Goal: Contribute content: Contribute content

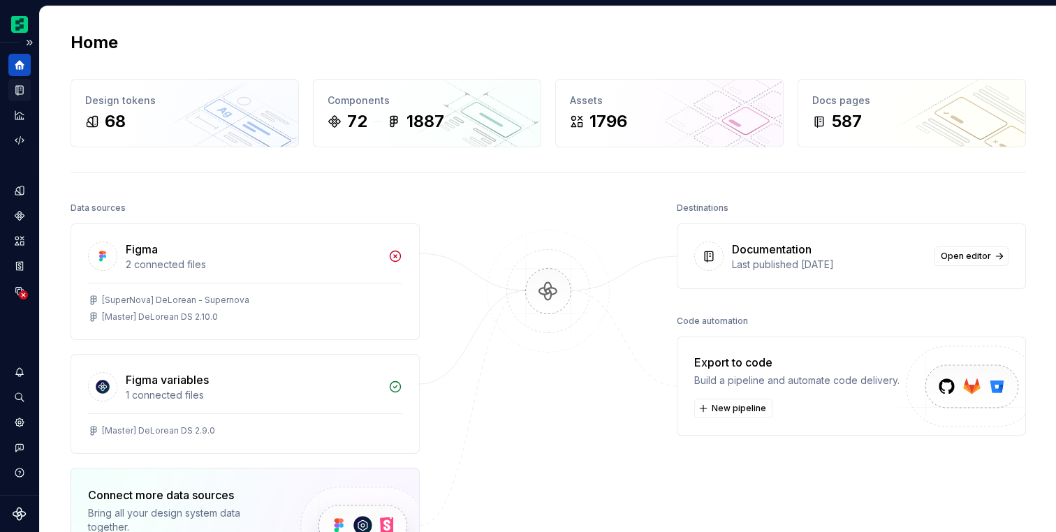
click at [18, 87] on icon "Documentation" at bounding box center [19, 90] width 7 height 9
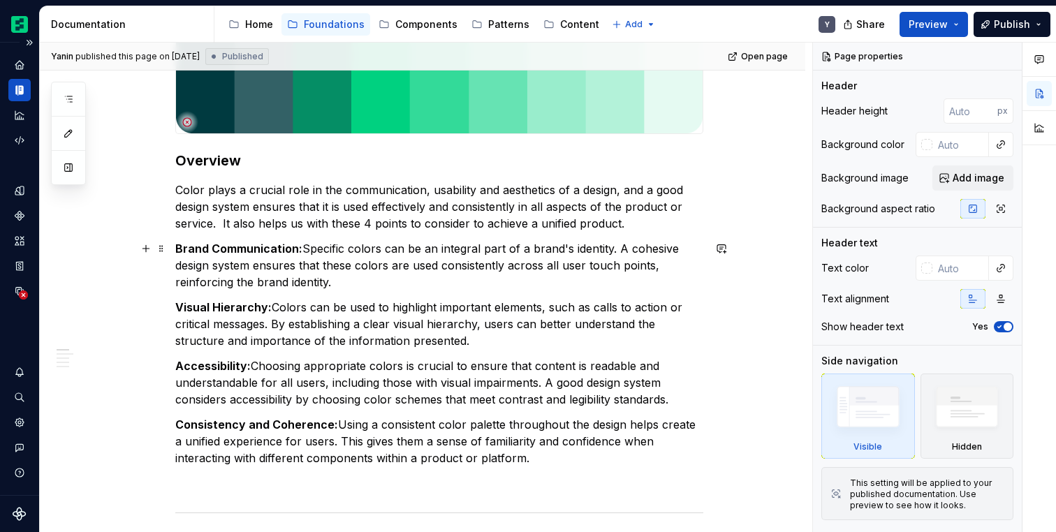
scroll to position [333, 0]
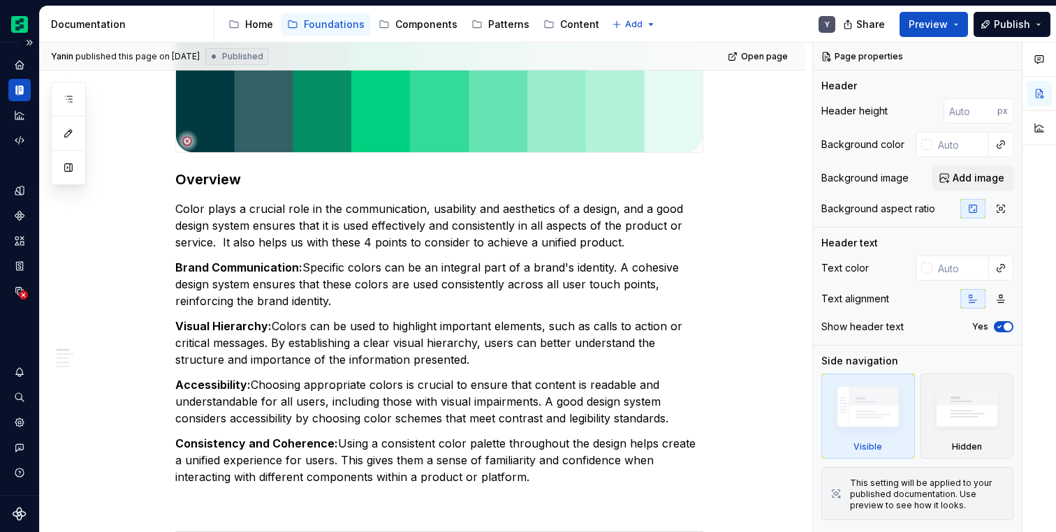
click at [26, 94] on div "Documentation" at bounding box center [19, 90] width 22 height 22
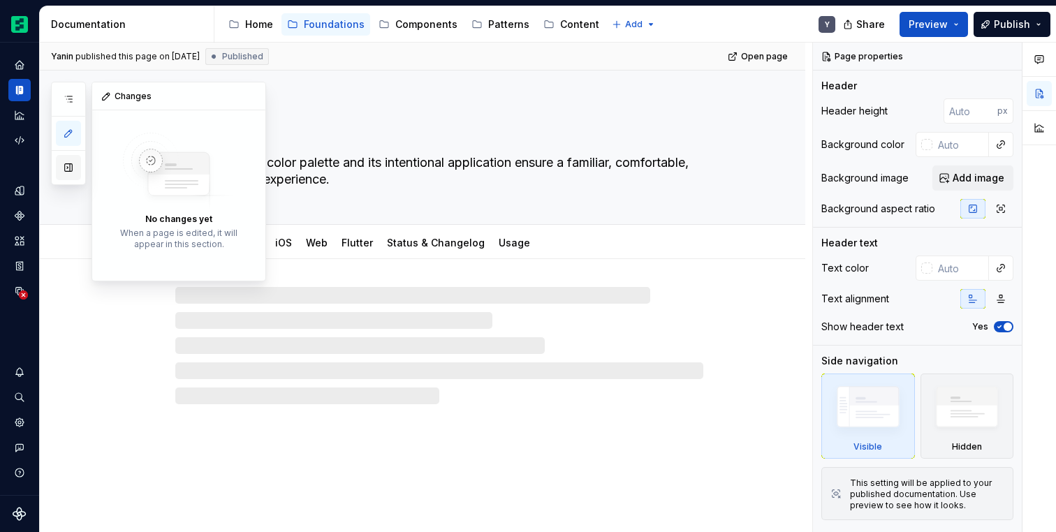
click at [68, 165] on button "button" at bounding box center [68, 167] width 25 height 25
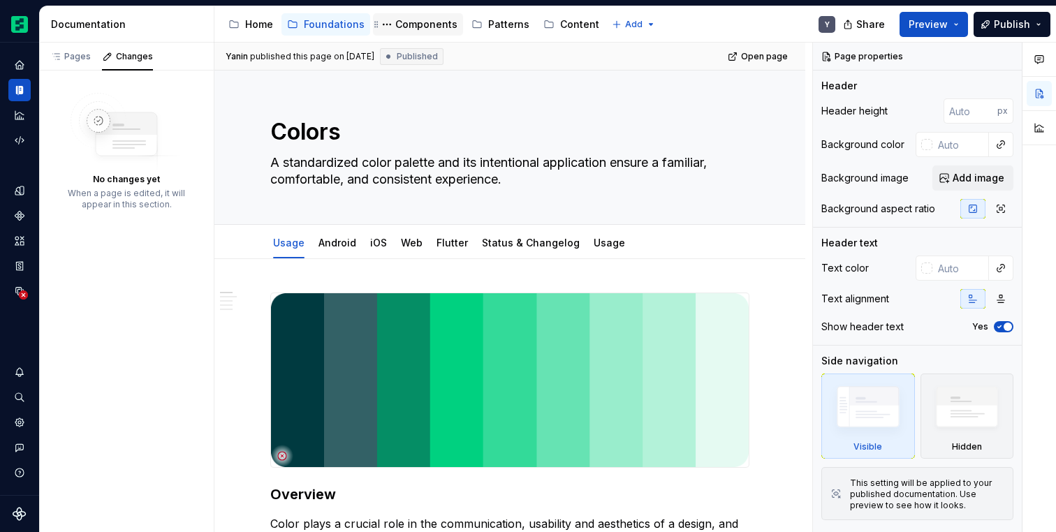
click at [406, 24] on div "Components" at bounding box center [426, 24] width 62 height 14
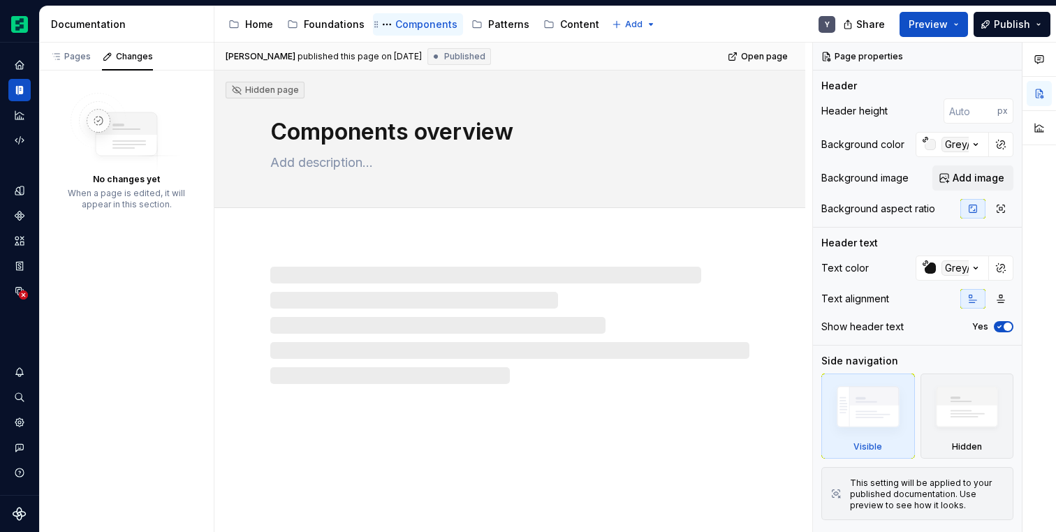
click at [426, 33] on div "Components" at bounding box center [418, 24] width 90 height 22
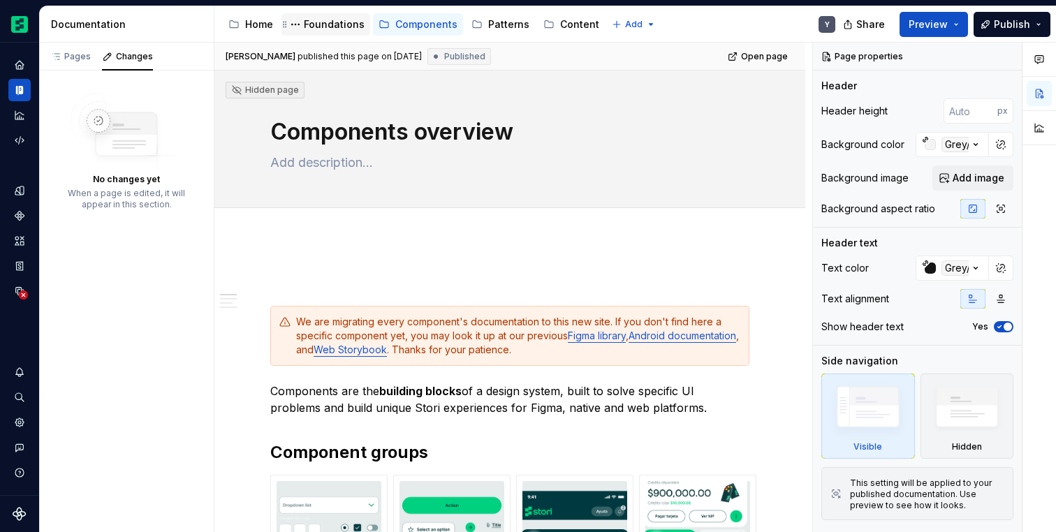
click at [339, 22] on div "Foundations" at bounding box center [334, 24] width 61 height 14
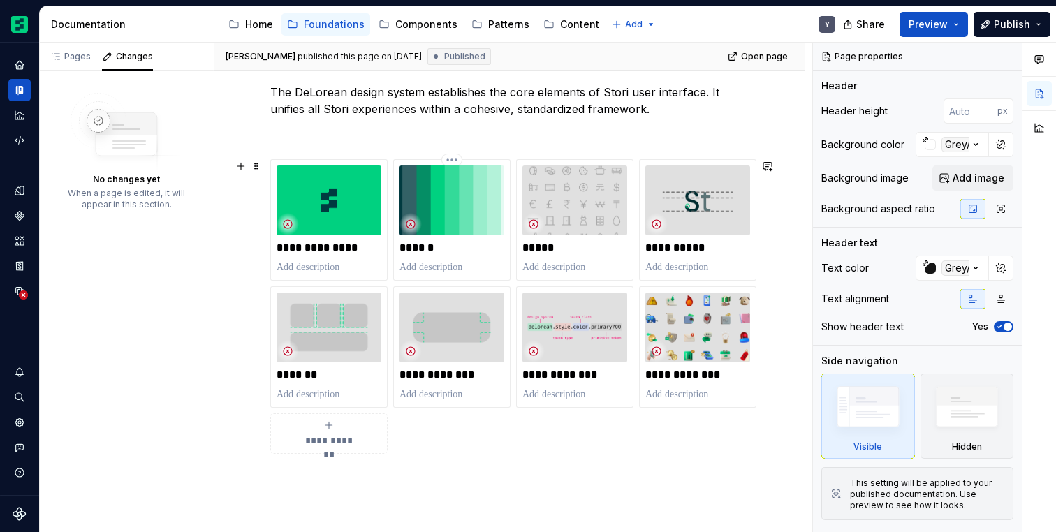
scroll to position [190, 0]
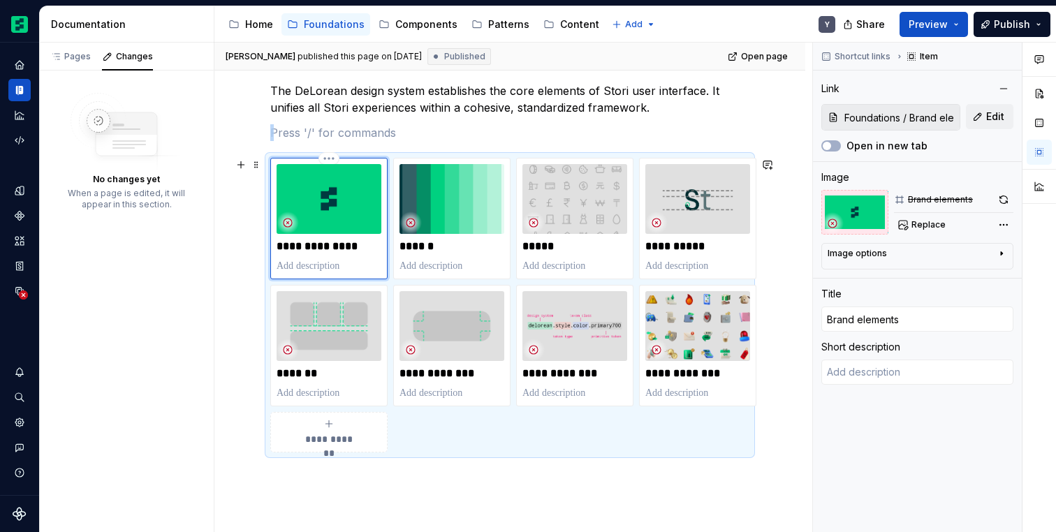
click at [325, 207] on img at bounding box center [329, 199] width 105 height 70
click at [287, 224] on icon at bounding box center [287, 222] width 11 height 11
click at [330, 229] on img at bounding box center [329, 199] width 105 height 70
click at [330, 248] on p "**********" at bounding box center [329, 247] width 105 height 14
click at [337, 265] on p at bounding box center [329, 266] width 105 height 14
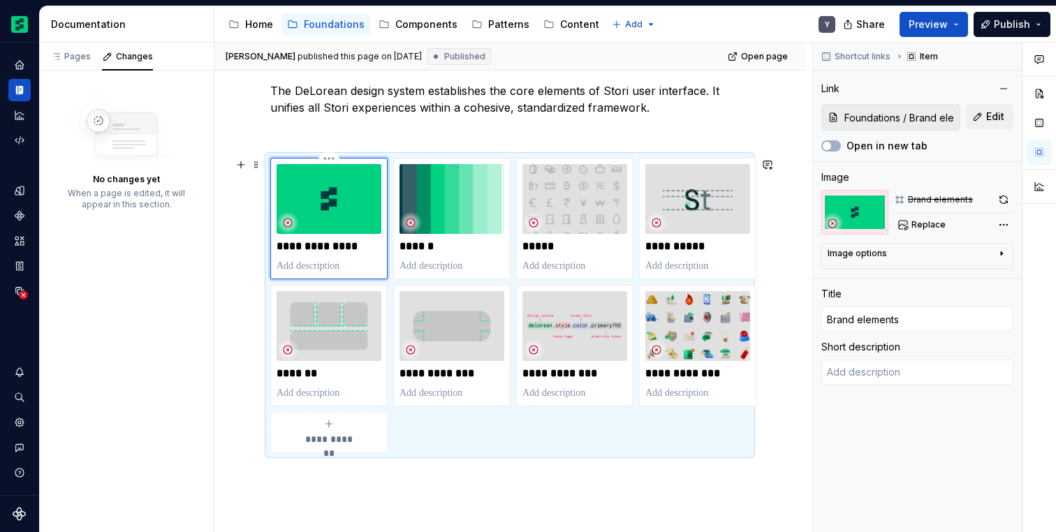
click at [365, 242] on p "**********" at bounding box center [329, 247] width 105 height 14
type textarea "*"
type input "L"
type textarea "*"
type input "Lo"
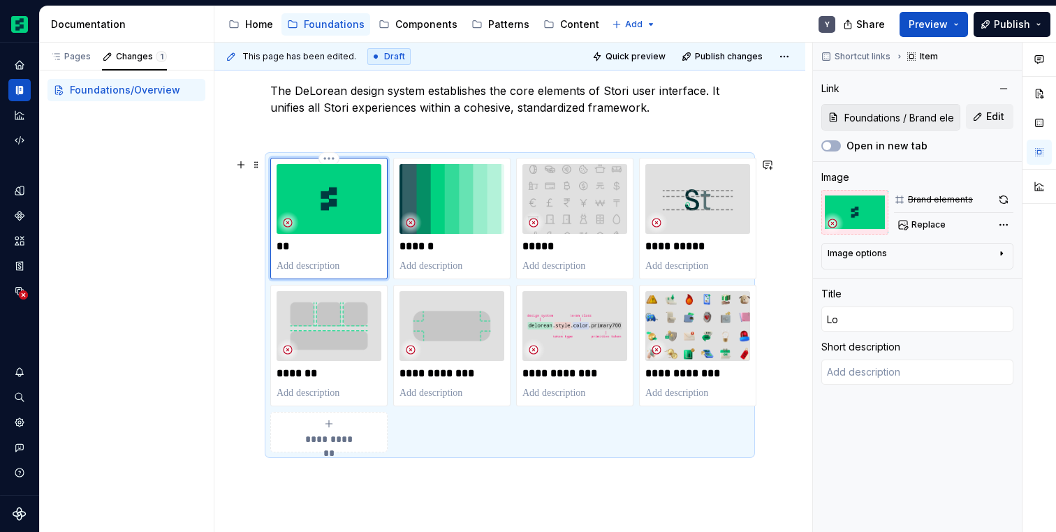
type textarea "*"
type input "Log"
type textarea "*"
type input "Logo"
click at [252, 259] on div "**********" at bounding box center [509, 339] width 591 height 580
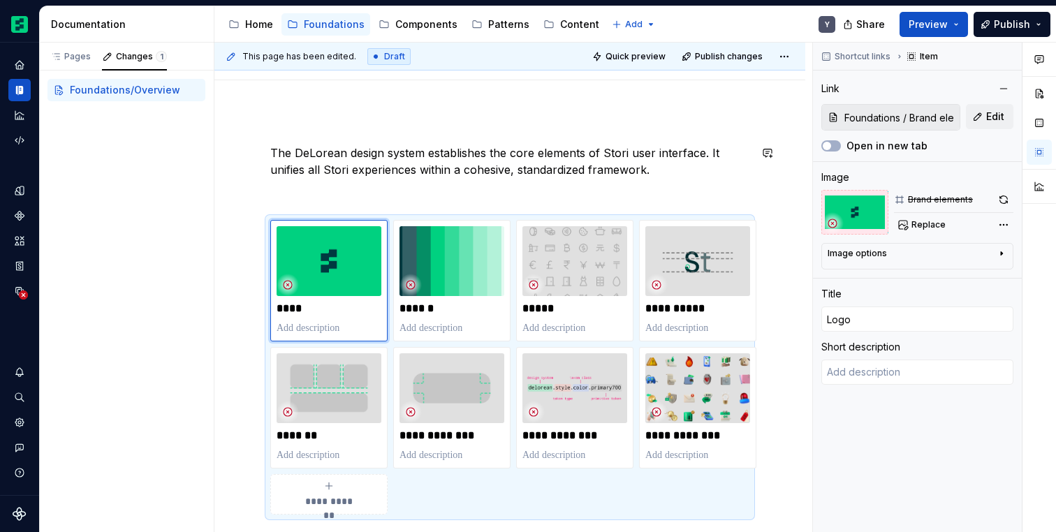
scroll to position [123, 0]
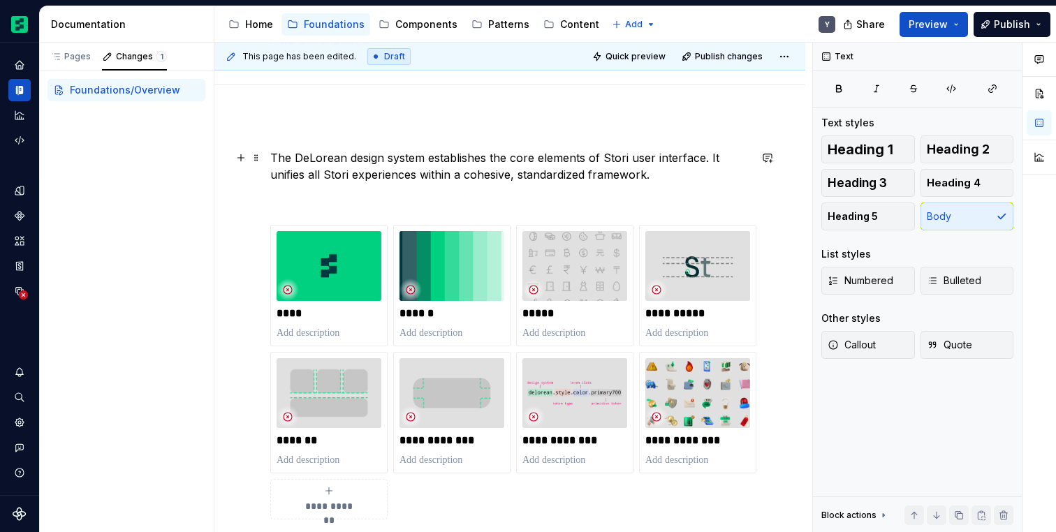
click at [330, 167] on p "The DeLorean design system establishes the core elements of Stori user interfac…" at bounding box center [509, 166] width 479 height 34
click at [395, 166] on p "The DeLorean design system establishes the core elements of Stori user interfac…" at bounding box center [509, 166] width 479 height 34
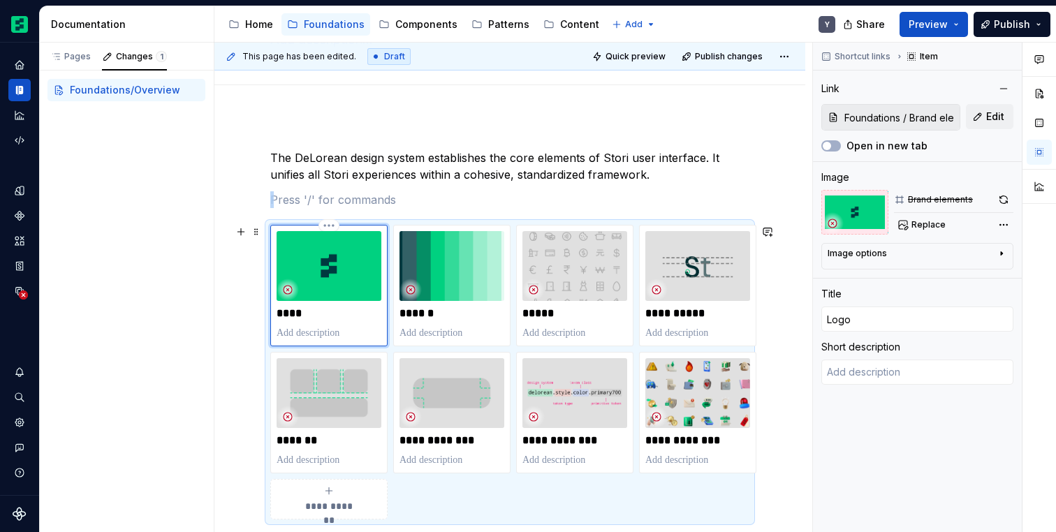
click at [339, 252] on img at bounding box center [329, 266] width 105 height 70
click at [323, 226] on html "DeLorean Y Design system data Documentation Accessibility guide for tree Page t…" at bounding box center [528, 266] width 1056 height 532
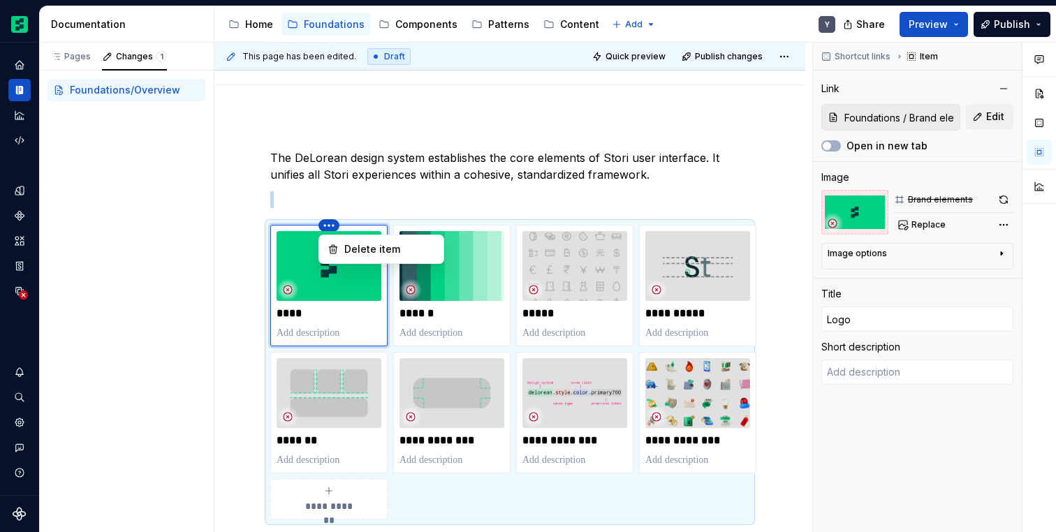
click at [331, 140] on html "DeLorean Y Design system data Documentation Accessibility guide for tree Page t…" at bounding box center [528, 266] width 1056 height 532
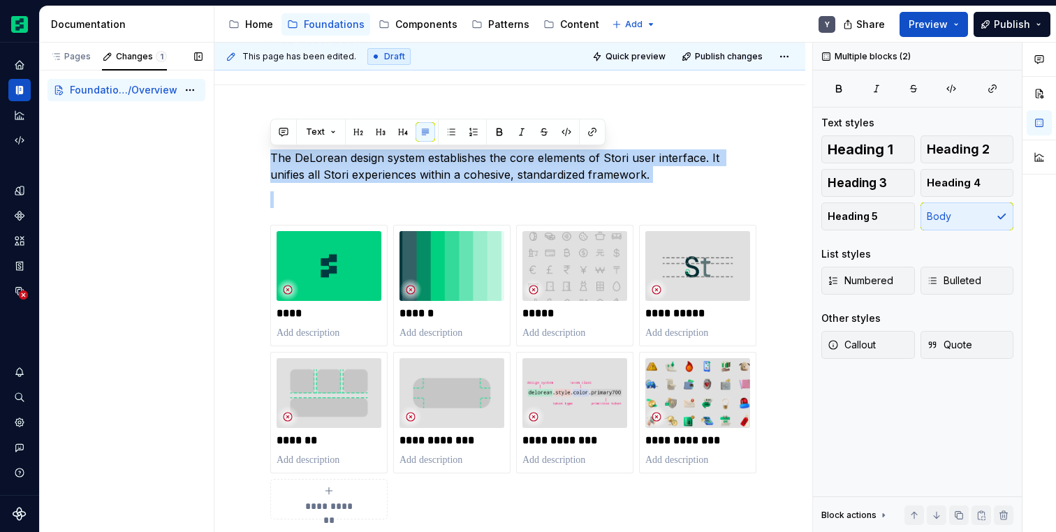
click at [91, 86] on span "Foundations" at bounding box center [99, 90] width 58 height 14
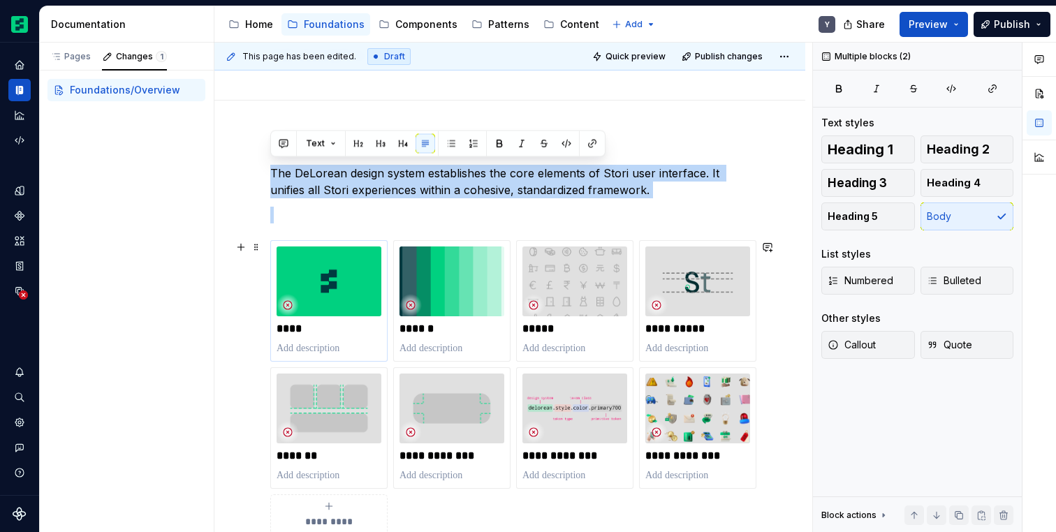
scroll to position [0, 0]
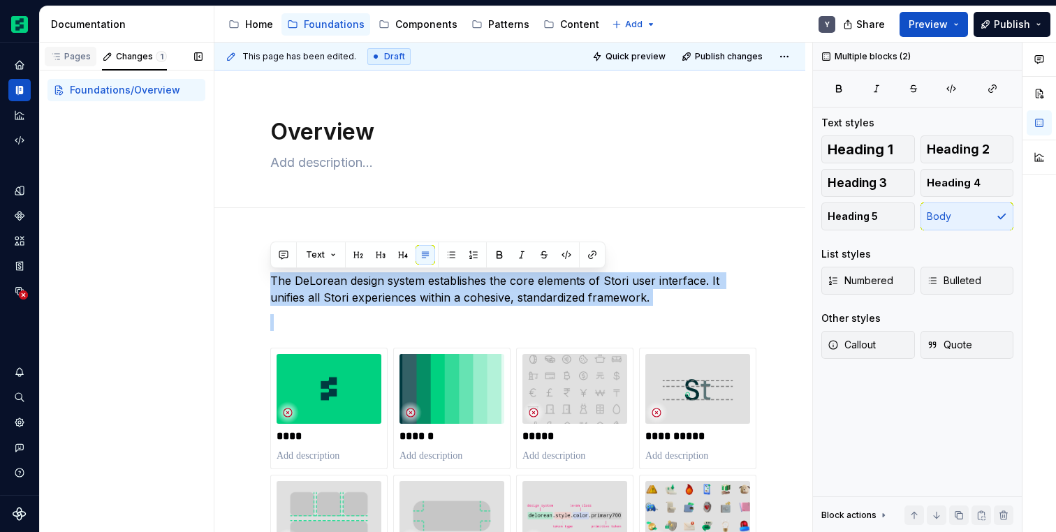
click at [77, 59] on div "Pages" at bounding box center [70, 56] width 41 height 11
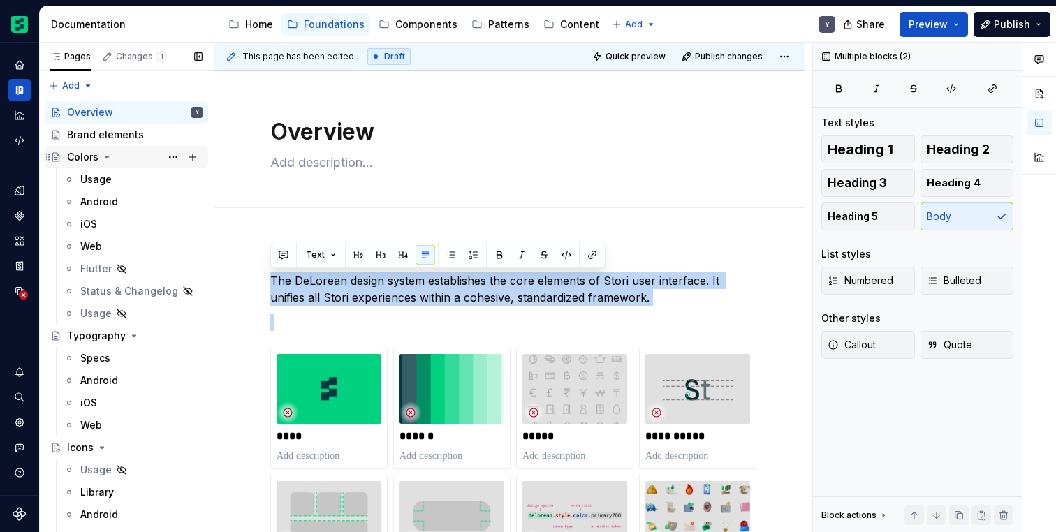
click at [105, 159] on icon "Page tree" at bounding box center [106, 157] width 11 height 11
click at [106, 157] on icon "Page tree" at bounding box center [106, 157] width 1 height 3
click at [107, 160] on icon "Page tree" at bounding box center [106, 157] width 11 height 11
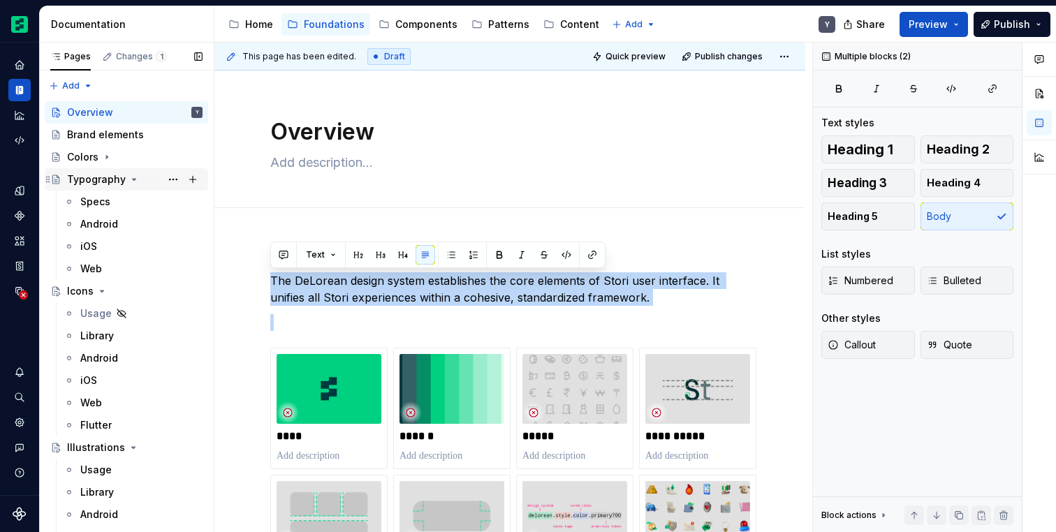
click at [129, 177] on icon "Page tree" at bounding box center [134, 179] width 11 height 11
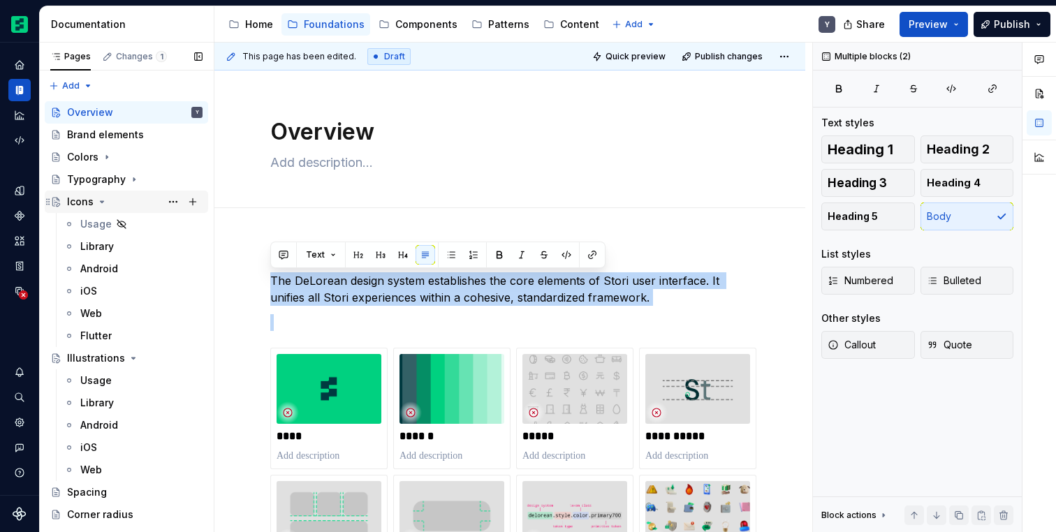
click at [101, 203] on icon "Page tree" at bounding box center [101, 201] width 11 height 11
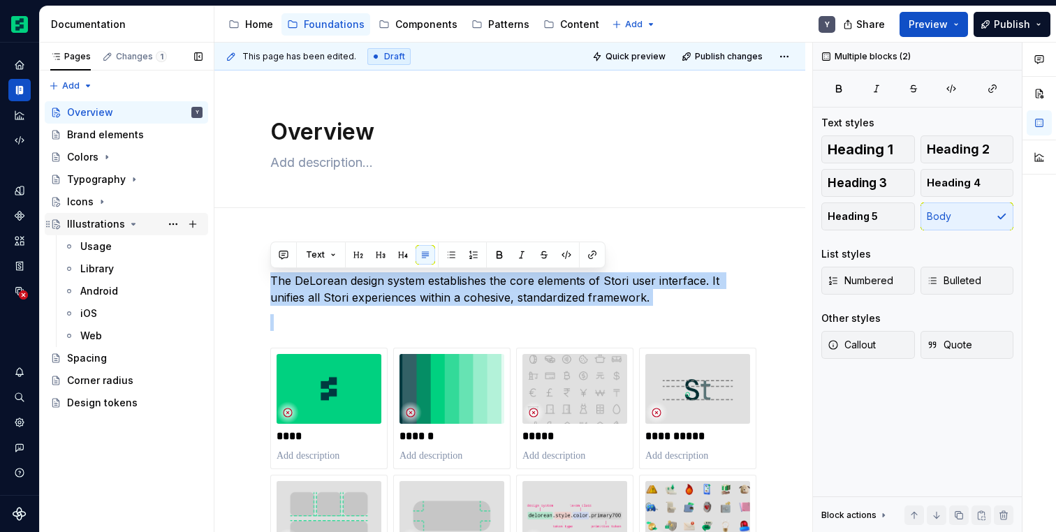
click at [128, 228] on icon "Page tree" at bounding box center [133, 224] width 11 height 11
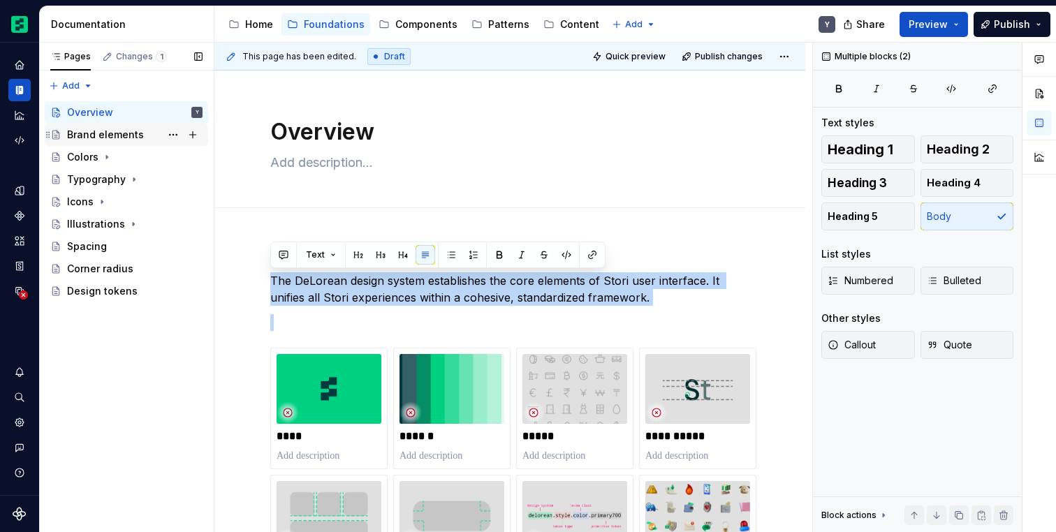
click at [117, 135] on div "Brand elements" at bounding box center [105, 135] width 77 height 14
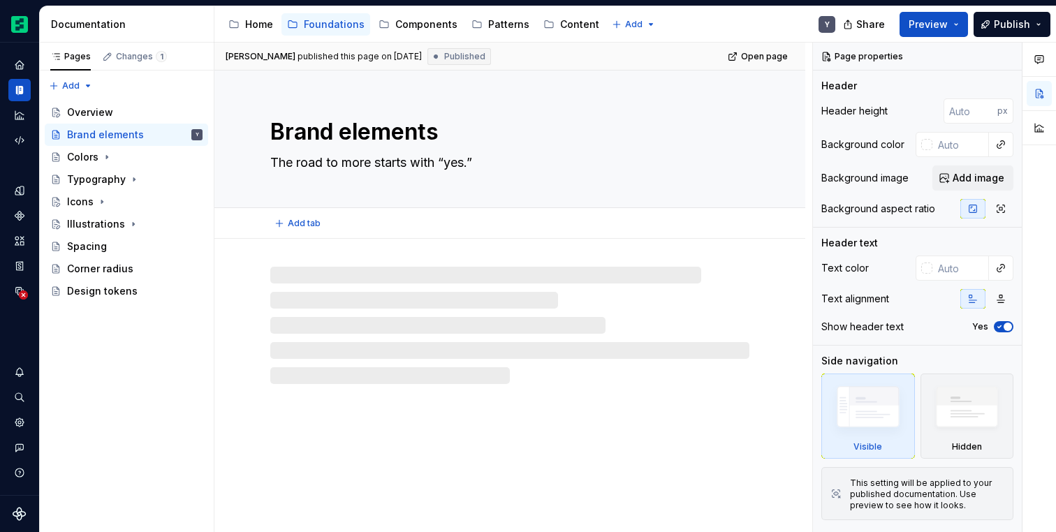
click at [442, 124] on textarea "Brand elements" at bounding box center [506, 132] width 479 height 34
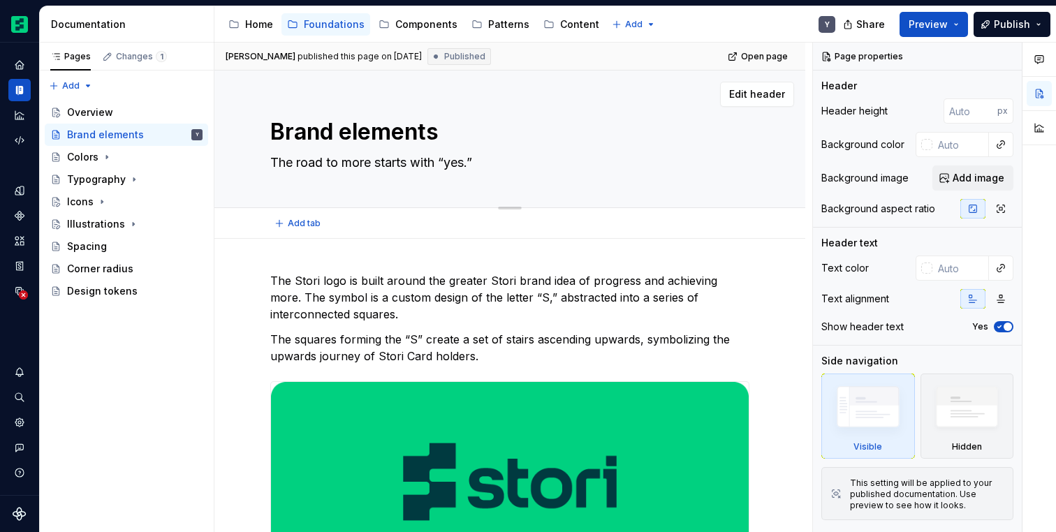
drag, startPoint x: 311, startPoint y: 130, endPoint x: 437, endPoint y: 130, distance: 125.7
click at [437, 130] on textarea "Brand elements" at bounding box center [506, 132] width 479 height 34
type textarea "*"
type textarea "L"
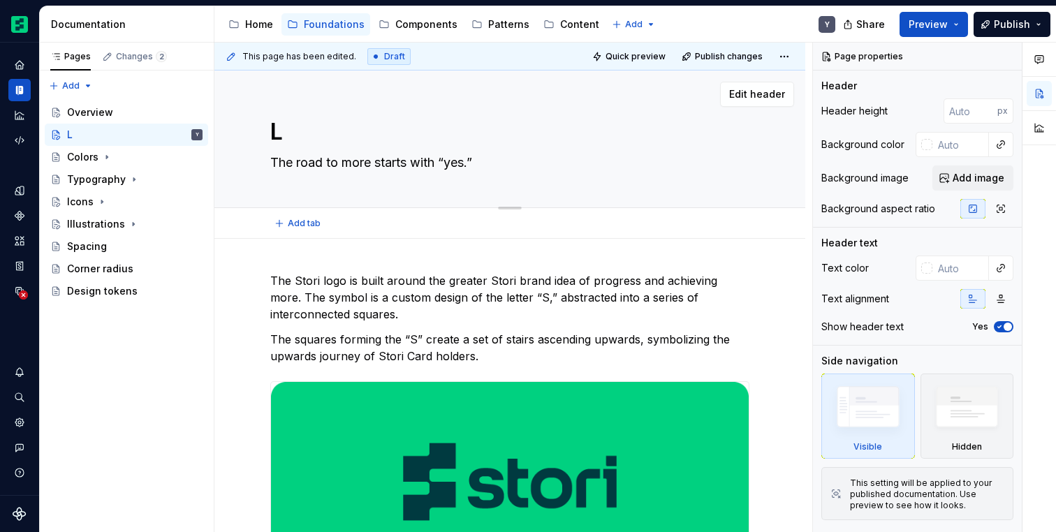
type textarea "*"
type textarea "Lo"
type textarea "*"
type textarea "Loo"
type textarea "*"
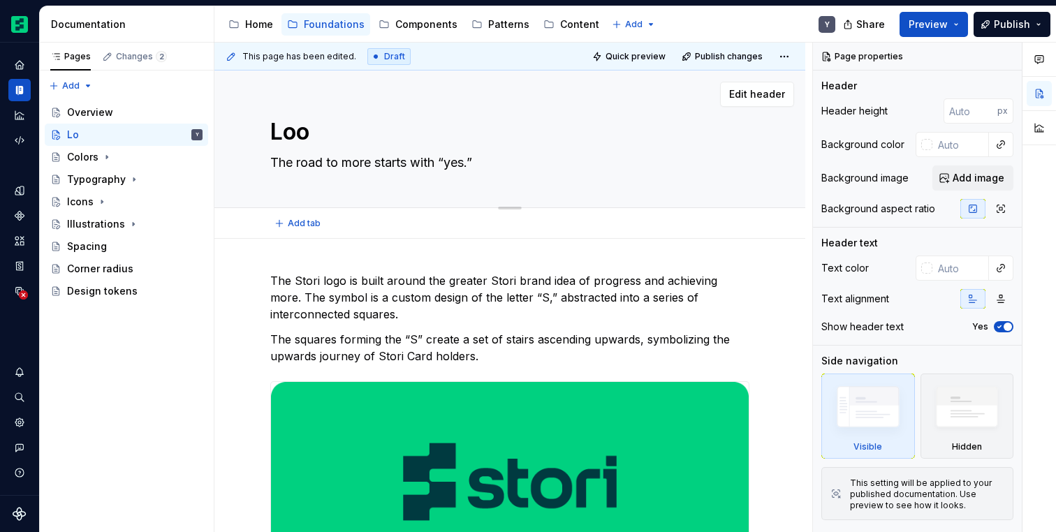
type textarea "Lo"
type textarea "*"
type textarea "Log"
type textarea "*"
type textarea "Logo"
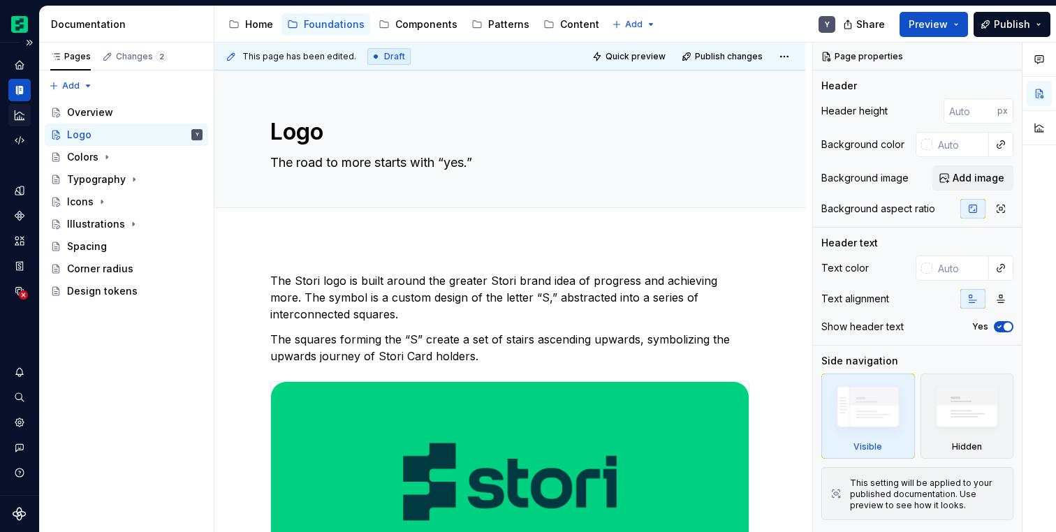
type textarea "*"
type textarea "Logo"
click at [404, 149] on div "Logo The road to more starts with “yes.”" at bounding box center [509, 139] width 479 height 137
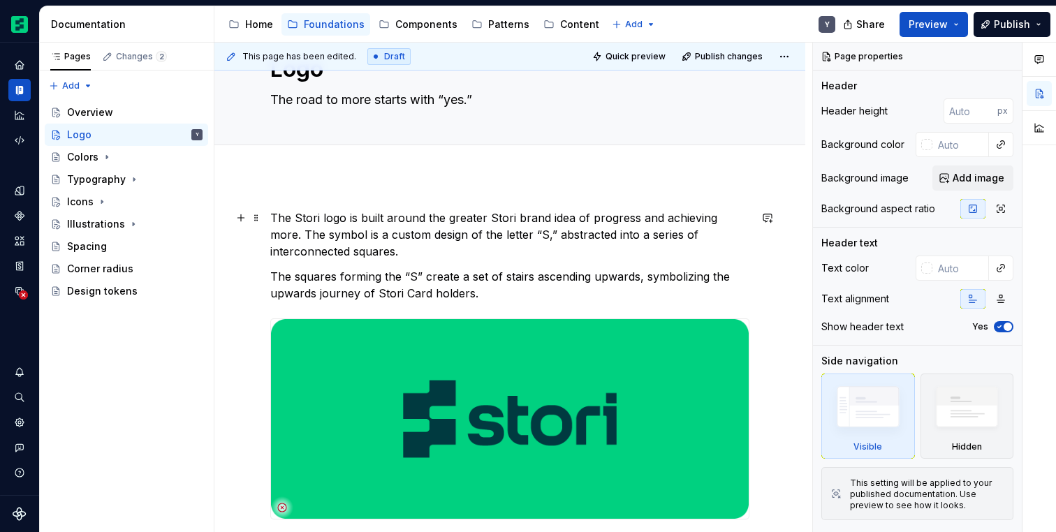
scroll to position [56, 0]
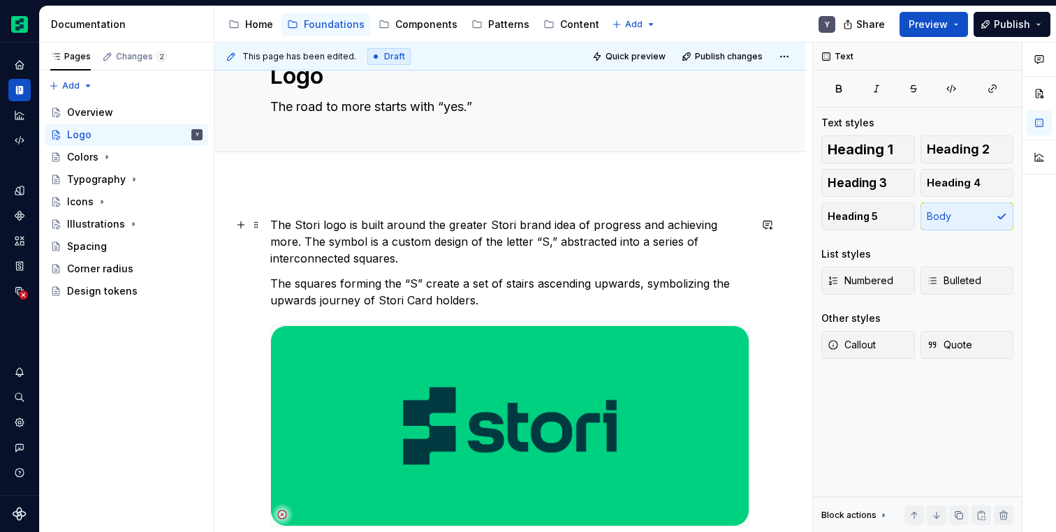
click at [380, 237] on p "The Stori logo is built around the greater Stori brand idea of progress and ach…" at bounding box center [509, 242] width 479 height 50
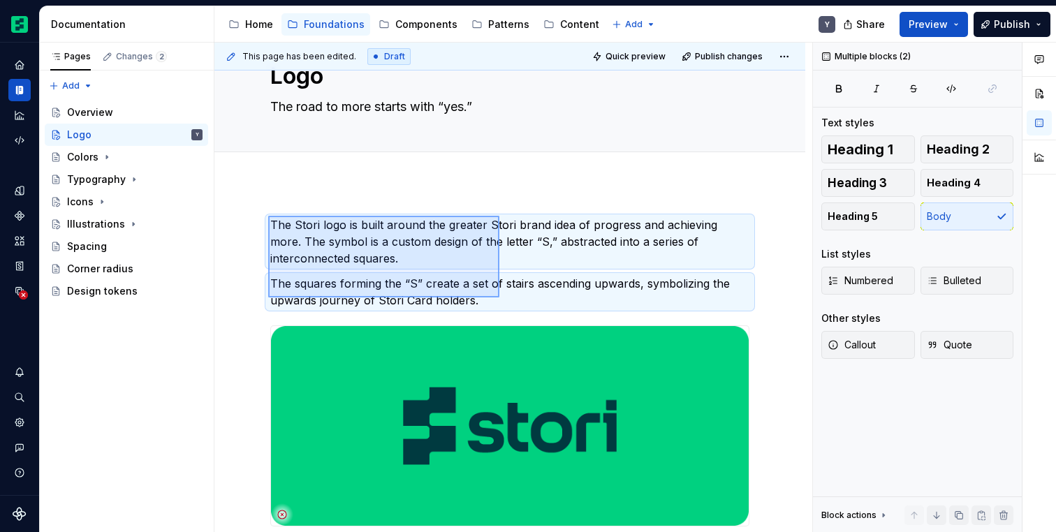
drag, startPoint x: 268, startPoint y: 216, endPoint x: 501, endPoint y: 298, distance: 246.5
click at [501, 298] on div "This page has been edited. Draft Quick preview Publish changes Logo The road to…" at bounding box center [513, 288] width 598 height 490
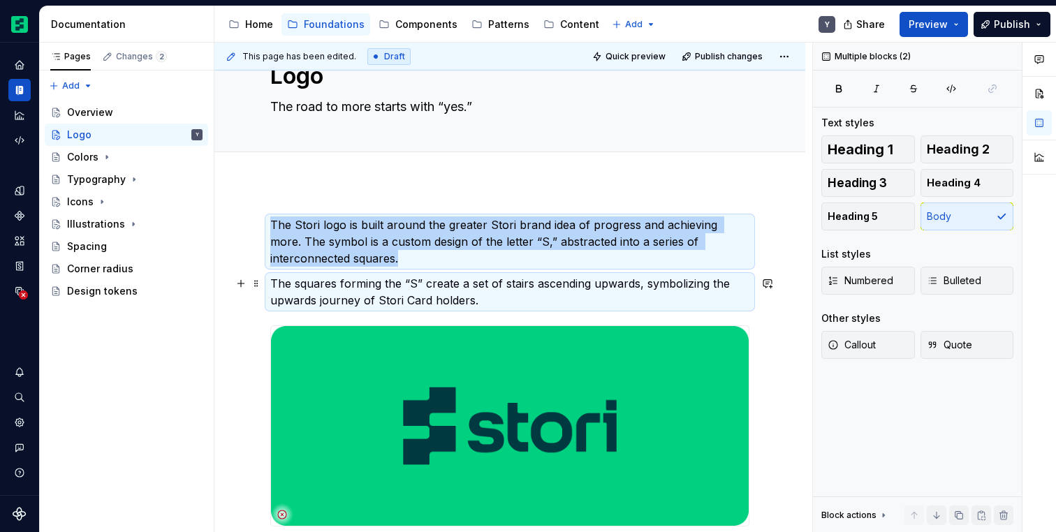
click at [501, 298] on p "The squares forming the “S” create a set of stairs ascending upwards, symbolizi…" at bounding box center [509, 292] width 479 height 34
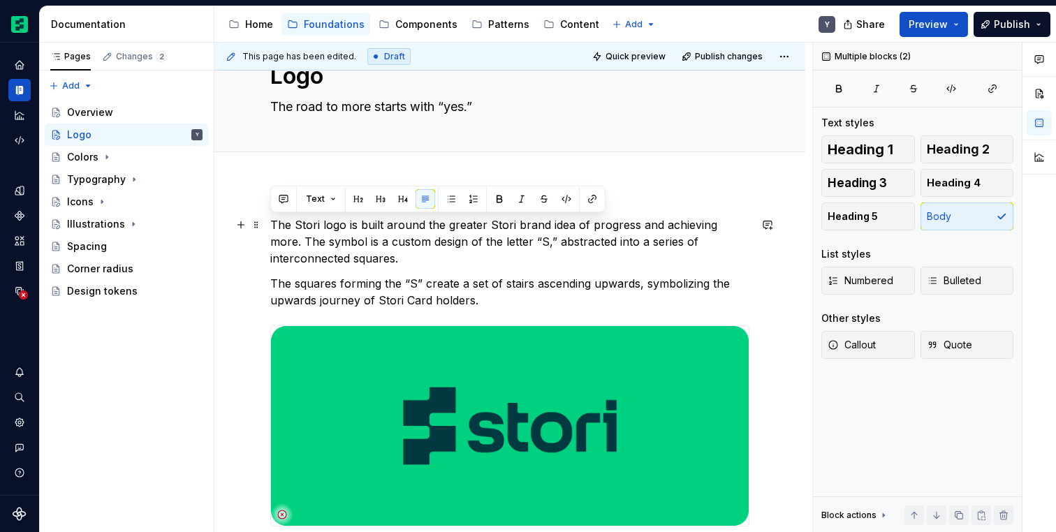
drag, startPoint x: 480, startPoint y: 300, endPoint x: 270, endPoint y: 226, distance: 222.9
click at [270, 226] on div "The Stori logo is built around the greater Stori brand idea of progress and ach…" at bounding box center [509, 495] width 479 height 556
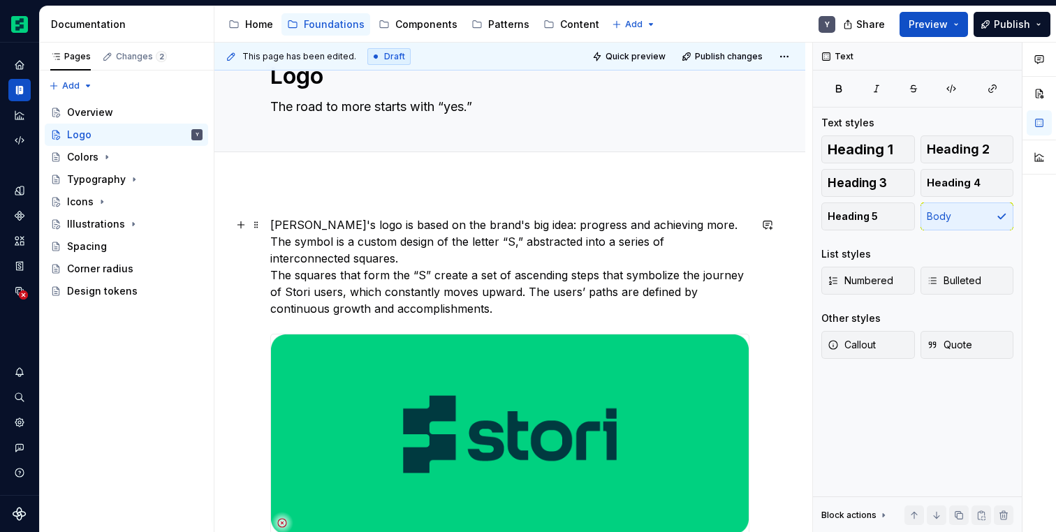
click at [669, 221] on p "[PERSON_NAME]'s logo is based on the brand's big idea: progress and achieving m…" at bounding box center [509, 267] width 479 height 101
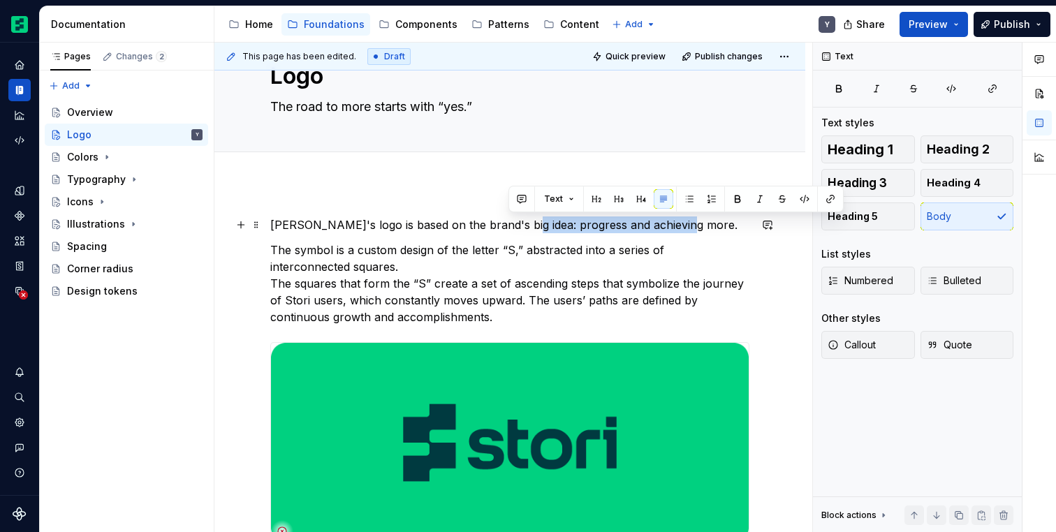
drag, startPoint x: 675, startPoint y: 227, endPoint x: 509, endPoint y: 227, distance: 165.5
click at [509, 227] on p "[PERSON_NAME]'s logo is based on the brand's big idea: progress and achieving m…" at bounding box center [509, 225] width 479 height 17
copy p "progress and achieving more."
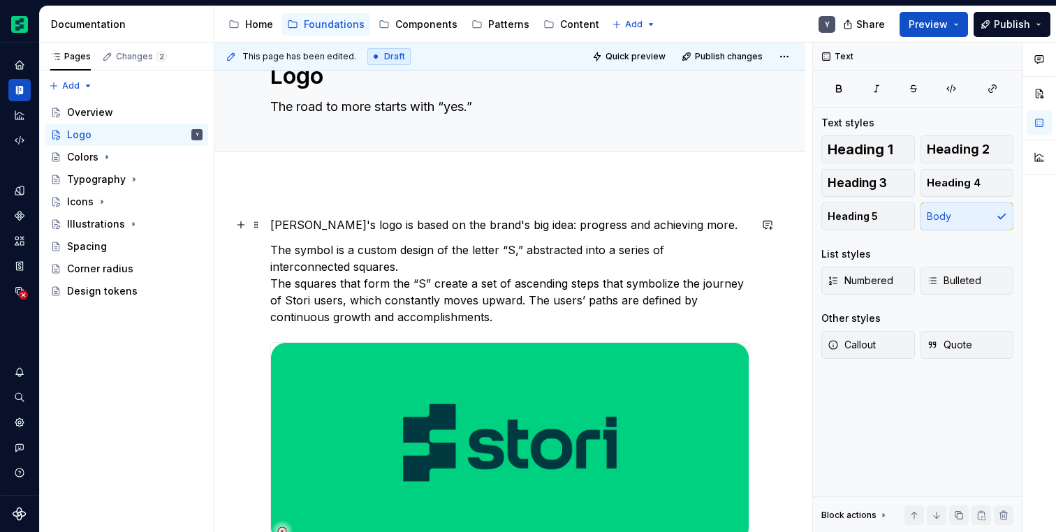
click at [381, 227] on p "[PERSON_NAME]'s logo is based on the brand's big idea: progress and achieving m…" at bounding box center [509, 225] width 479 height 17
click at [445, 114] on textarea "The road to more starts with “yes.”" at bounding box center [506, 107] width 479 height 22
click at [500, 233] on p "[PERSON_NAME]'s logo is based on the brand's big idea: progress and achieving m…" at bounding box center [509, 225] width 479 height 17
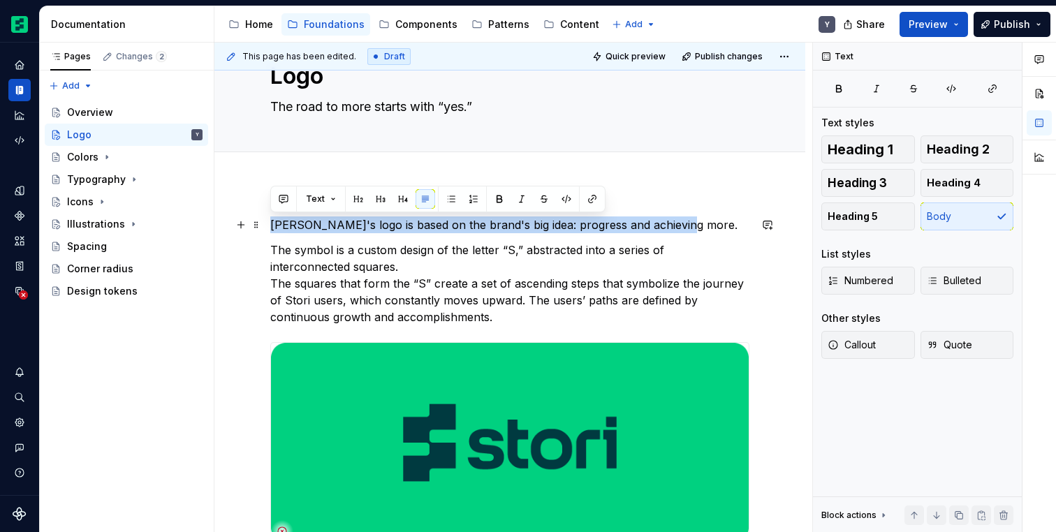
drag, startPoint x: 675, startPoint y: 224, endPoint x: 267, endPoint y: 225, distance: 408.6
copy p "[PERSON_NAME]'s logo is based on the brand's big idea: progress and achieving m…"
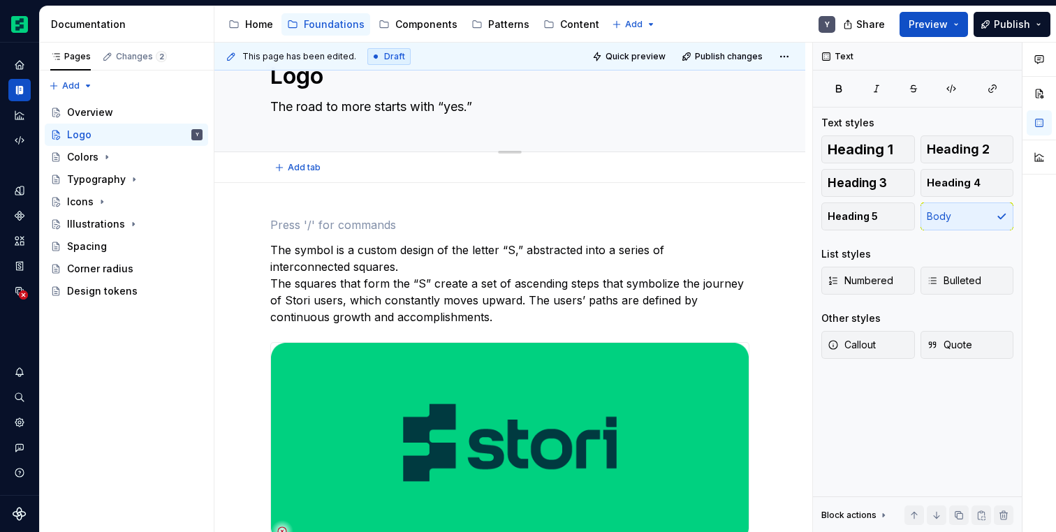
click at [332, 110] on textarea "The road to more starts with “yes.”" at bounding box center [506, 107] width 479 height 22
paste textarea "[PERSON_NAME]'s logo is based on the brand's big idea: progress and achieving m…"
type textarea "*"
type textarea "[PERSON_NAME]'s logo is based on the brand's big idea: progress and achieving m…"
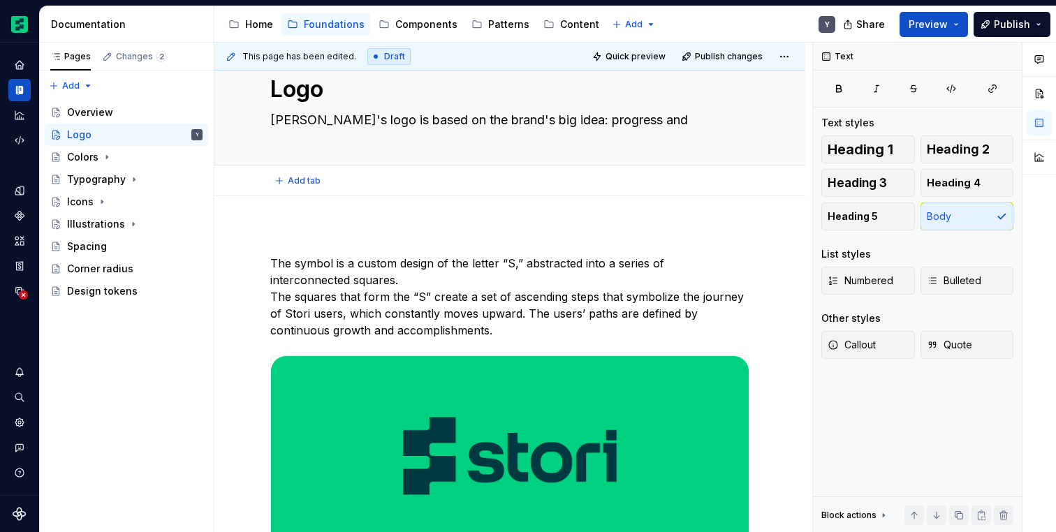
type textarea "*"
type textarea "[PERSON_NAME]'s logo is based on the brand's big idea: progress and achieving m…"
click at [318, 235] on p at bounding box center [509, 238] width 479 height 17
type textarea "*"
click at [441, 249] on div "The symbol is a custom design of the letter “S,” abstracted into a series of in…" at bounding box center [509, 516] width 479 height 573
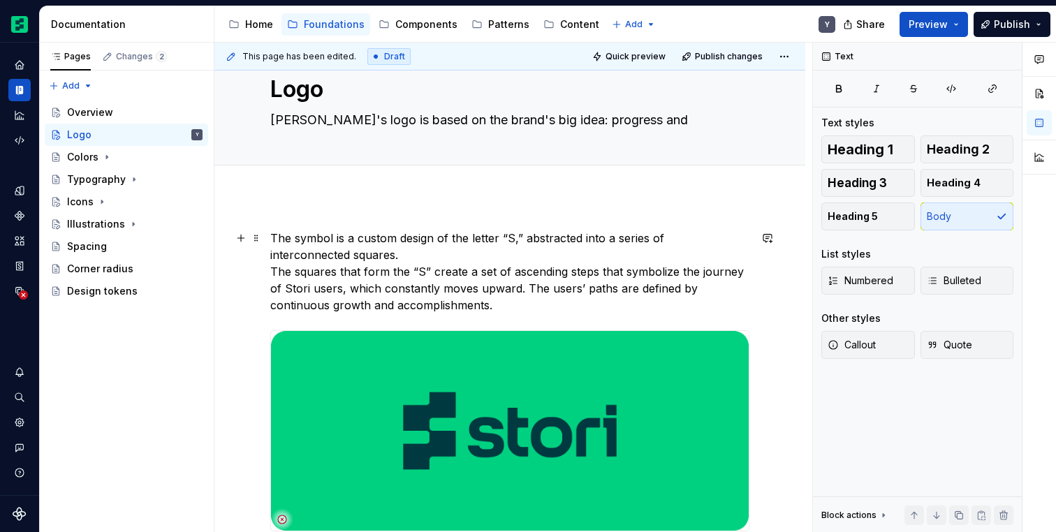
click at [332, 263] on p "The symbol is a custom design of the letter “S,” abstracted into a series of in…" at bounding box center [509, 272] width 479 height 84
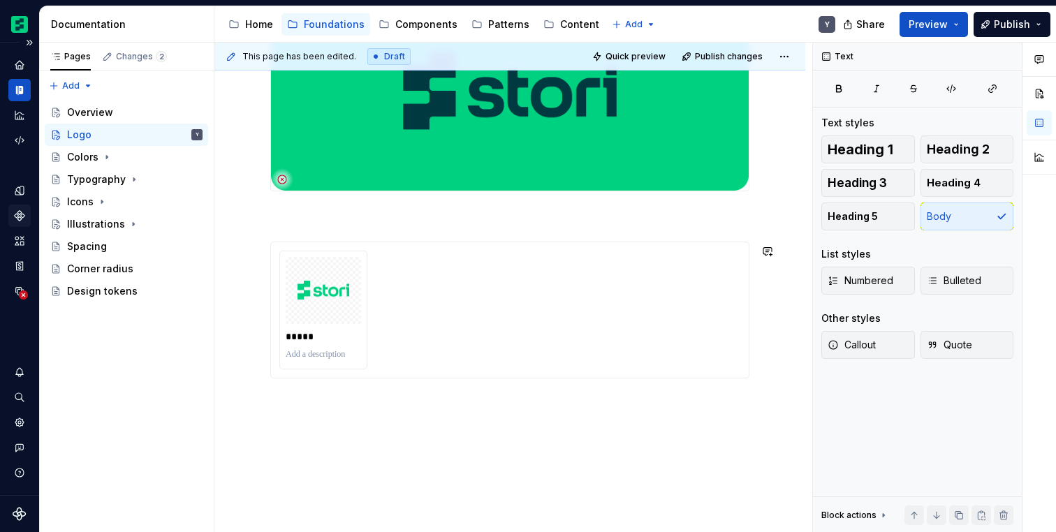
scroll to position [419, 0]
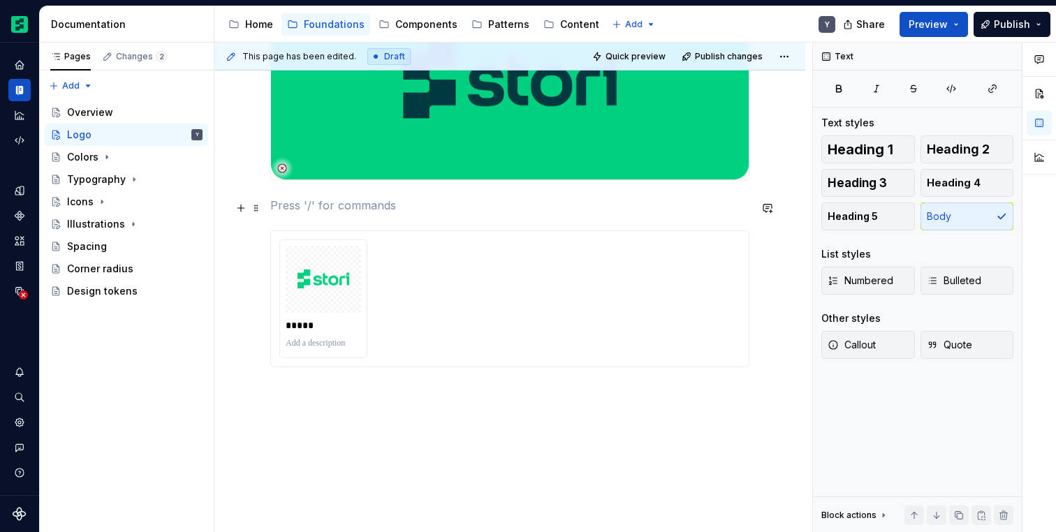
click at [308, 207] on p at bounding box center [509, 205] width 479 height 17
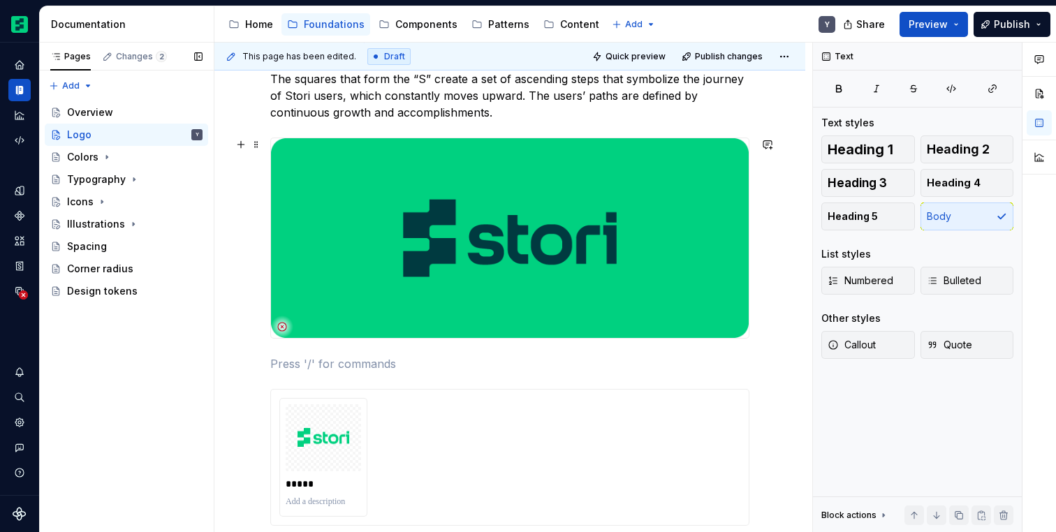
scroll to position [254, 0]
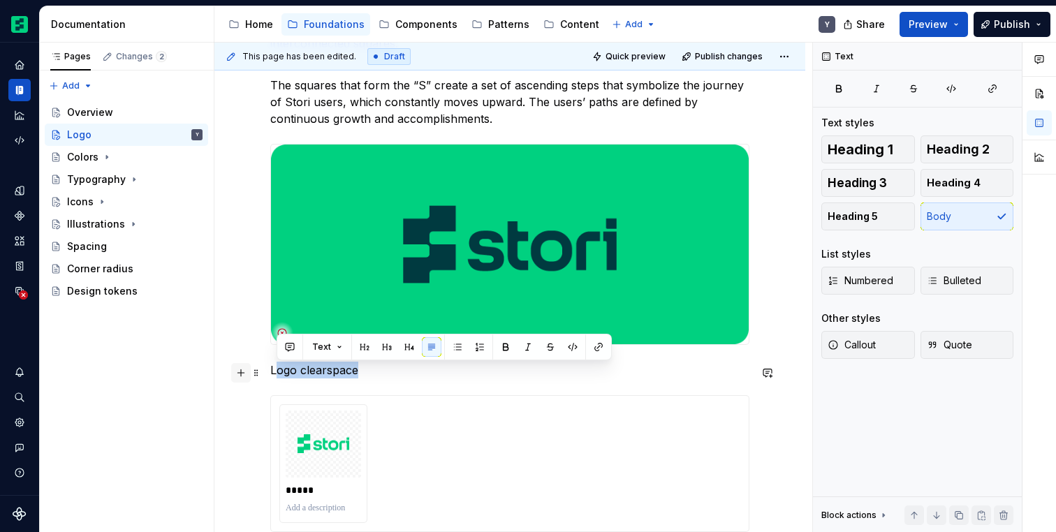
drag, startPoint x: 374, startPoint y: 377, endPoint x: 247, endPoint y: 377, distance: 127.1
click at [270, 377] on div "The symbol is a custom design of the letter “S,” abstracted into a series of in…" at bounding box center [509, 312] width 479 height 589
click at [271, 374] on p "Logo clearspace" at bounding box center [509, 370] width 479 height 17
click at [362, 348] on button "button" at bounding box center [358, 347] width 20 height 20
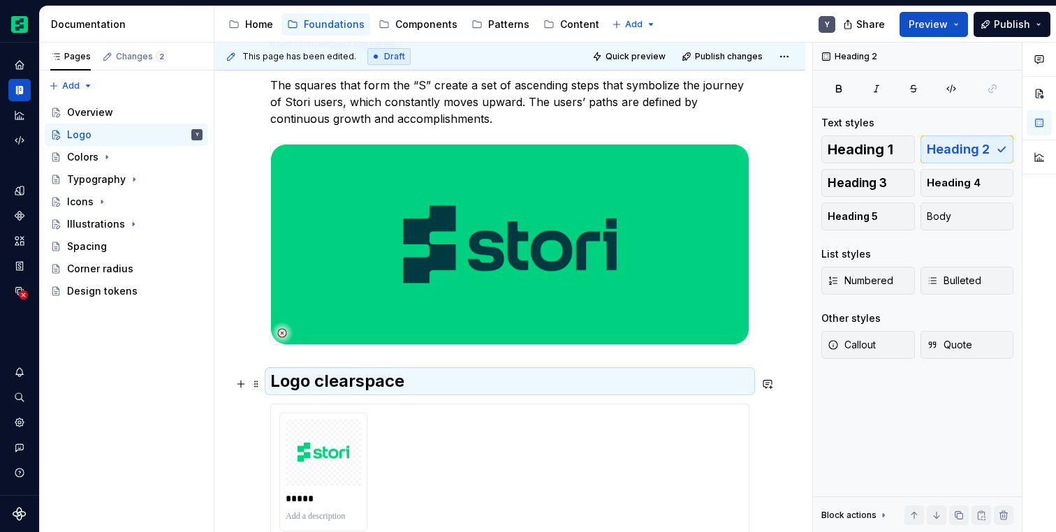
click at [430, 376] on h2 "Logo clearspace" at bounding box center [509, 381] width 479 height 22
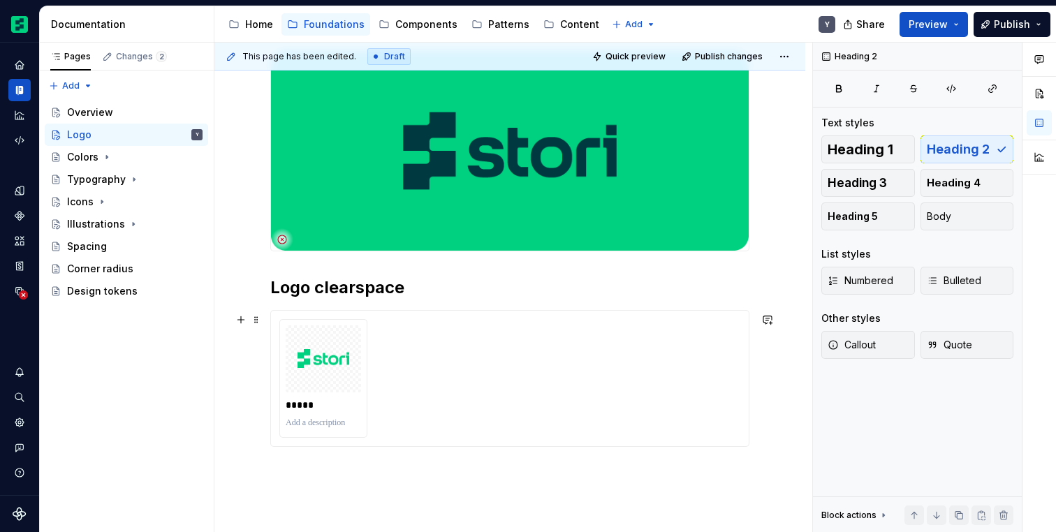
scroll to position [350, 0]
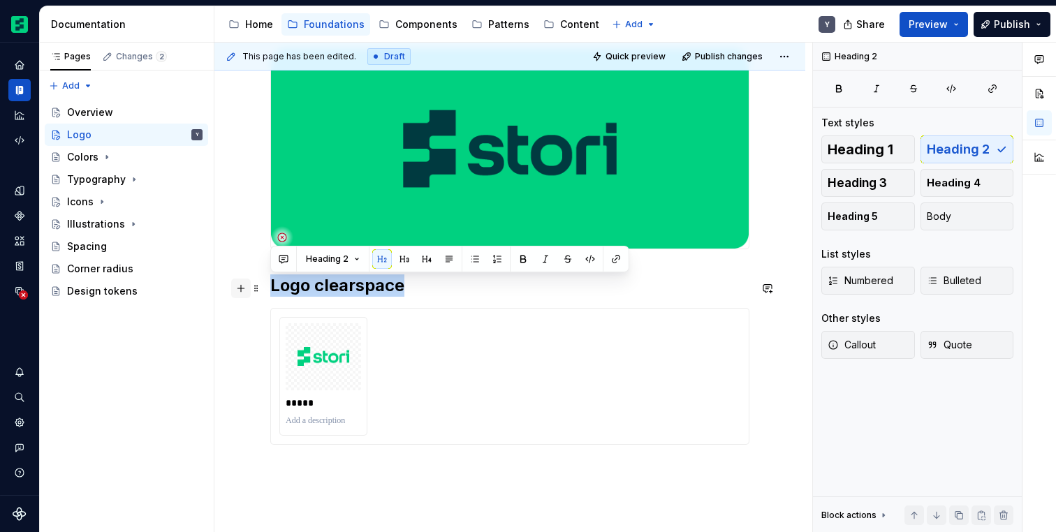
drag, startPoint x: 409, startPoint y: 287, endPoint x: 239, endPoint y: 288, distance: 170.4
click at [270, 288] on div "The symbol is a custom design of the letter “S,” abstracted into a series of in…" at bounding box center [509, 221] width 479 height 598
click at [404, 258] on button "button" at bounding box center [405, 259] width 20 height 20
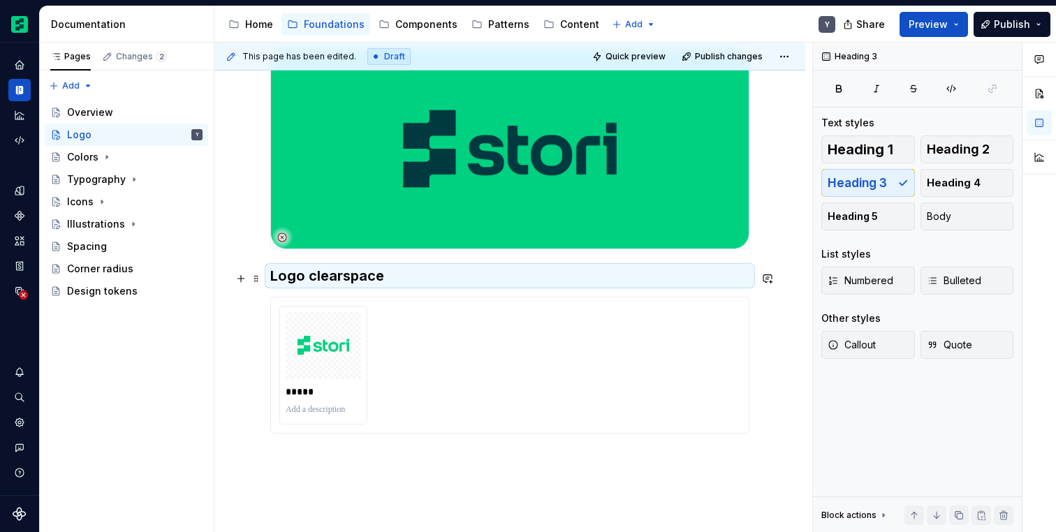
click at [409, 277] on h3 "Logo clearspace" at bounding box center [509, 276] width 479 height 20
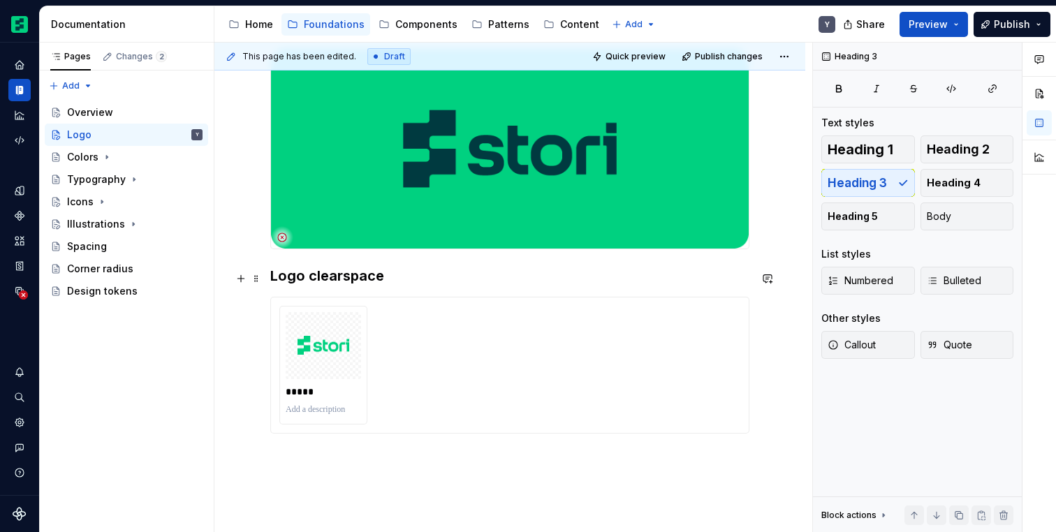
click at [520, 285] on h3 "Logo clearspace" at bounding box center [509, 276] width 479 height 20
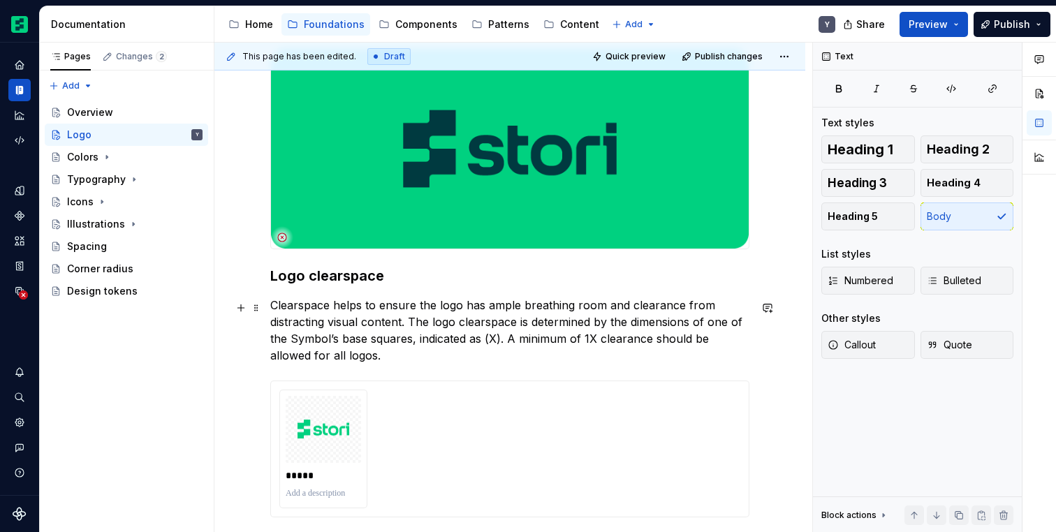
click at [365, 364] on p "Clearspace helps to ensure the logo has ample breathing room and clearance from…" at bounding box center [509, 330] width 479 height 67
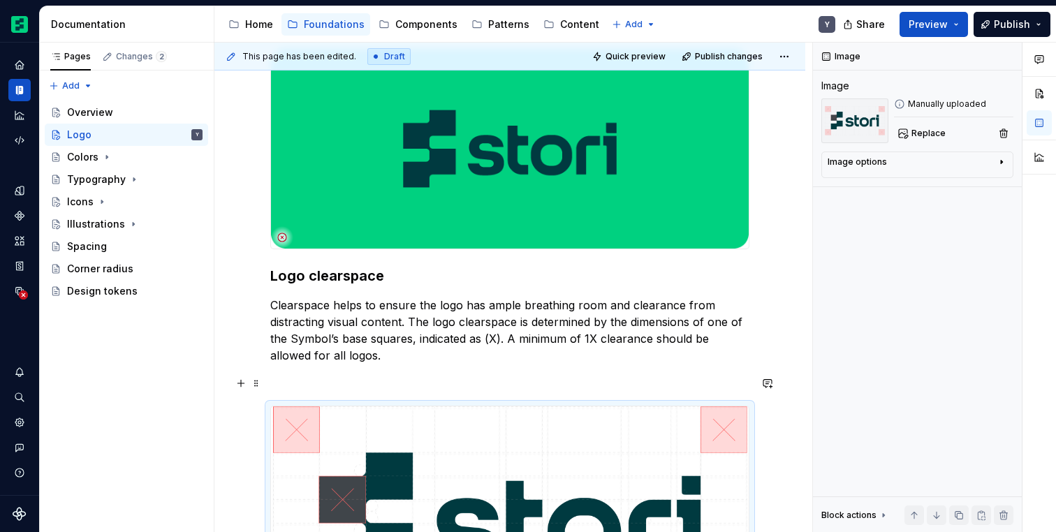
click at [311, 389] on p at bounding box center [509, 380] width 479 height 17
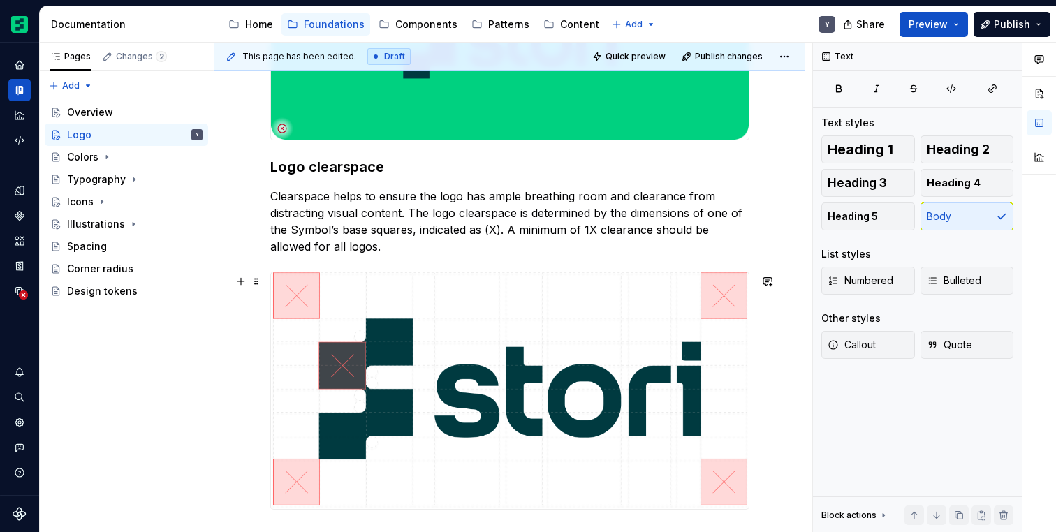
scroll to position [486, 0]
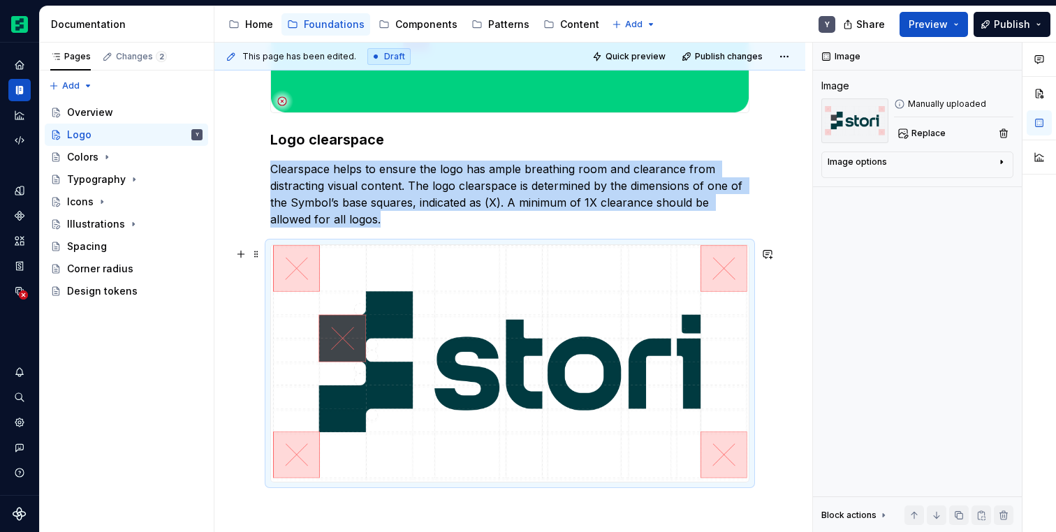
click at [714, 386] on img at bounding box center [510, 363] width 478 height 237
click at [788, 460] on div "The symbol is a custom design of the letter “S,” abstracted into a series of in…" at bounding box center [509, 329] width 591 height 1152
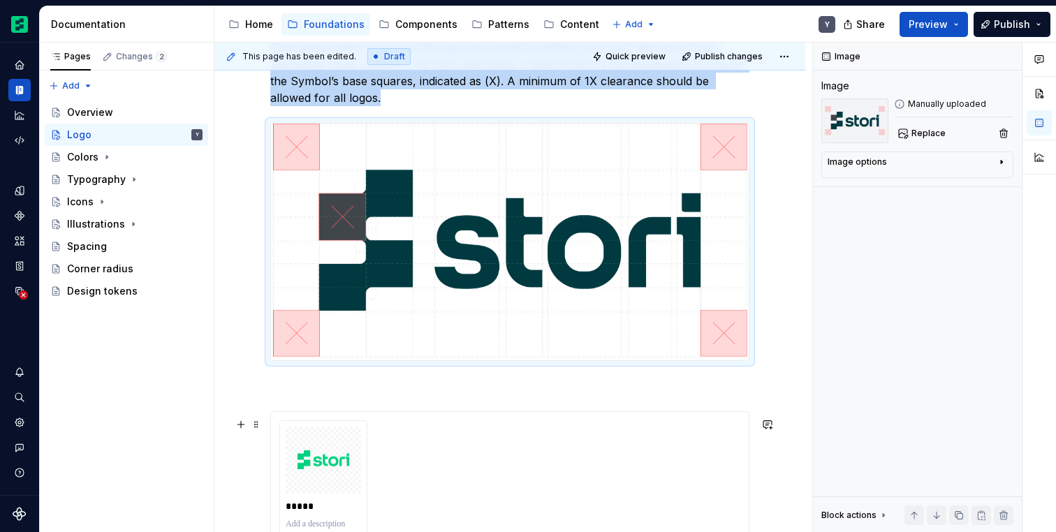
scroll to position [643, 0]
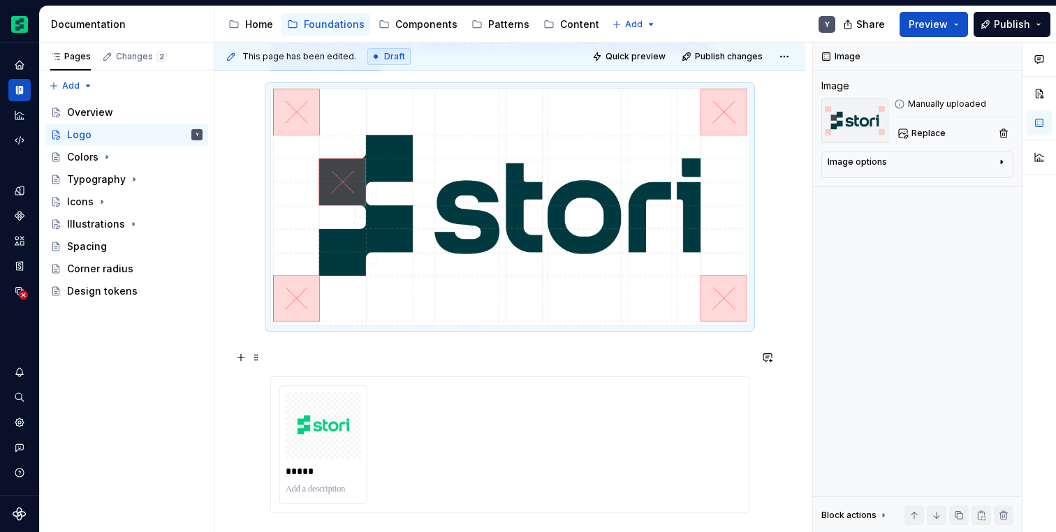
click at [275, 360] on p at bounding box center [509, 351] width 479 height 17
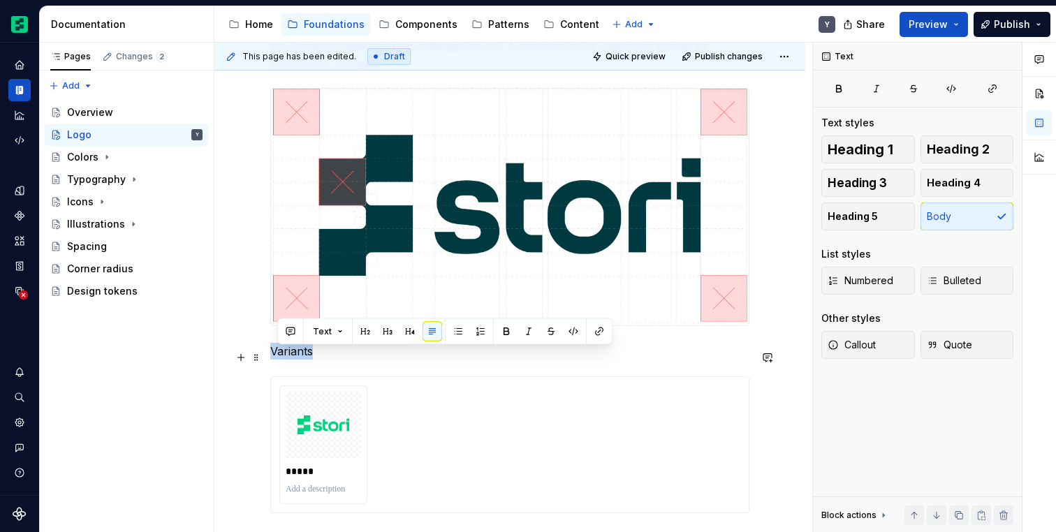
drag, startPoint x: 347, startPoint y: 355, endPoint x: 267, endPoint y: 357, distance: 80.3
click at [267, 357] on div "The symbol is a custom design of the letter “S,” abstracted into a series of in…" at bounding box center [509, 172] width 591 height 1152
click at [378, 335] on button "button" at bounding box center [381, 332] width 20 height 20
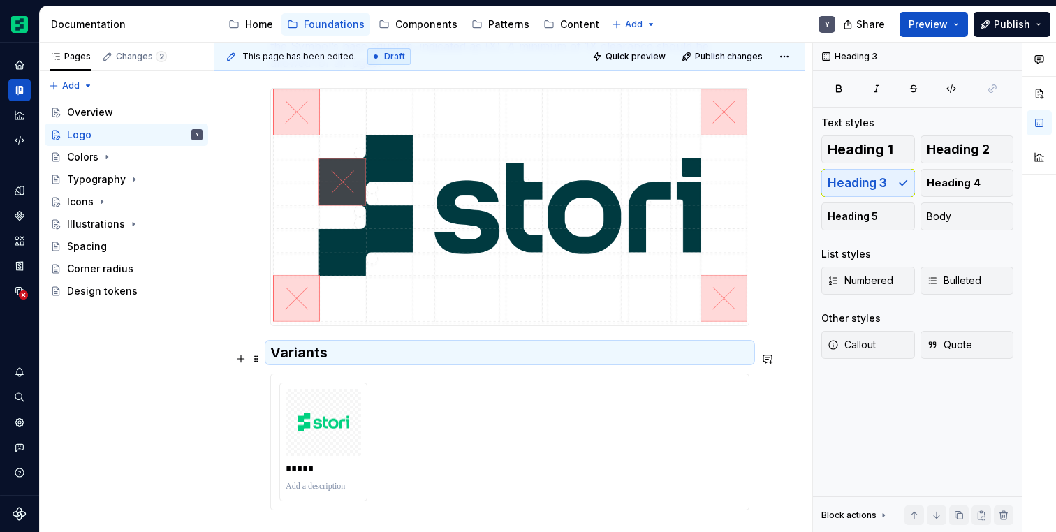
click at [370, 359] on h3 "Variants" at bounding box center [509, 353] width 479 height 20
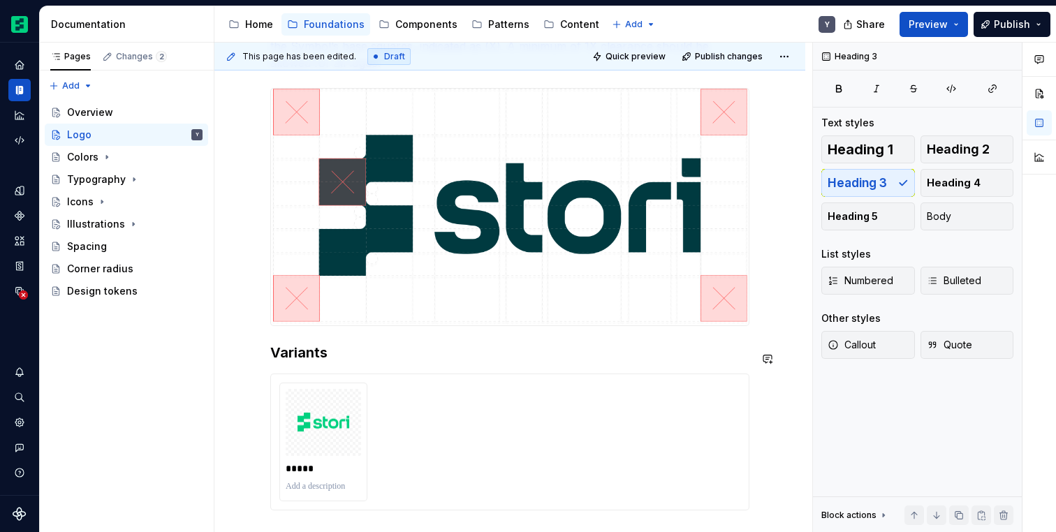
click at [360, 362] on h3 "Variants" at bounding box center [509, 353] width 479 height 20
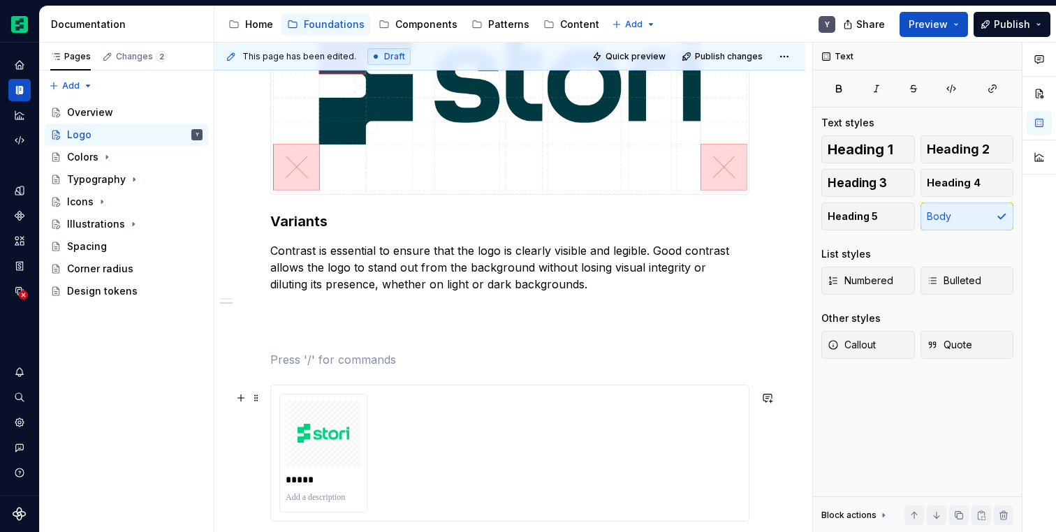
scroll to position [892, 0]
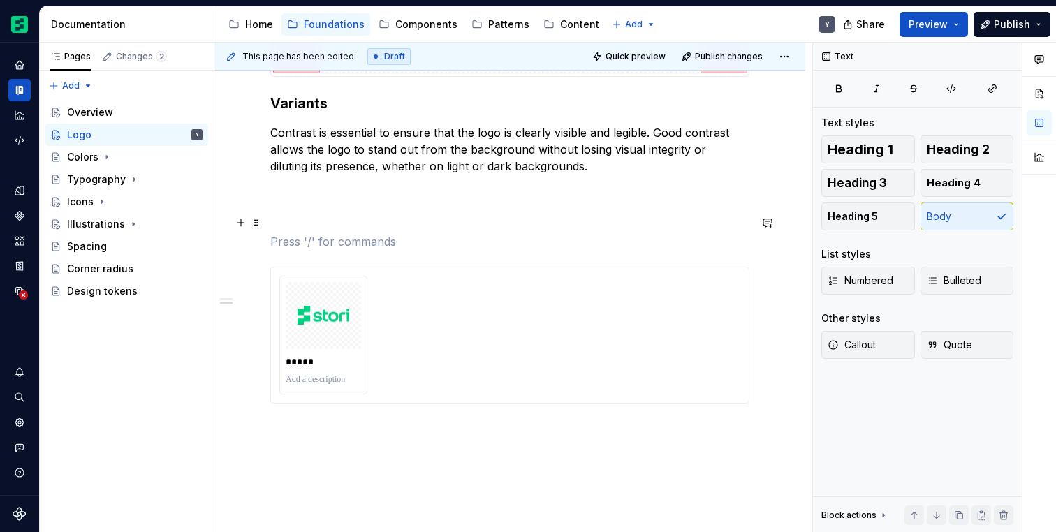
click at [281, 200] on p at bounding box center [509, 191] width 479 height 17
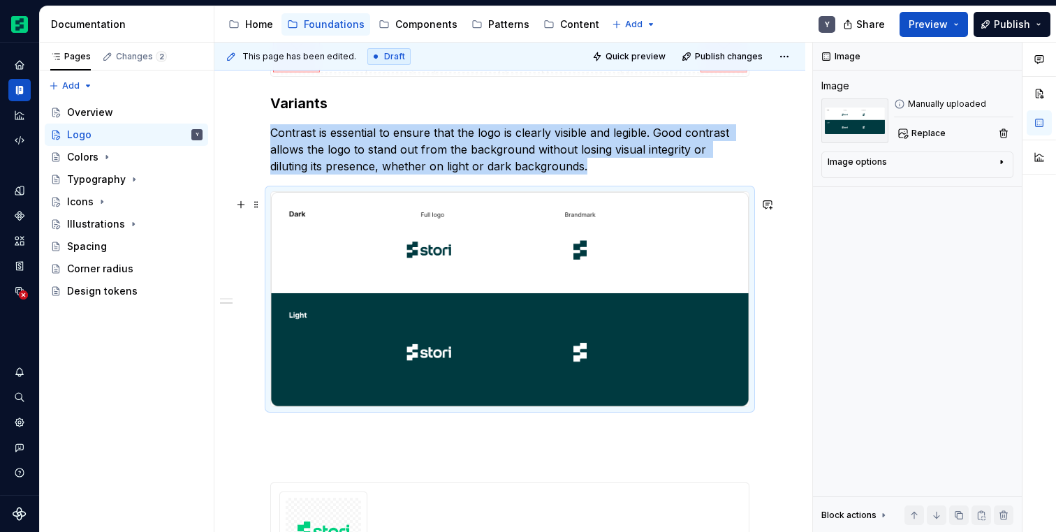
click at [680, 288] on img at bounding box center [510, 299] width 478 height 214
click at [694, 288] on img at bounding box center [510, 299] width 478 height 214
click at [744, 224] on img at bounding box center [510, 299] width 478 height 214
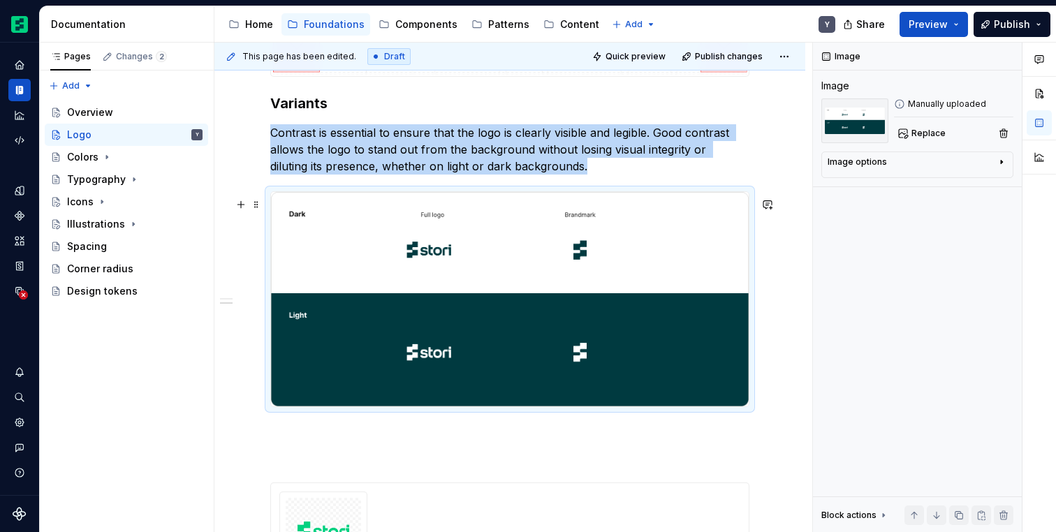
drag, startPoint x: 744, startPoint y: 224, endPoint x: 730, endPoint y: 284, distance: 61.8
click at [677, 284] on img at bounding box center [510, 299] width 478 height 214
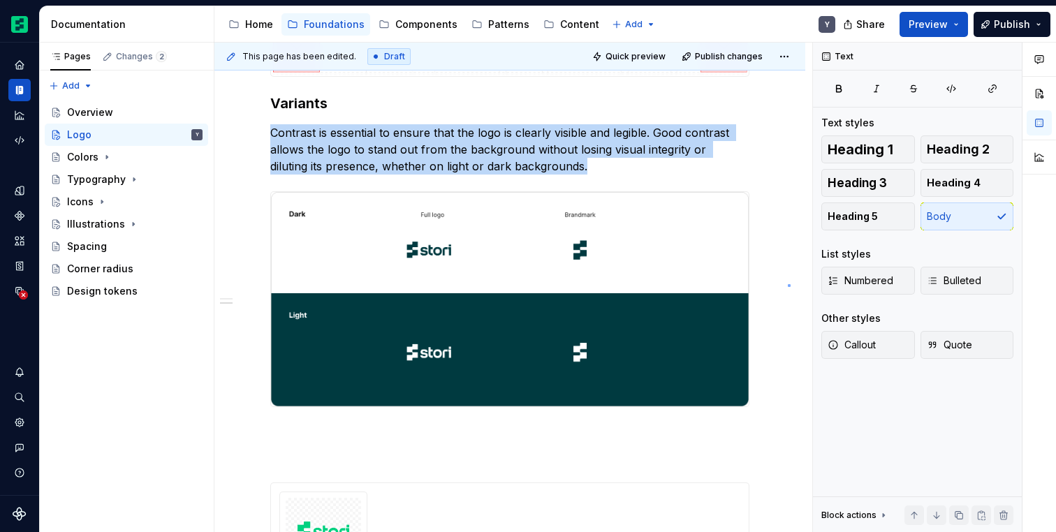
click at [788, 284] on div "This page has been edited. Draft Quick preview Publish changes Logo [PERSON_NAM…" at bounding box center [513, 288] width 598 height 490
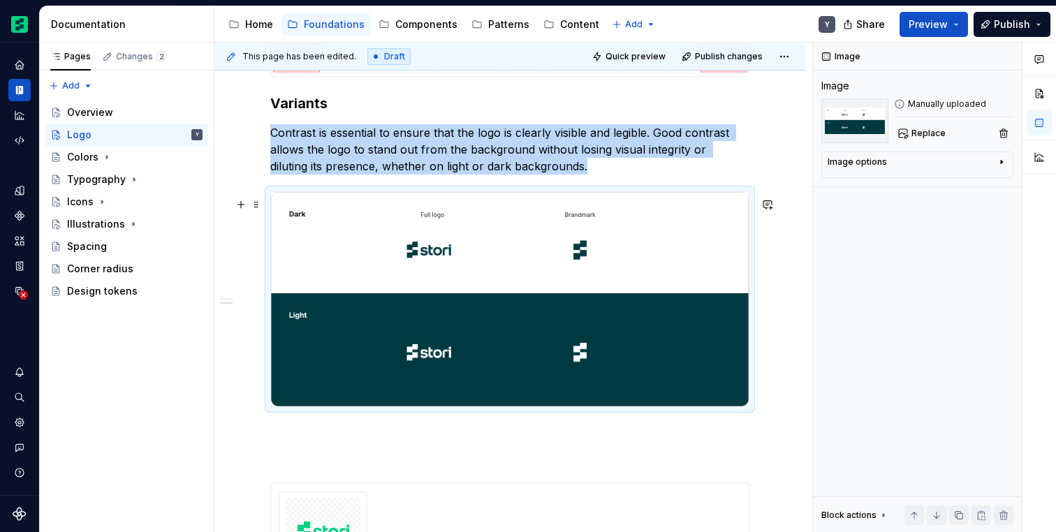
click at [749, 284] on img at bounding box center [510, 299] width 478 height 214
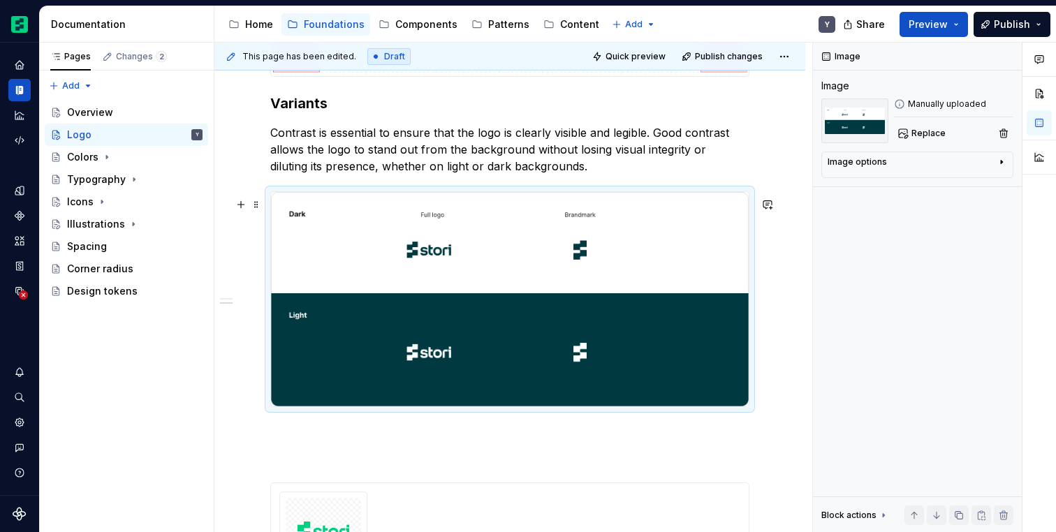
click at [749, 287] on div at bounding box center [509, 299] width 479 height 216
click at [786, 306] on div "The symbol is a custom design of the letter “S,” abstracted into a series of in…" at bounding box center [509, 100] width 591 height 1507
click at [896, 111] on div "Manually uploaded Replace" at bounding box center [953, 120] width 119 height 45
click at [893, 110] on div "Manually uploaded Replace" at bounding box center [917, 120] width 192 height 45
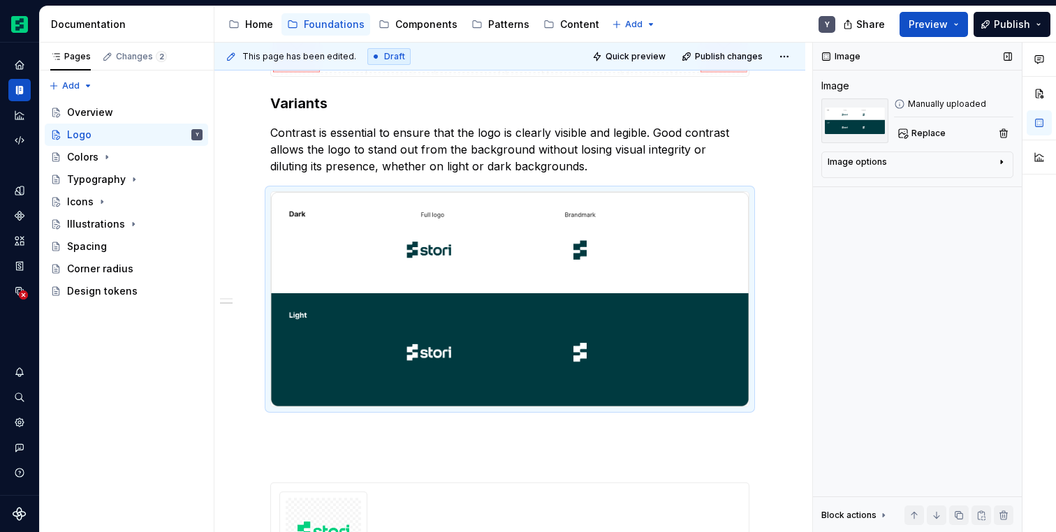
click at [892, 157] on div "Image options" at bounding box center [912, 164] width 168 height 17
click at [781, 274] on div "The symbol is a custom design of the letter “S,” abstracted into a series of in…" at bounding box center [509, 100] width 591 height 1507
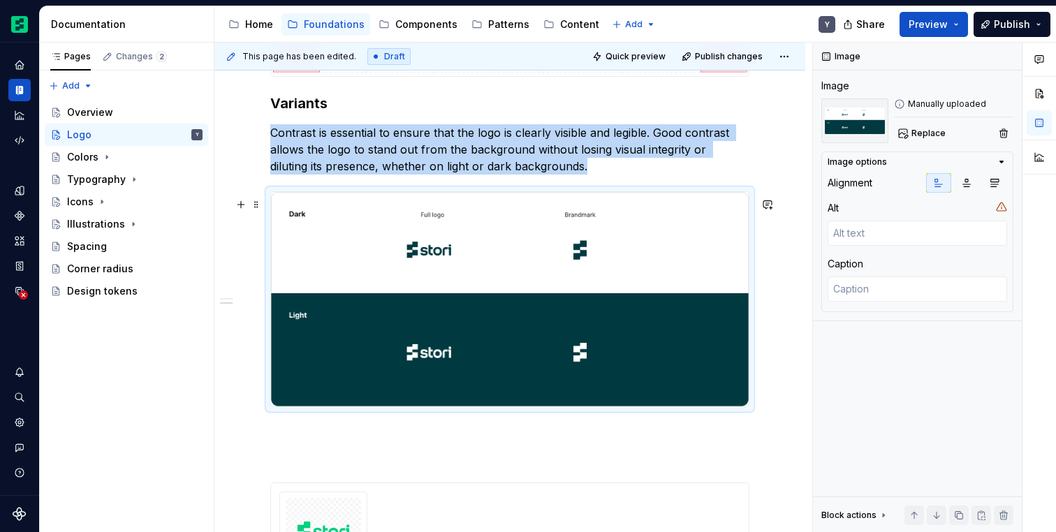
click at [586, 290] on img at bounding box center [510, 299] width 478 height 214
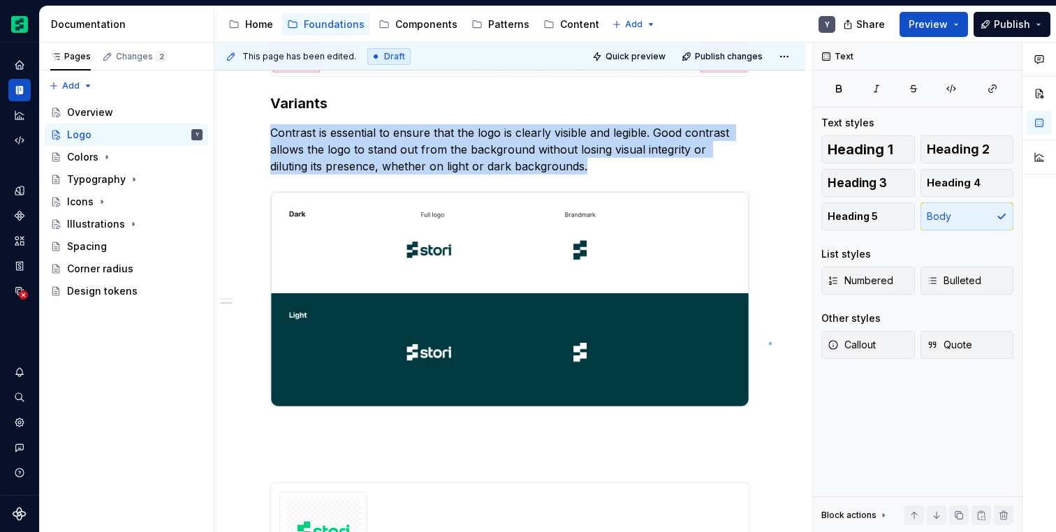
click at [770, 342] on div "This page has been edited. Draft Quick preview Publish changes Logo [PERSON_NAM…" at bounding box center [513, 288] width 598 height 490
click at [775, 356] on div "The symbol is a custom design of the letter “S,” abstracted into a series of in…" at bounding box center [509, 100] width 591 height 1507
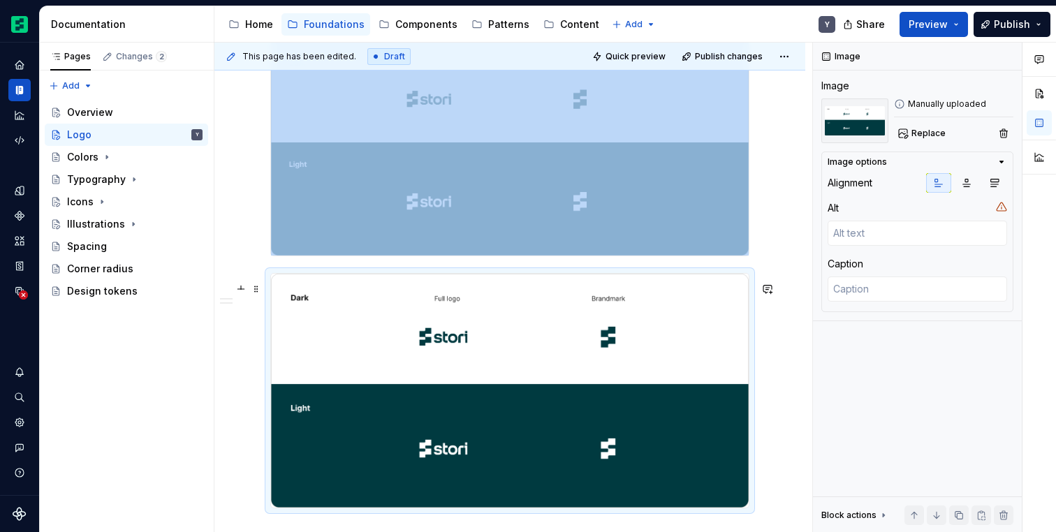
scroll to position [1048, 0]
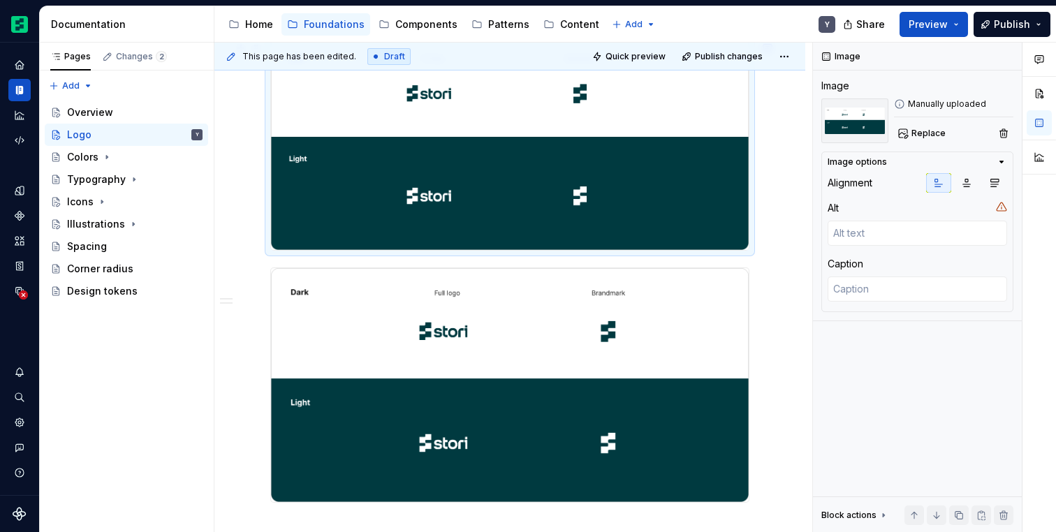
click at [566, 242] on img at bounding box center [510, 143] width 478 height 214
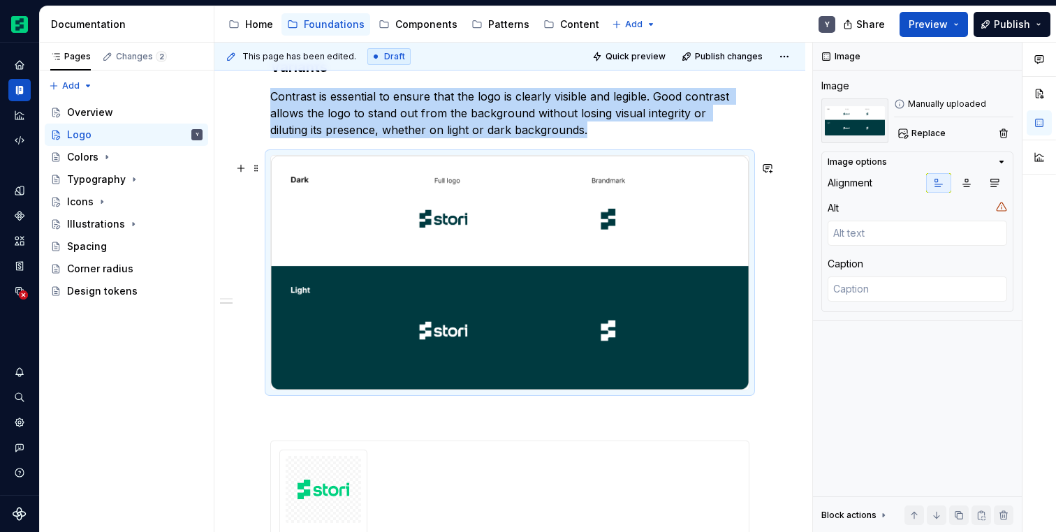
scroll to position [920, 0]
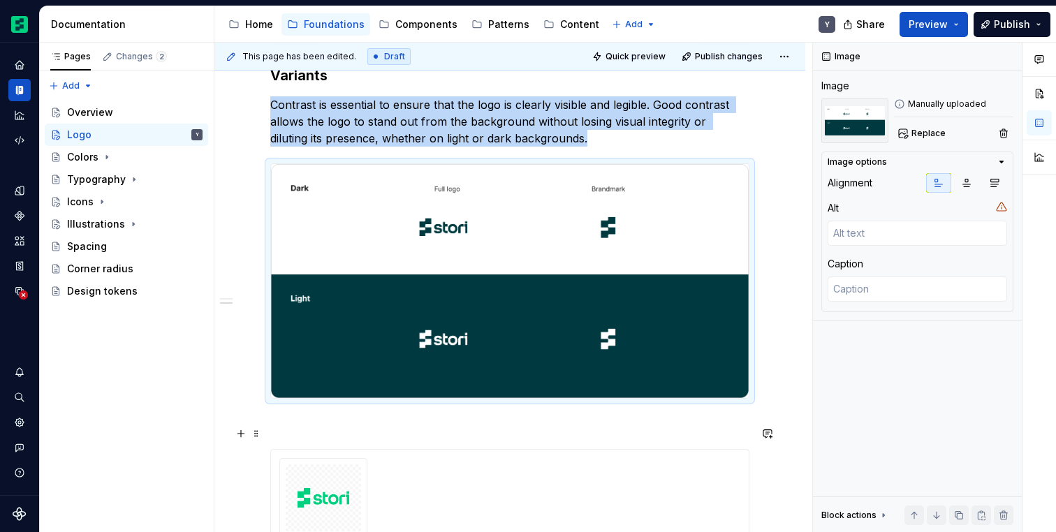
click at [314, 427] on p at bounding box center [509, 424] width 479 height 17
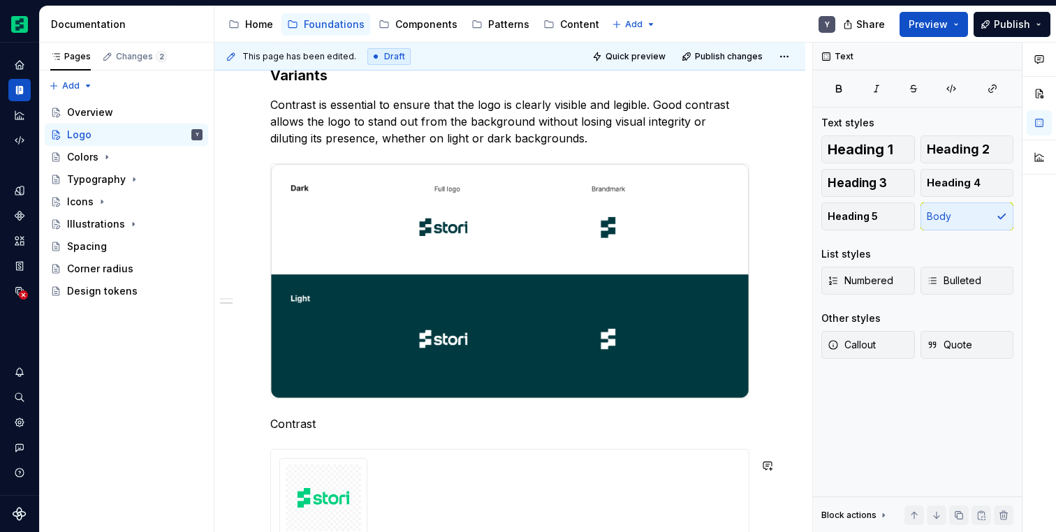
click at [328, 432] on p "Contrast" at bounding box center [509, 424] width 479 height 17
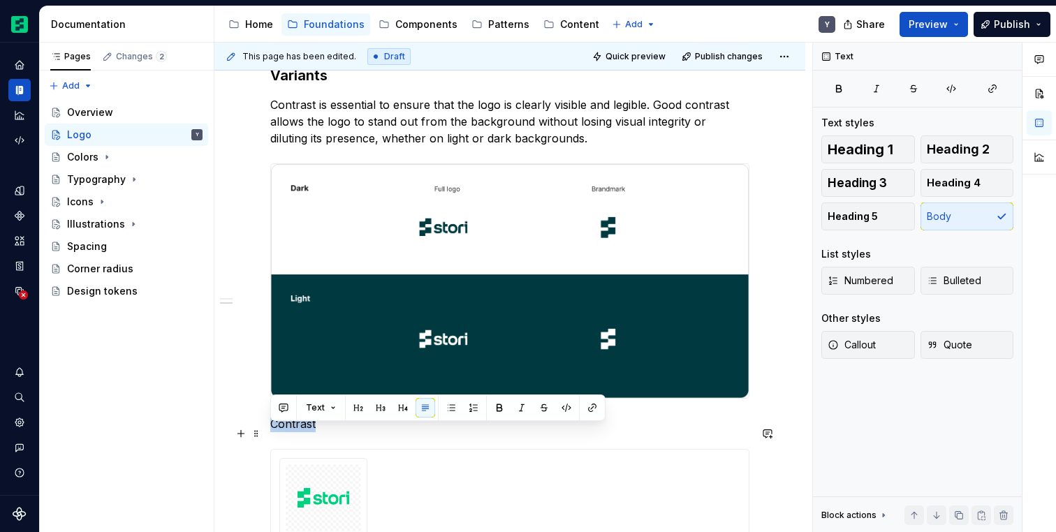
drag, startPoint x: 314, startPoint y: 434, endPoint x: 269, endPoint y: 434, distance: 44.7
click at [269, 434] on div "The symbol is a custom design of the letter “S,” abstracted into a series of in…" at bounding box center [509, 70] width 591 height 1502
click at [380, 411] on button "button" at bounding box center [381, 408] width 20 height 20
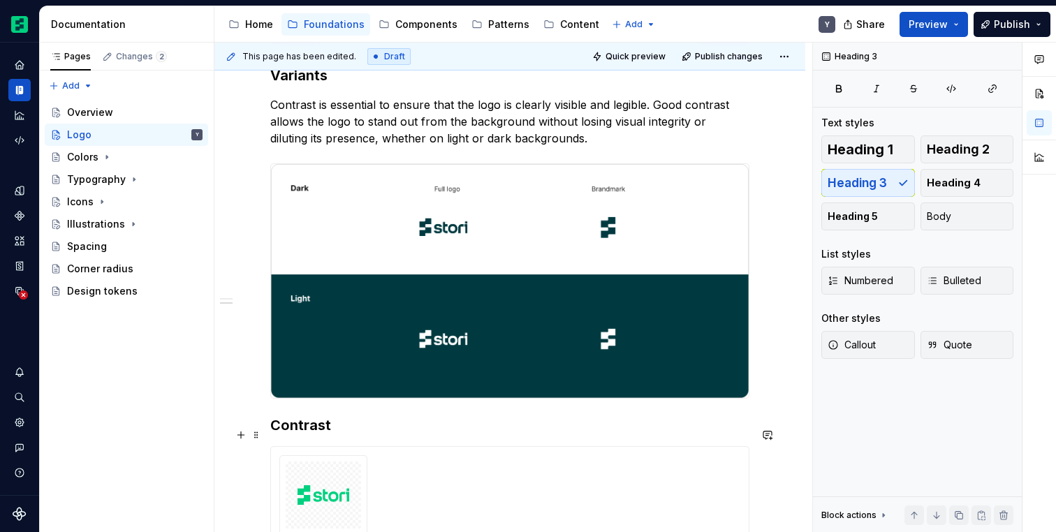
click at [369, 430] on h3 "Contrast" at bounding box center [509, 426] width 479 height 20
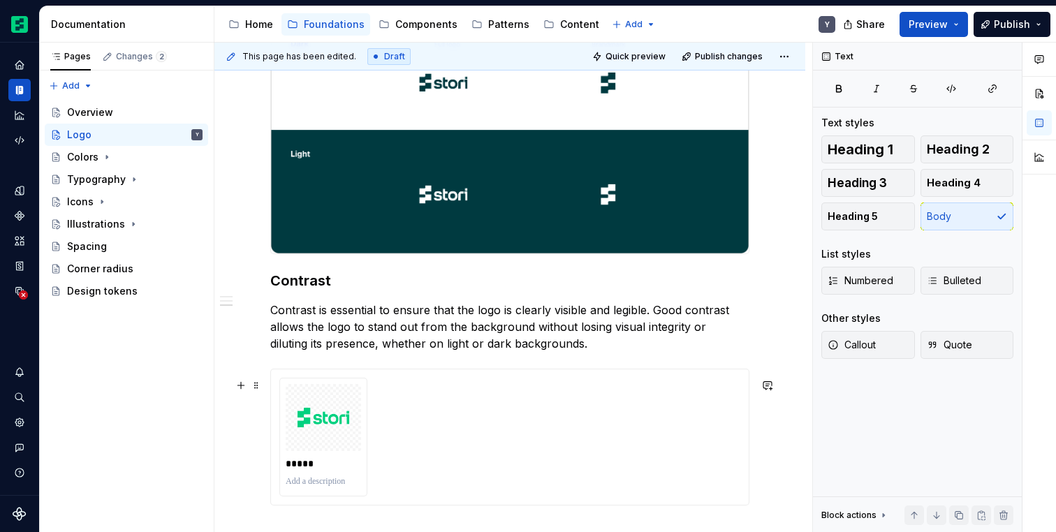
scroll to position [1069, 0]
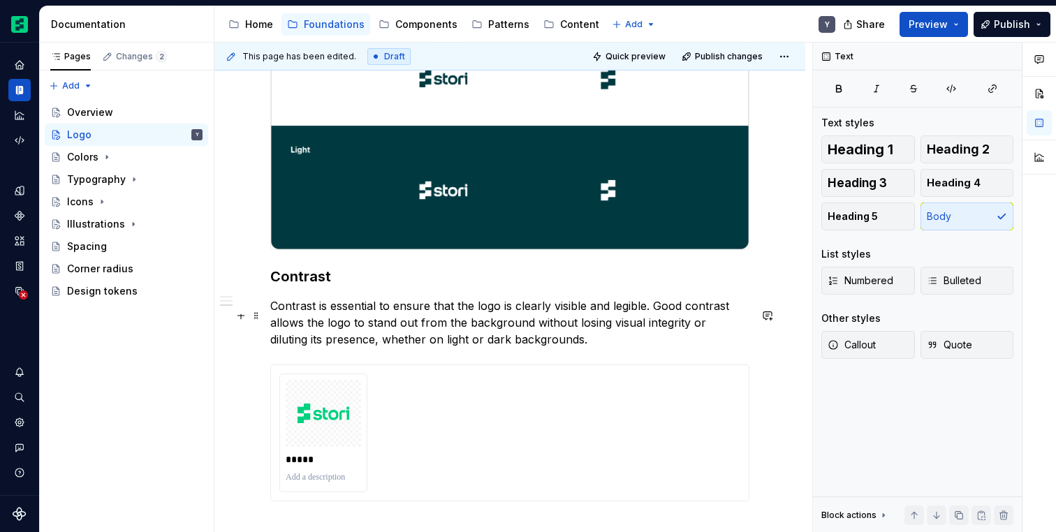
click at [582, 345] on p "Contrast is essential to ensure that the logo is clearly visible and legible. G…" at bounding box center [509, 323] width 479 height 50
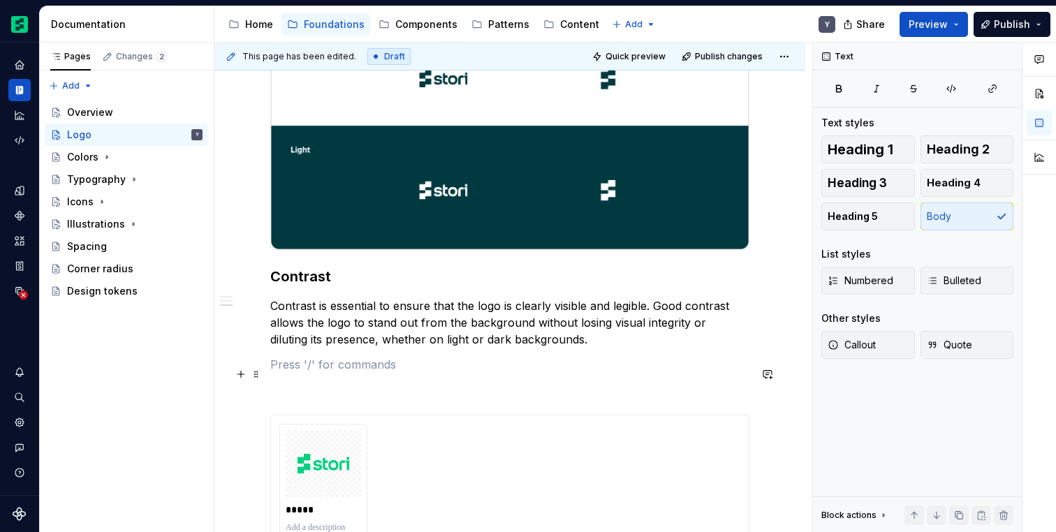
click at [340, 373] on p at bounding box center [509, 364] width 479 height 17
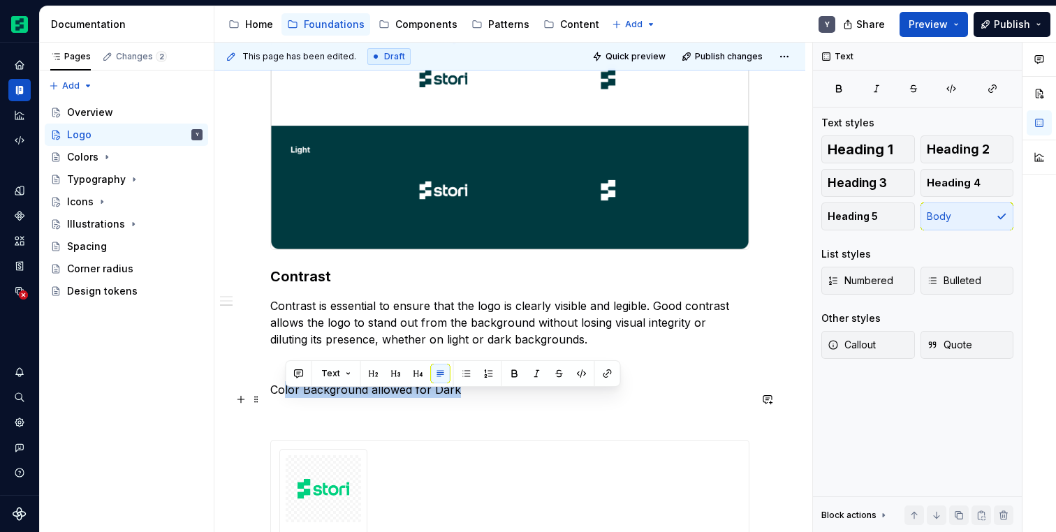
drag, startPoint x: 469, startPoint y: 400, endPoint x: 284, endPoint y: 397, distance: 185.8
click at [284, 397] on p "Color Background allowed for Dark" at bounding box center [509, 389] width 479 height 17
click at [437, 398] on p "Color Background allowed for Dark" at bounding box center [509, 389] width 479 height 17
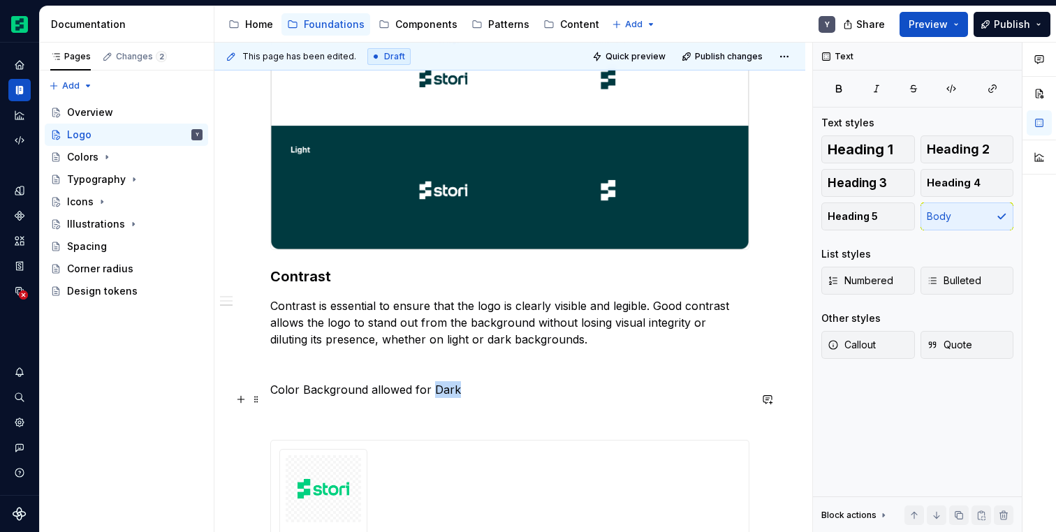
click at [437, 398] on p "Color Background allowed for Dark" at bounding box center [509, 389] width 479 height 17
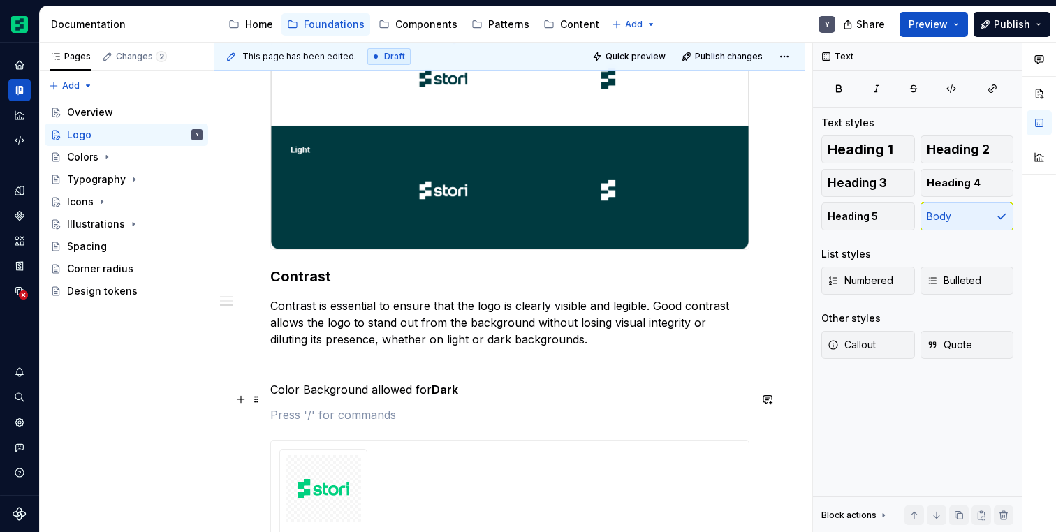
click at [446, 396] on strong "Dark" at bounding box center [445, 390] width 27 height 14
click at [441, 419] on p at bounding box center [509, 414] width 479 height 17
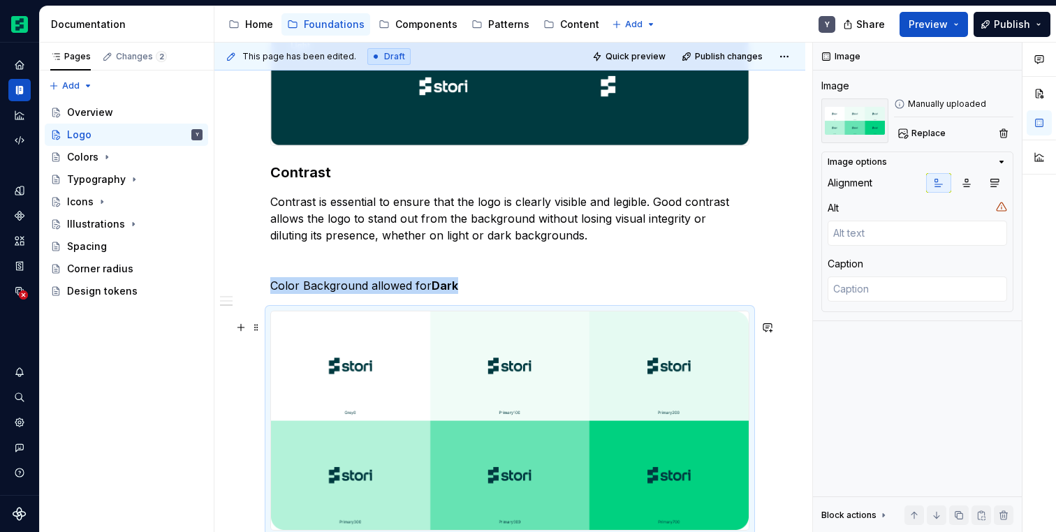
scroll to position [1215, 0]
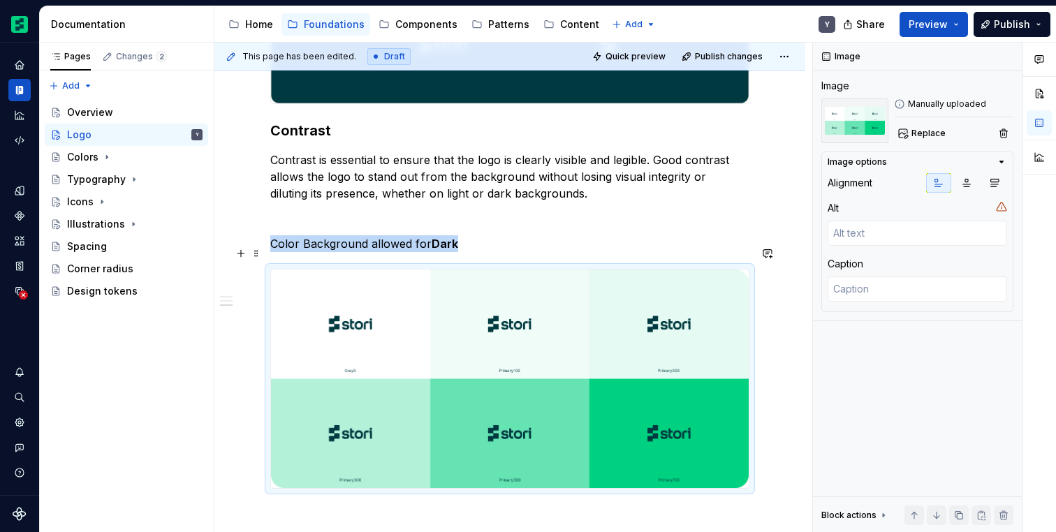
click at [467, 252] on p "Color Background allowed for Dark" at bounding box center [509, 243] width 479 height 17
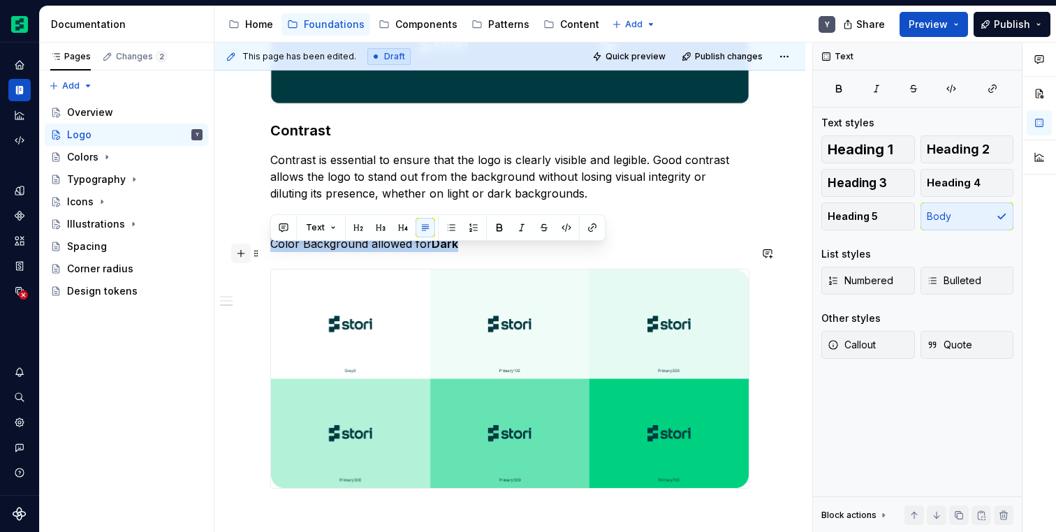
drag, startPoint x: 448, startPoint y: 257, endPoint x: 242, endPoint y: 257, distance: 206.0
click at [402, 228] on button "button" at bounding box center [403, 228] width 20 height 20
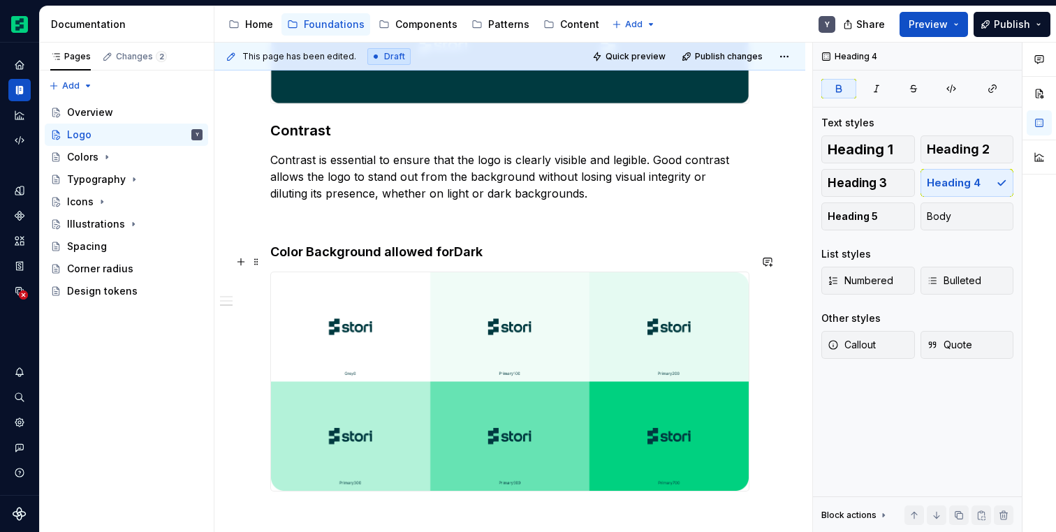
click at [464, 258] on strong "Dark" at bounding box center [468, 251] width 29 height 15
click at [420, 227] on p at bounding box center [509, 218] width 479 height 17
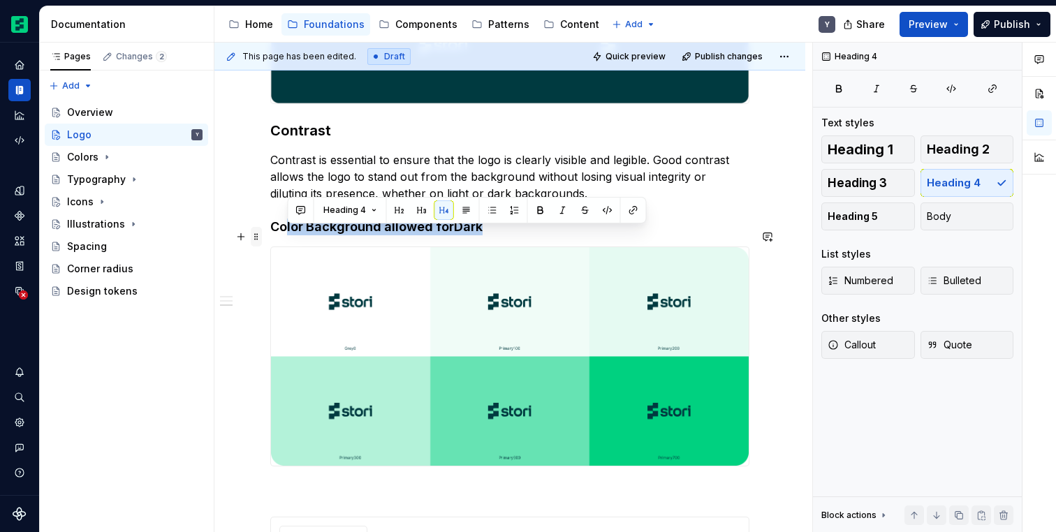
drag, startPoint x: 509, startPoint y: 233, endPoint x: 257, endPoint y: 234, distance: 252.1
click at [441, 210] on button "button" at bounding box center [444, 210] width 20 height 20
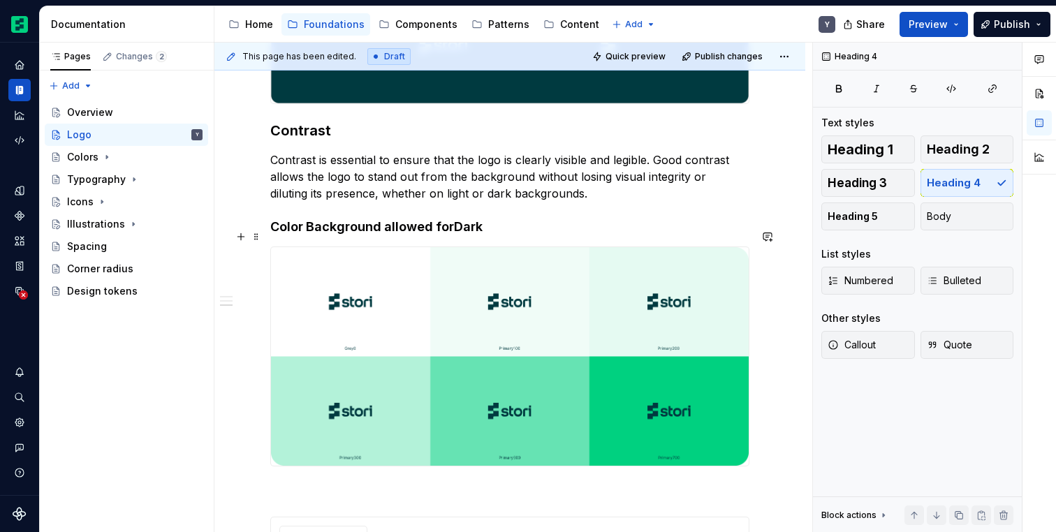
click at [502, 235] on h4 "Color Background allowed for Dark" at bounding box center [509, 227] width 479 height 17
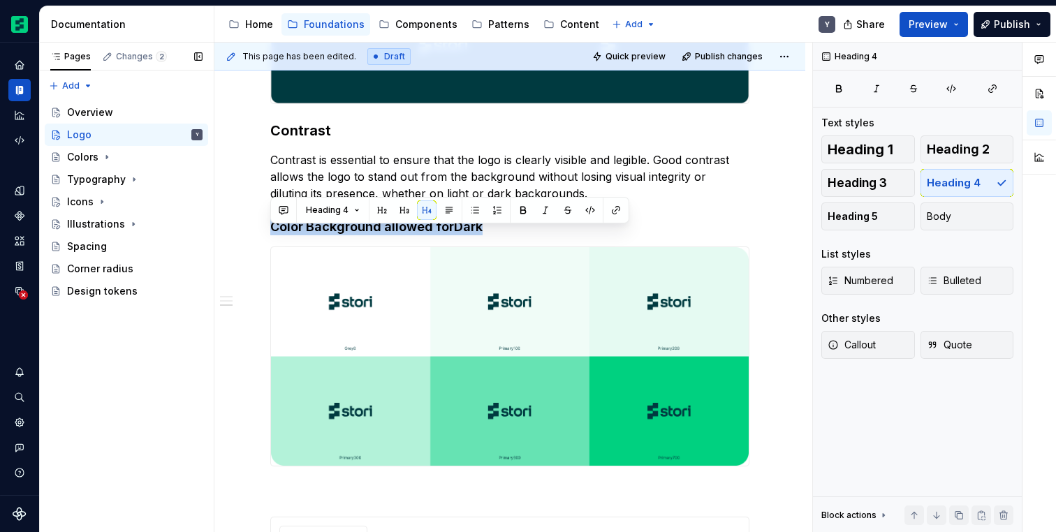
drag, startPoint x: 502, startPoint y: 235, endPoint x: 211, endPoint y: 235, distance: 291.2
click at [211, 235] on div "Pages Changes 2 Add Accessibility guide for tree Page tree. Navigate the tree w…" at bounding box center [548, 288] width 1016 height 490
click at [447, 213] on button "button" at bounding box center [449, 210] width 20 height 20
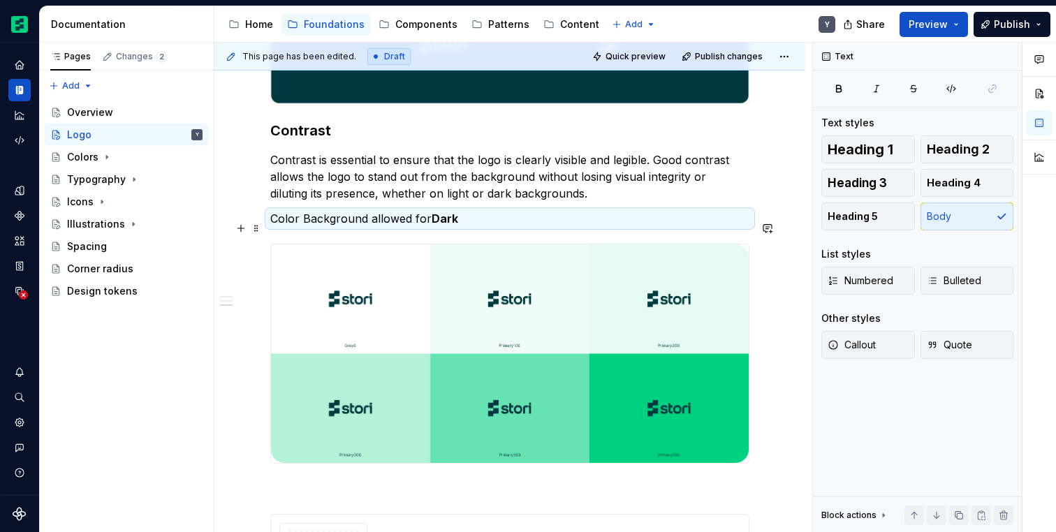
click at [485, 226] on p "Color Background allowed for Dark" at bounding box center [509, 218] width 479 height 17
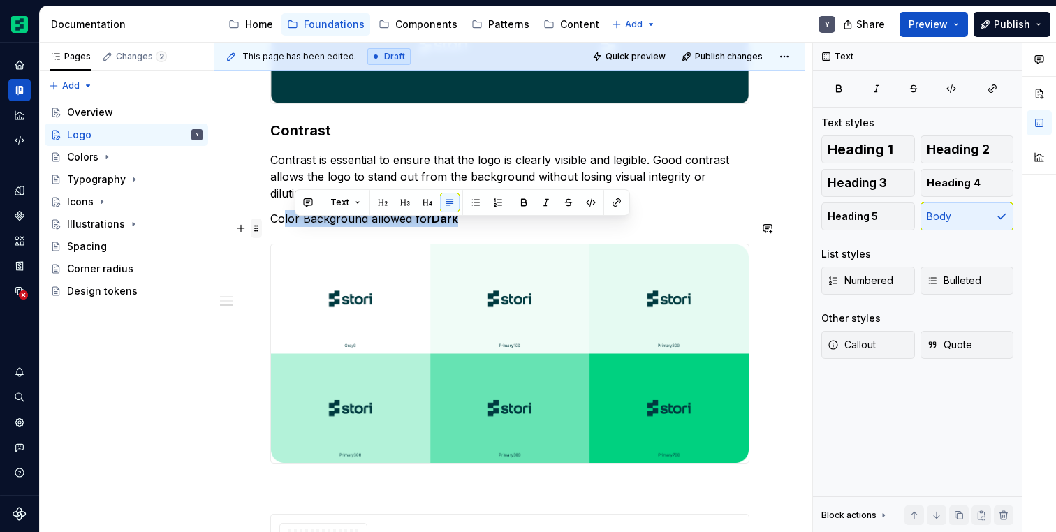
drag, startPoint x: 485, startPoint y: 226, endPoint x: 254, endPoint y: 226, distance: 231.9
click at [556, 220] on p "Color Background allowed for Dark" at bounding box center [509, 218] width 479 height 17
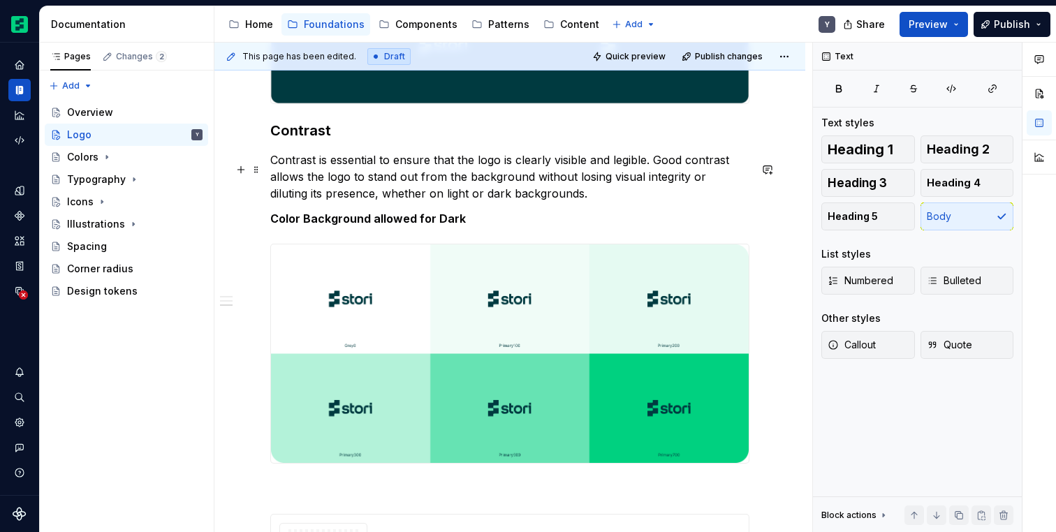
click at [563, 196] on p "Contrast is essential to ensure that the logo is clearly visible and legible. G…" at bounding box center [509, 177] width 479 height 50
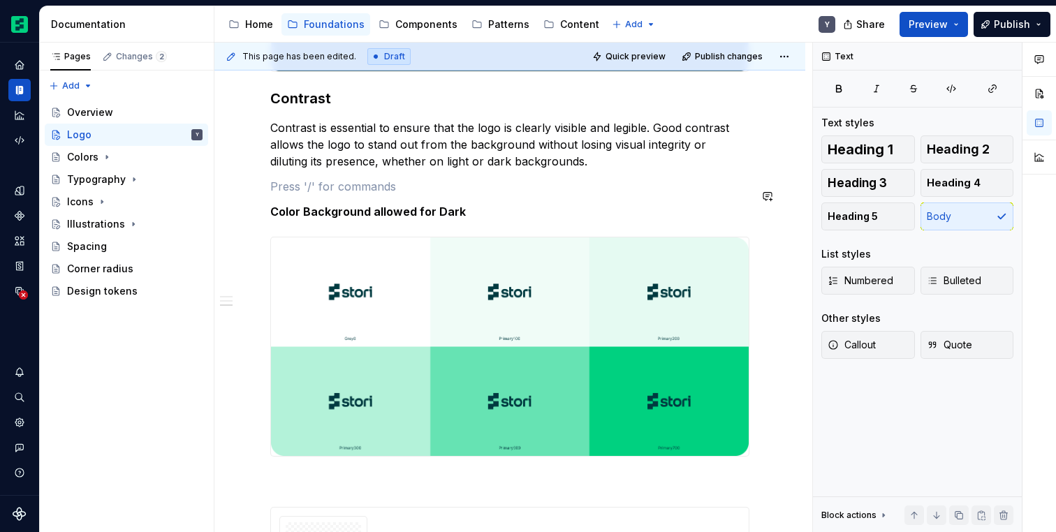
scroll to position [1256, 0]
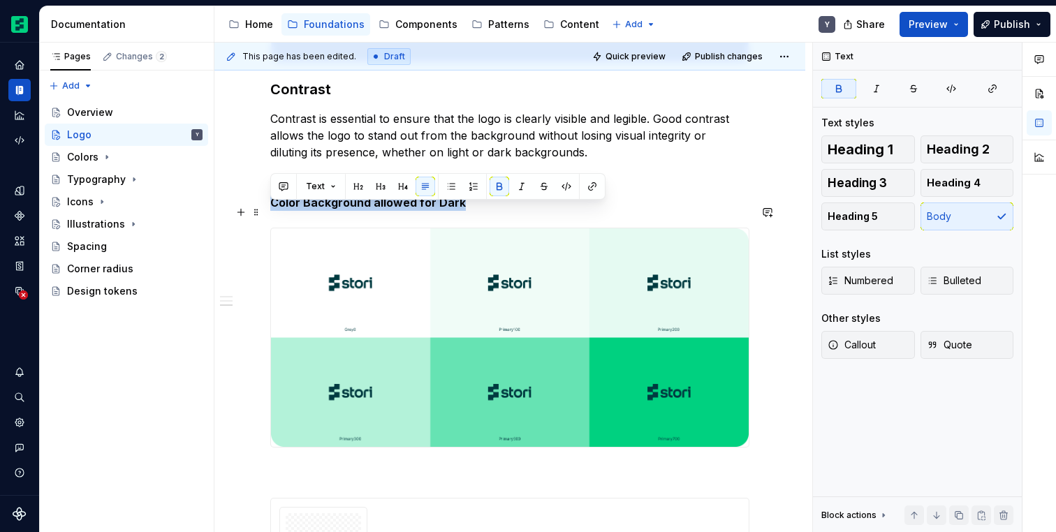
drag, startPoint x: 469, startPoint y: 214, endPoint x: 271, endPoint y: 211, distance: 198.4
click at [271, 211] on p "Color Background allowed for Dark" at bounding box center [509, 202] width 479 height 17
copy strong "Color Background allowed for Dark"
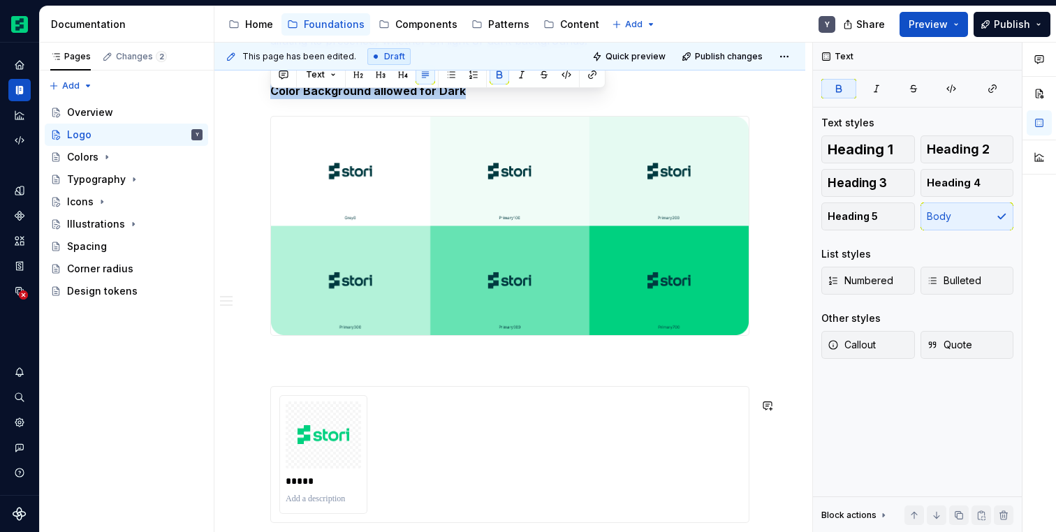
scroll to position [1370, 0]
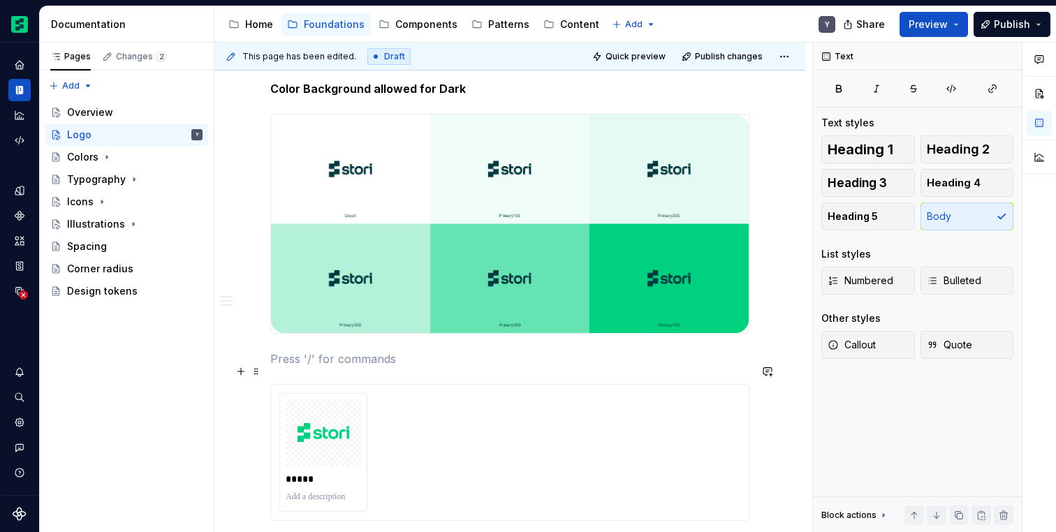
click at [300, 367] on p at bounding box center [509, 359] width 479 height 17
click at [446, 366] on strong "Color Background allowed for Dark" at bounding box center [368, 359] width 196 height 14
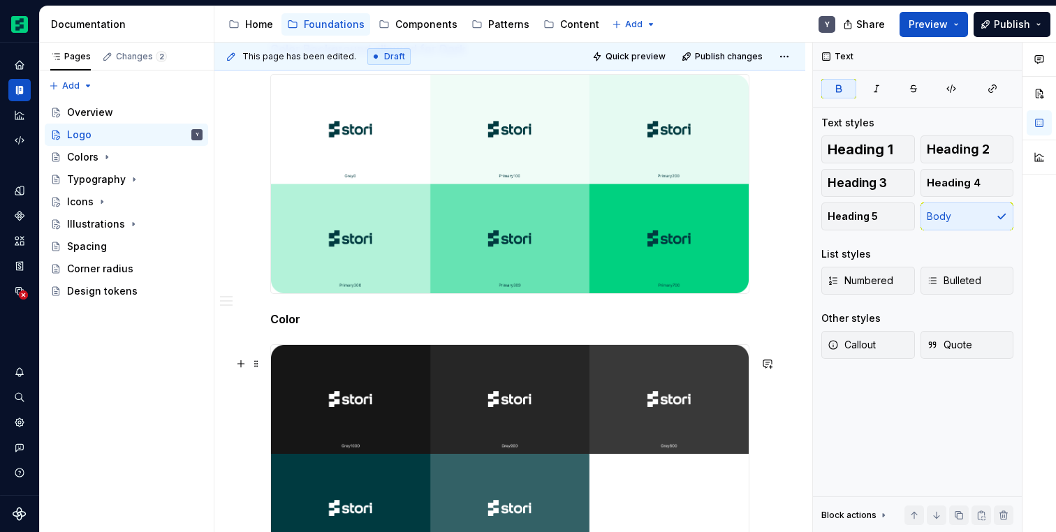
scroll to position [1384, 0]
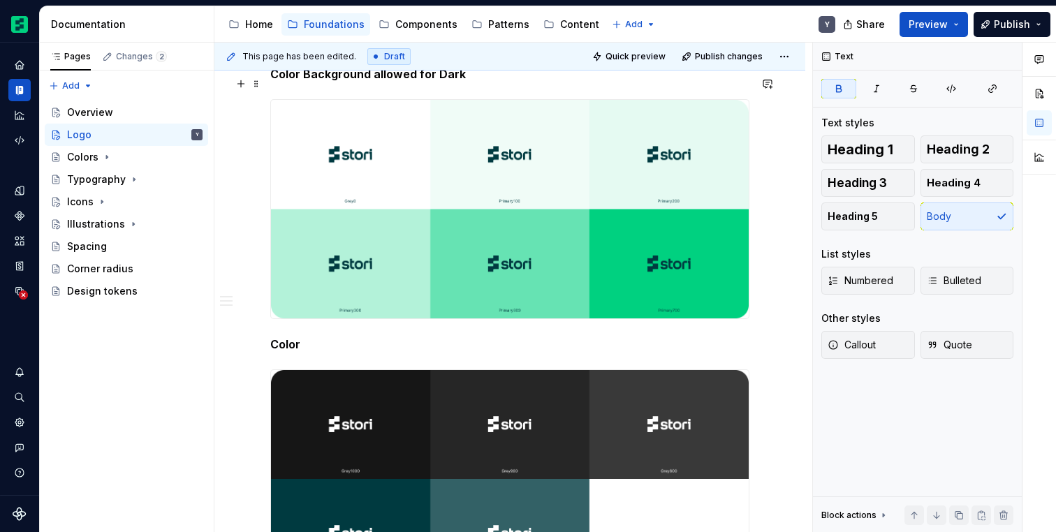
click at [483, 82] on p "Color Background allowed for Dark" at bounding box center [509, 74] width 479 height 17
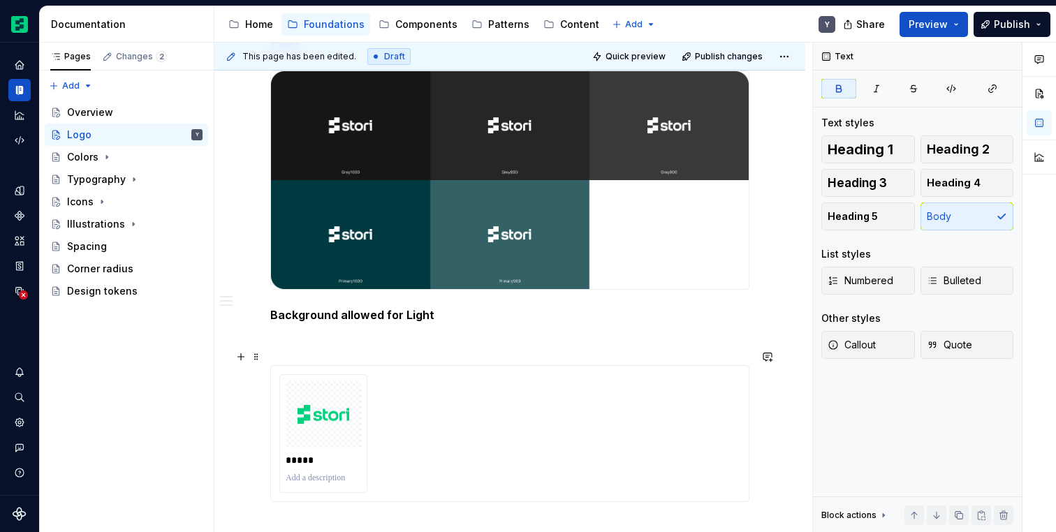
scroll to position [1685, 0]
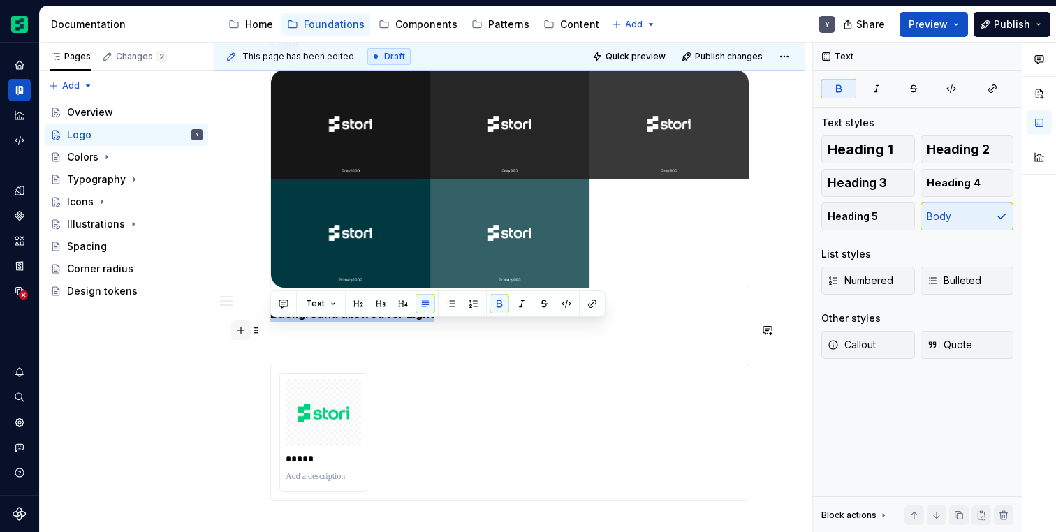
drag, startPoint x: 440, startPoint y: 336, endPoint x: 238, endPoint y: 336, distance: 201.8
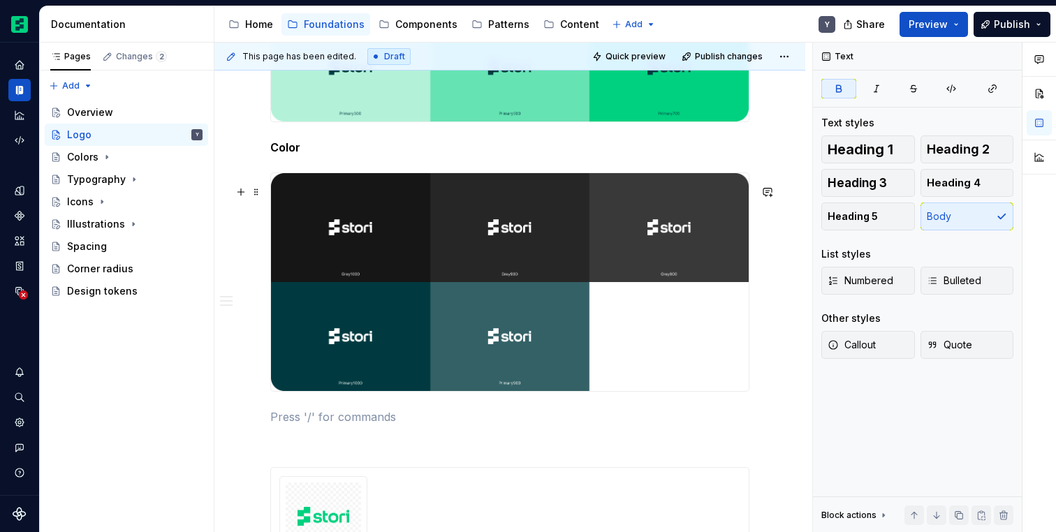
scroll to position [1513, 0]
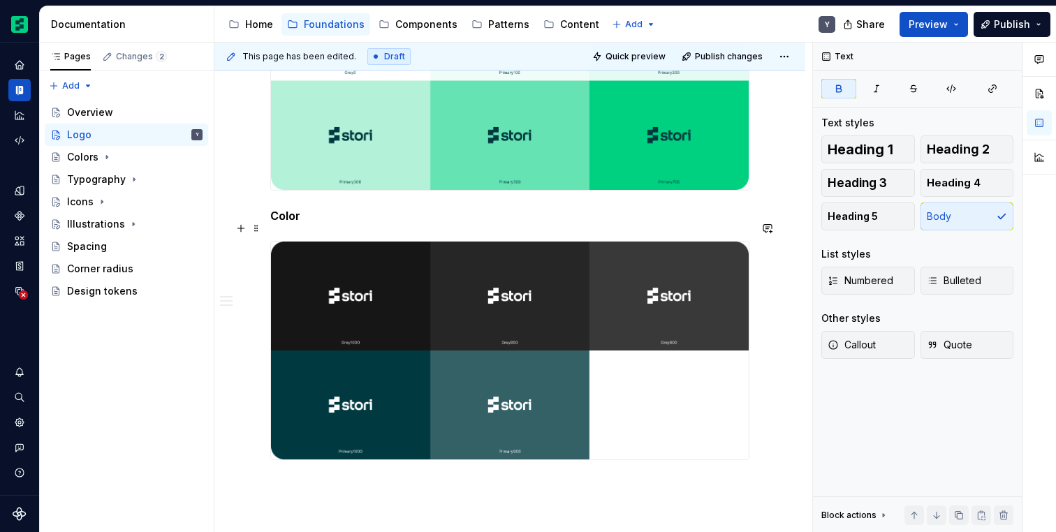
click at [316, 223] on p "Color" at bounding box center [509, 215] width 479 height 17
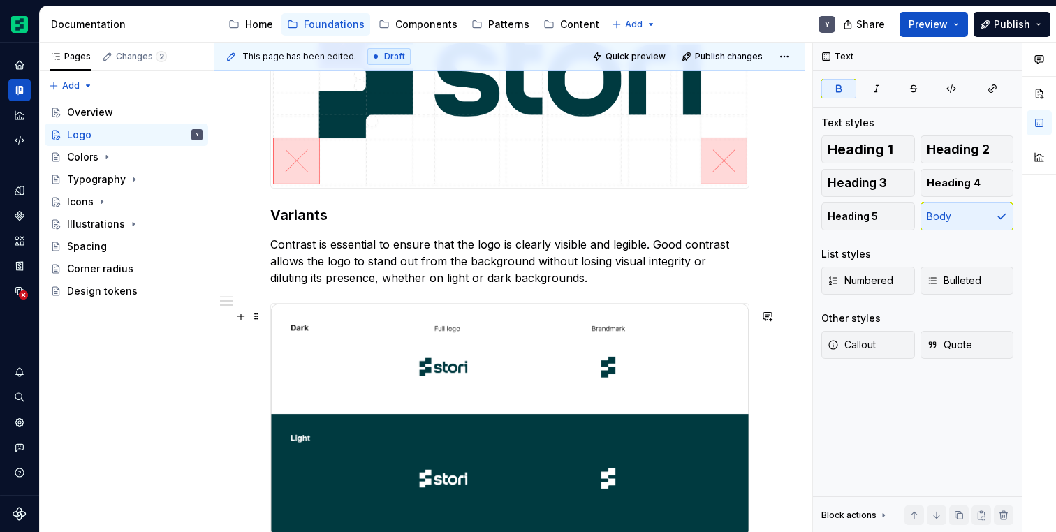
scroll to position [774, 0]
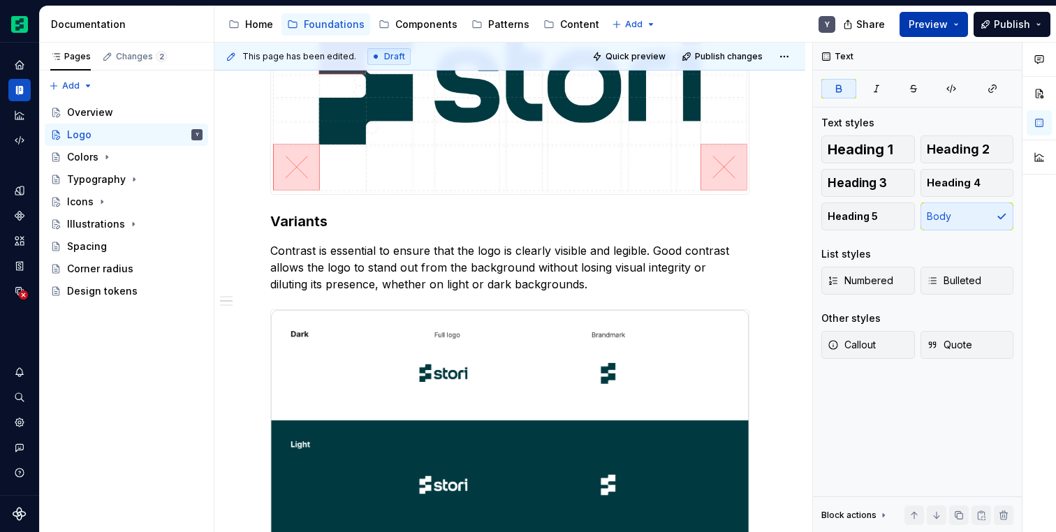
click at [920, 34] on button "Preview" at bounding box center [934, 24] width 68 height 25
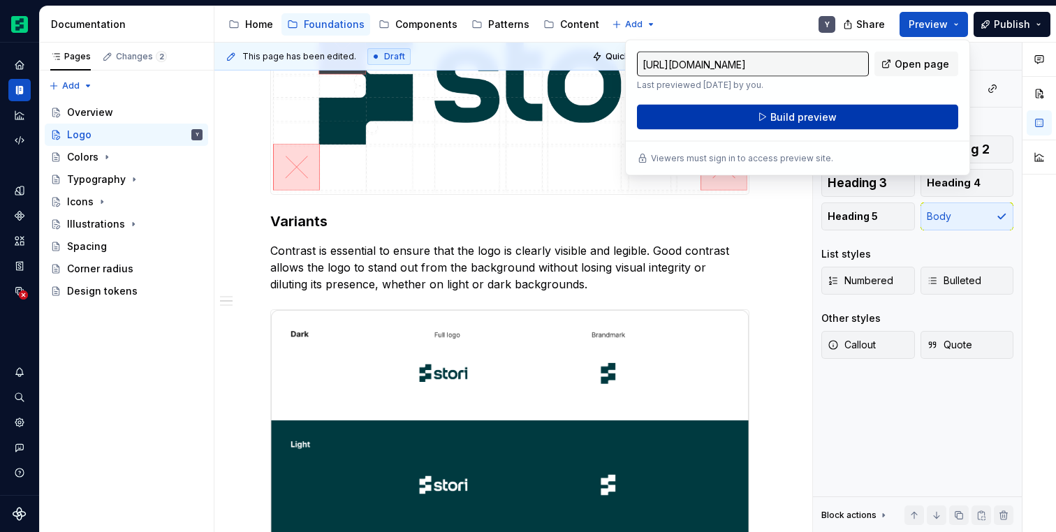
click at [839, 120] on button "Build preview" at bounding box center [797, 117] width 321 height 25
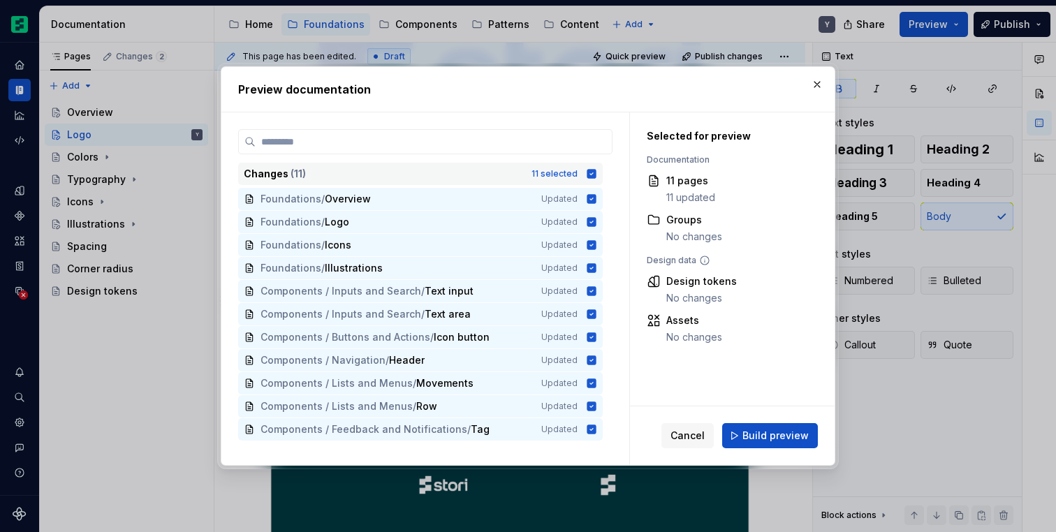
click at [596, 173] on icon at bounding box center [591, 174] width 9 height 9
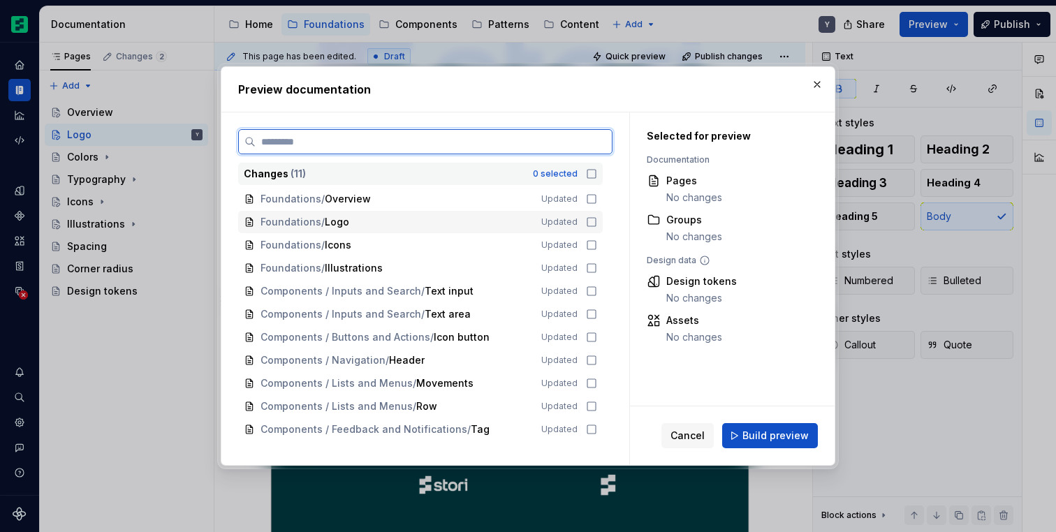
click at [597, 226] on icon at bounding box center [591, 222] width 11 height 11
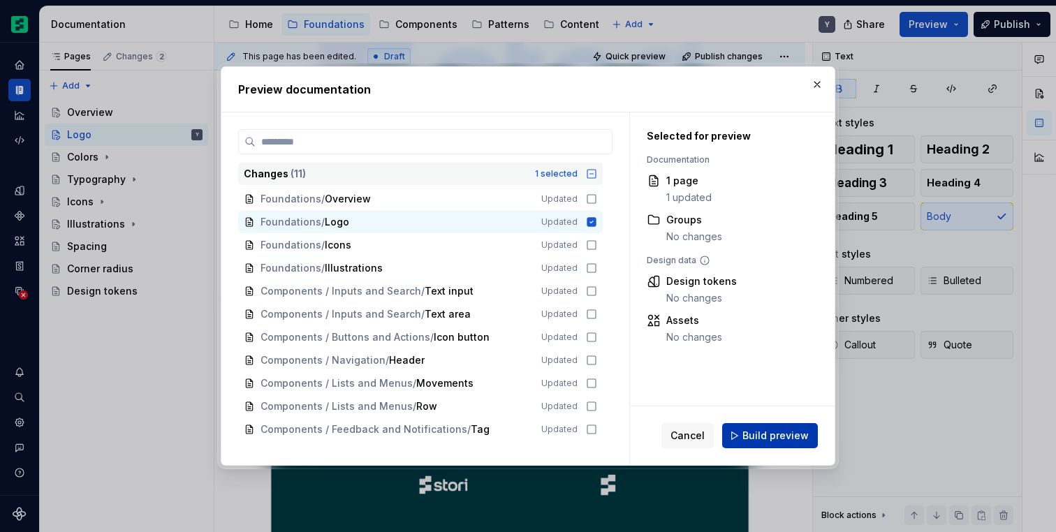
click at [768, 434] on span "Build preview" at bounding box center [775, 436] width 66 height 14
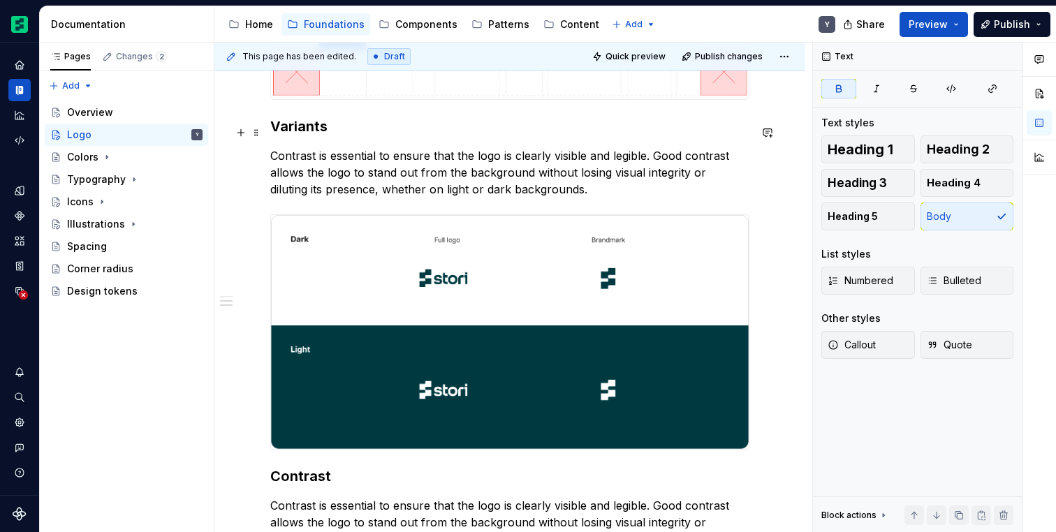
scroll to position [885, 0]
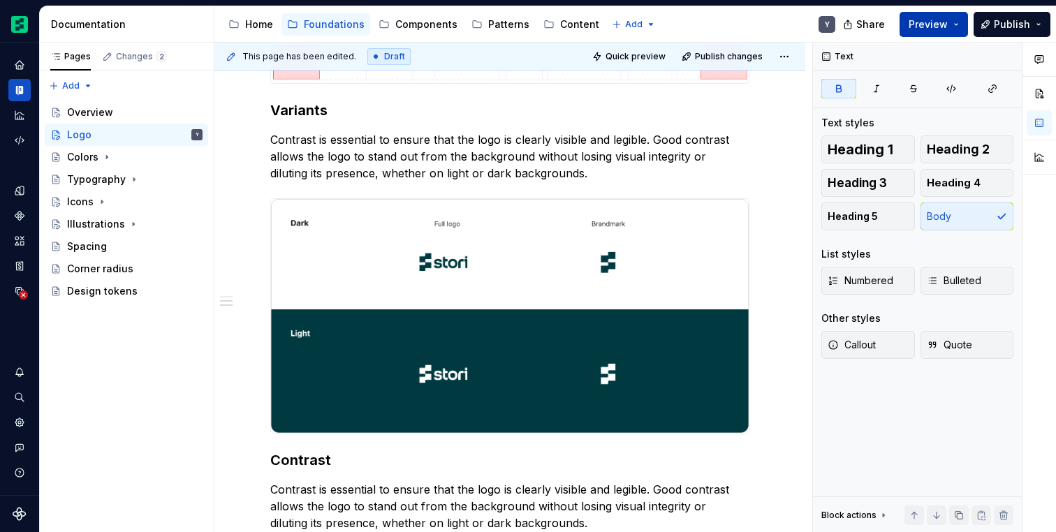
click at [918, 22] on span "Preview" at bounding box center [928, 24] width 39 height 14
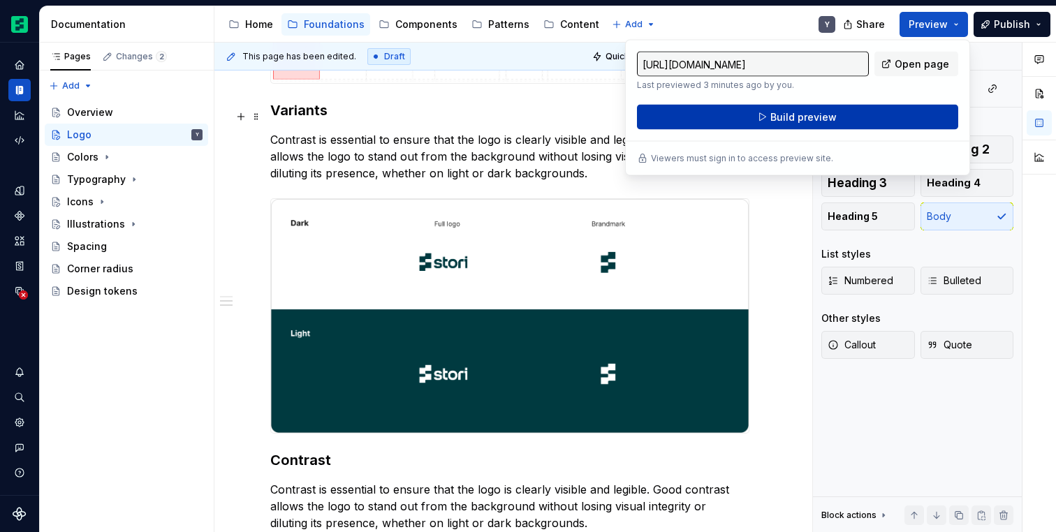
click at [784, 115] on span "Build preview" at bounding box center [803, 117] width 66 height 14
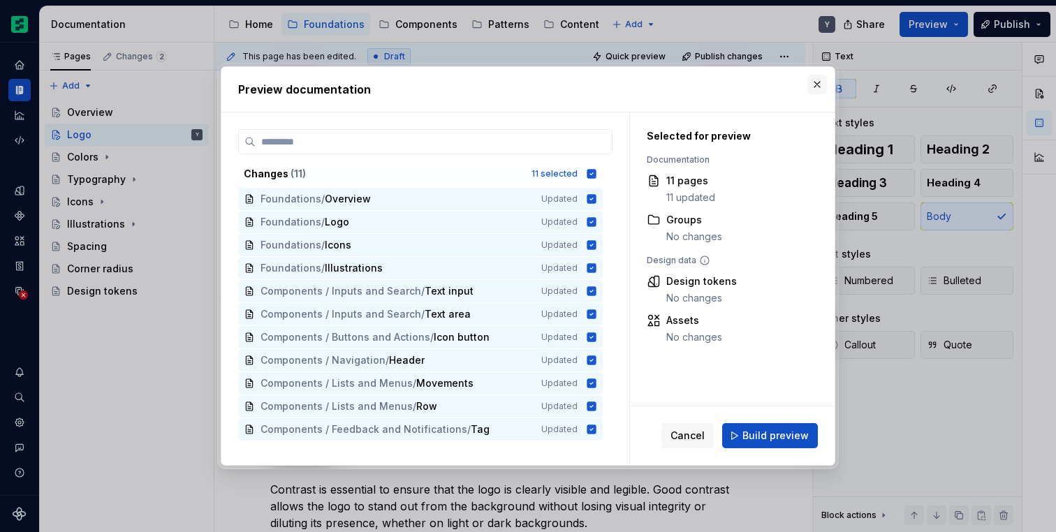
click at [813, 84] on button "button" at bounding box center [817, 85] width 20 height 20
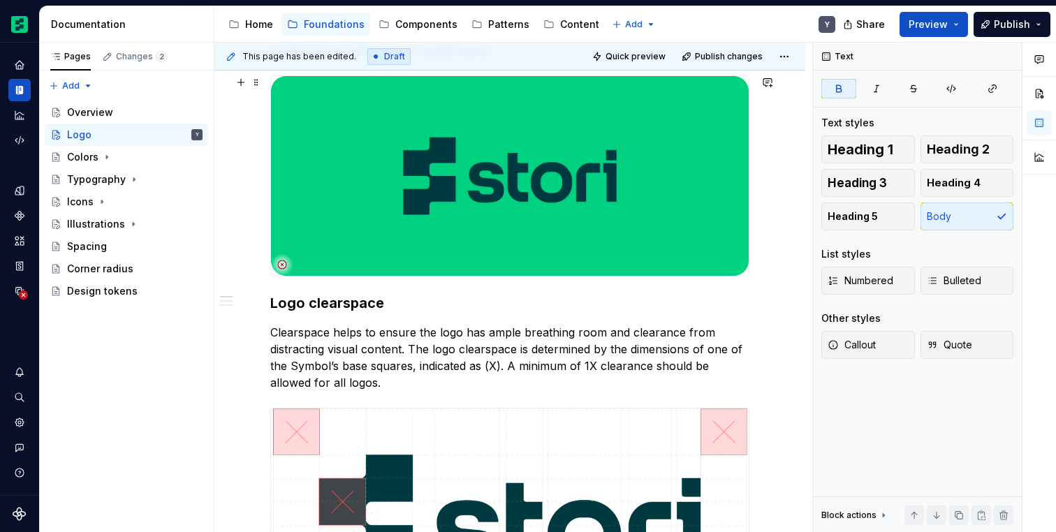
scroll to position [0, 0]
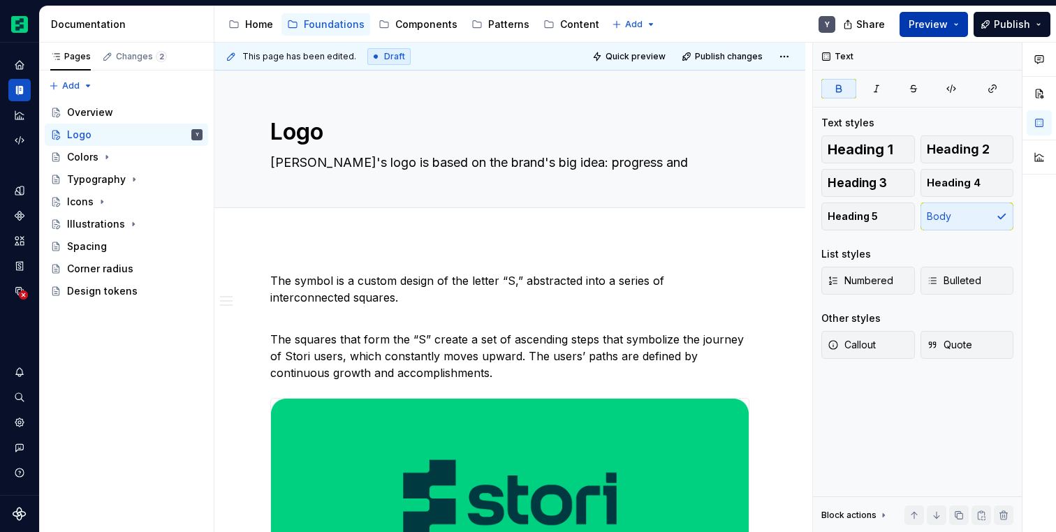
click at [955, 23] on button "Preview" at bounding box center [934, 24] width 68 height 25
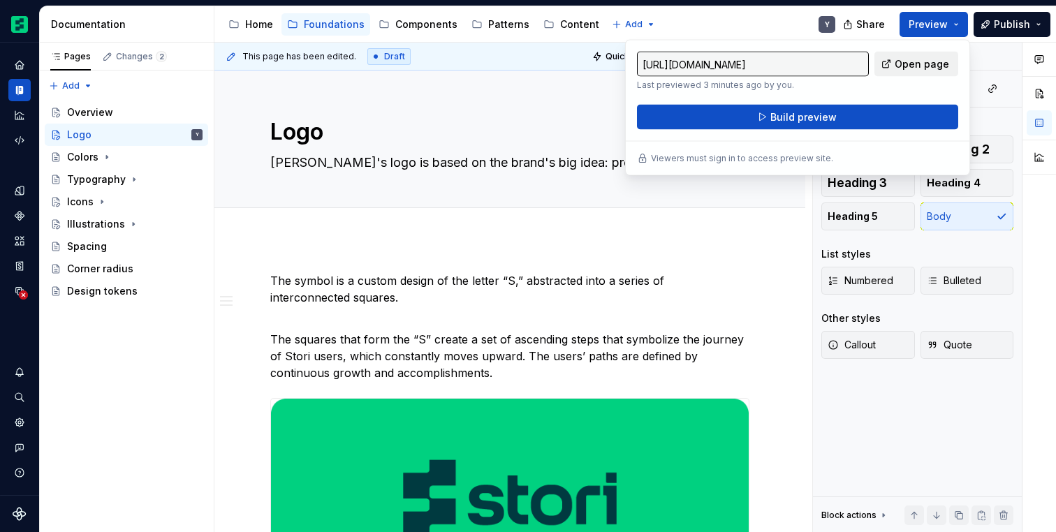
click at [903, 64] on span "Open page" at bounding box center [922, 64] width 54 height 14
type textarea "*"
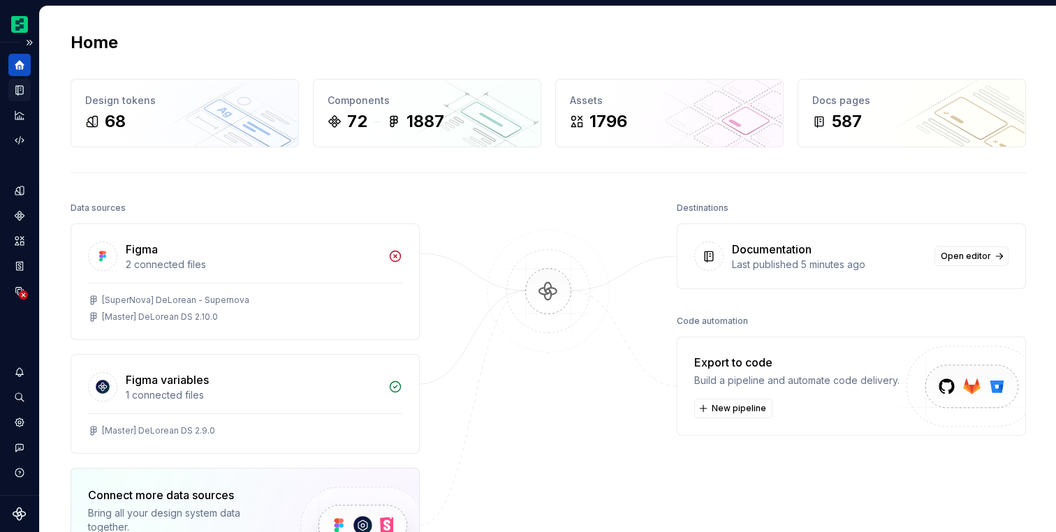
click at [27, 95] on div "Documentation" at bounding box center [19, 90] width 22 height 22
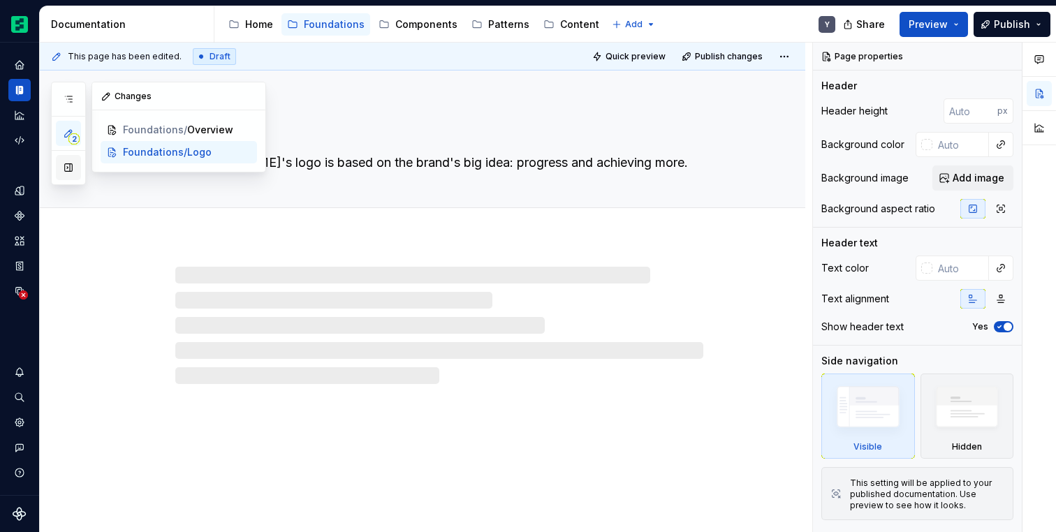
click at [69, 173] on button "button" at bounding box center [68, 167] width 25 height 25
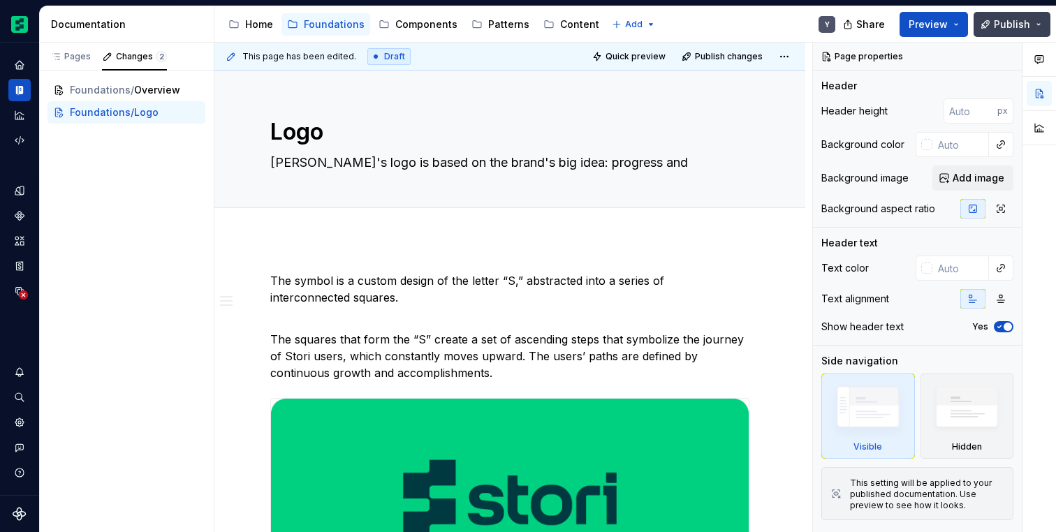
click at [995, 21] on button "Publish" at bounding box center [1012, 24] width 77 height 25
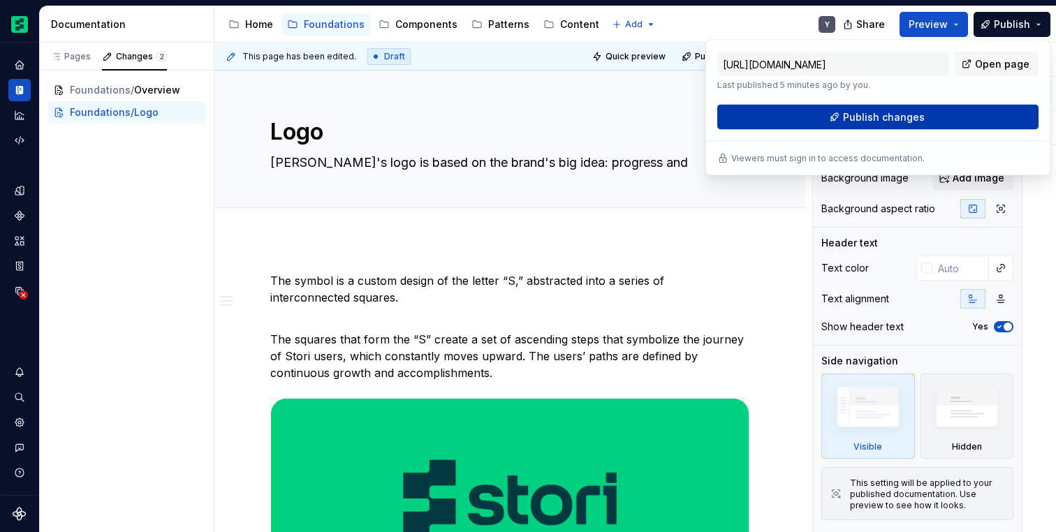
click at [847, 118] on span "Publish changes" at bounding box center [884, 117] width 82 height 14
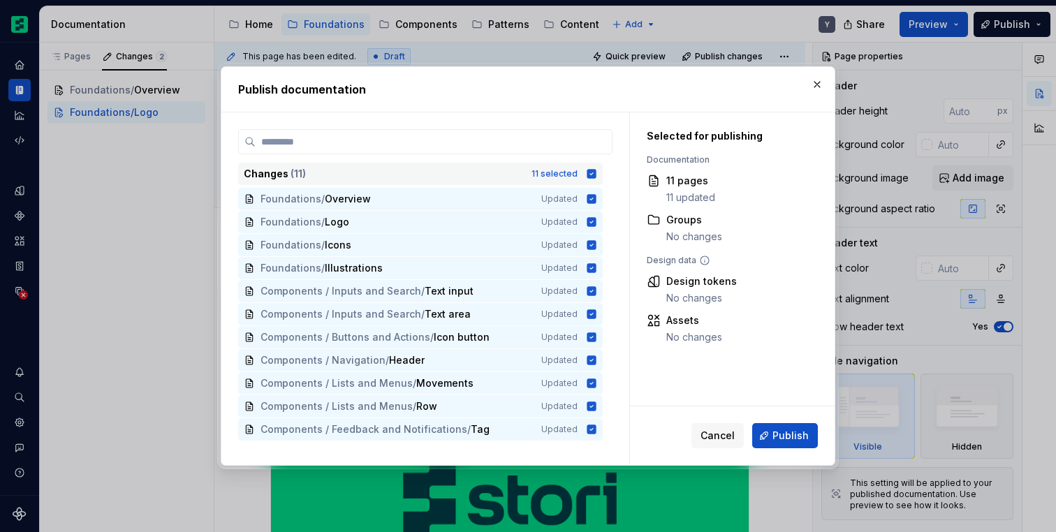
click at [597, 172] on icon at bounding box center [591, 173] width 11 height 11
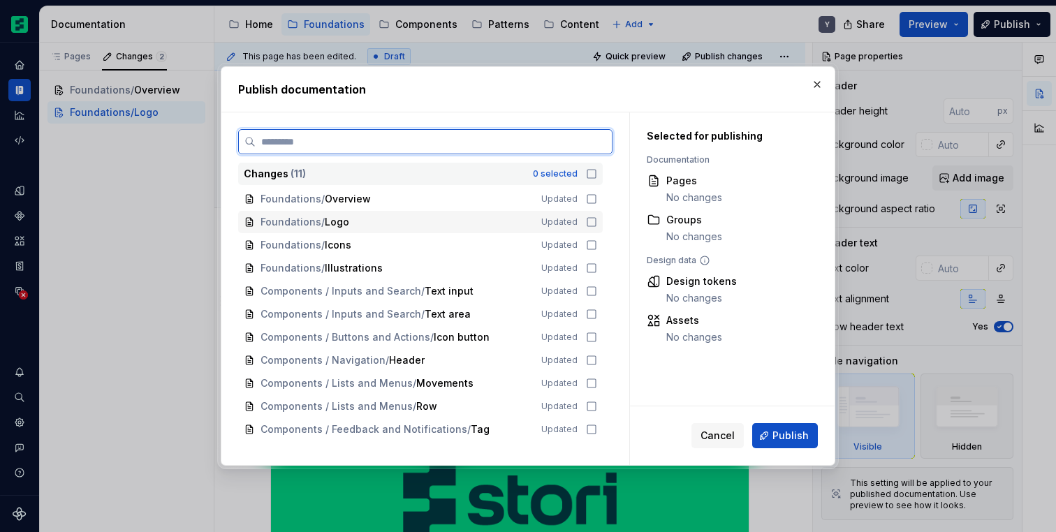
click at [597, 220] on icon at bounding box center [591, 222] width 11 height 11
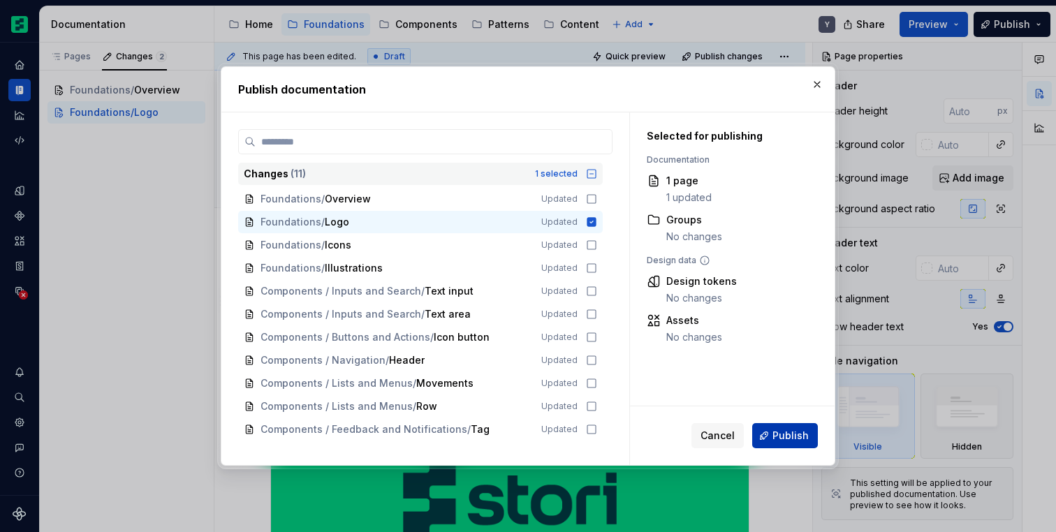
click at [770, 435] on button "Publish" at bounding box center [785, 435] width 66 height 25
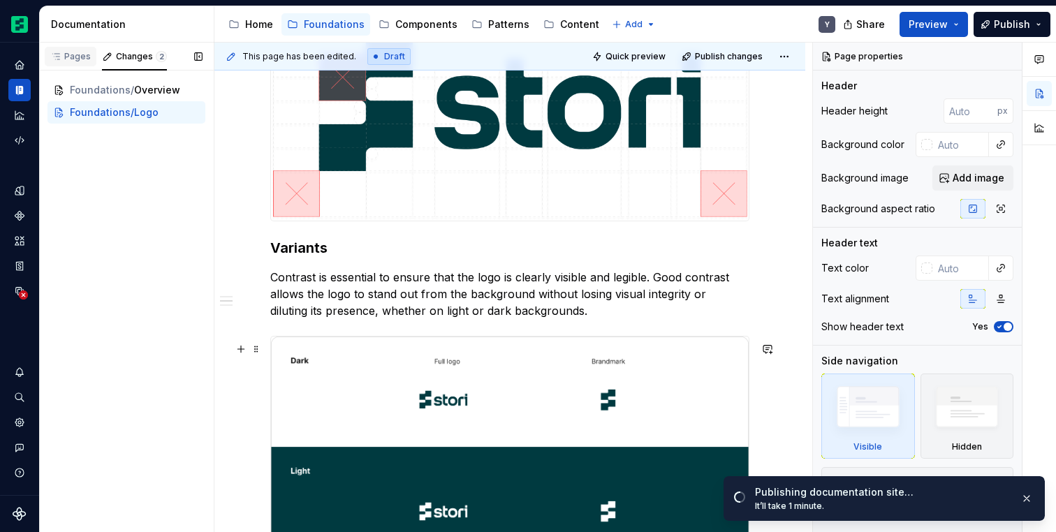
scroll to position [813, 0]
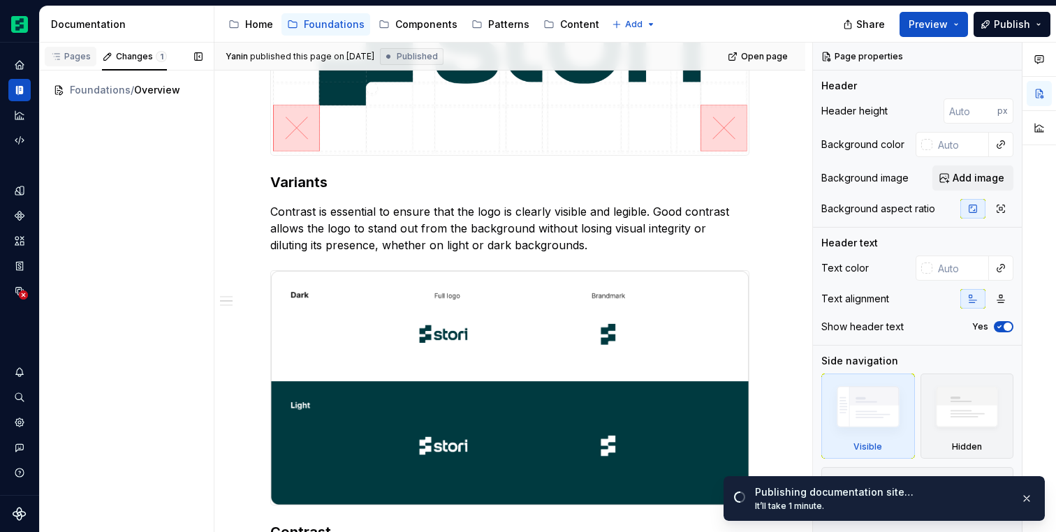
type textarea "*"
